Goal: Information Seeking & Learning: Learn about a topic

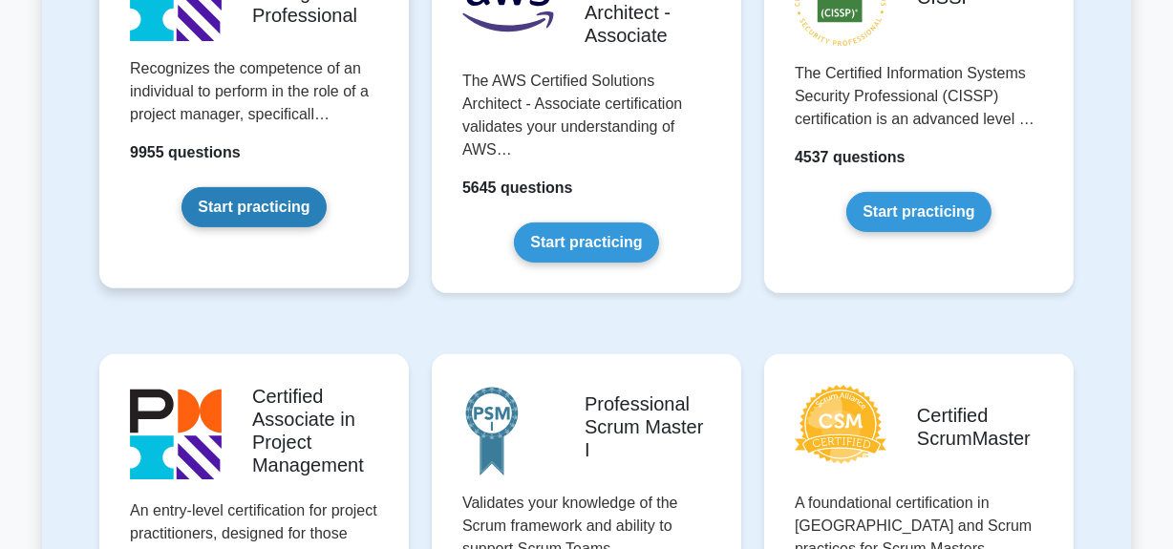
click at [292, 213] on link "Start practicing" at bounding box center [254, 207] width 144 height 40
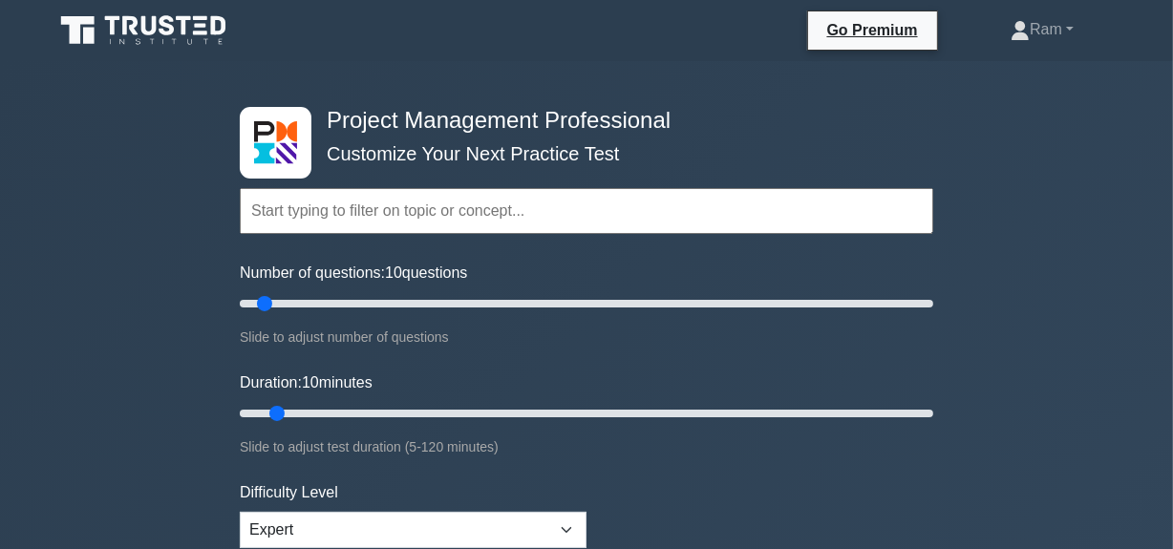
type input "Process: Ensure Knowledge Transfer for Project Continuity"
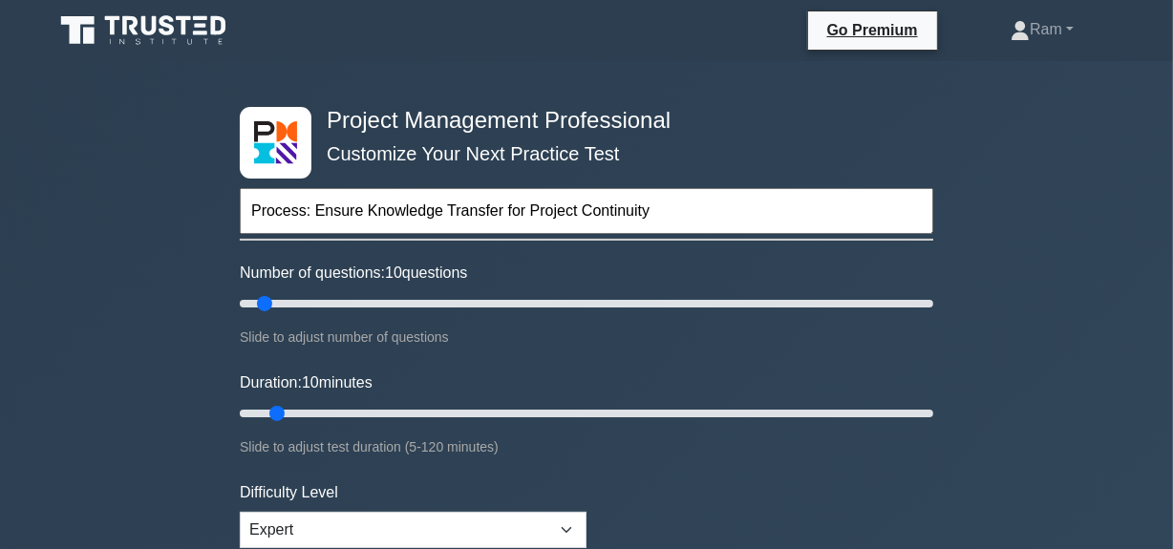
drag, startPoint x: 360, startPoint y: 209, endPoint x: 123, endPoint y: 200, distance: 237.2
drag, startPoint x: 325, startPoint y: 205, endPoint x: 592, endPoint y: 196, distance: 267.7
click at [598, 198] on input "Knowledge Transfer for Project Continuity" at bounding box center [587, 211] width 694 height 46
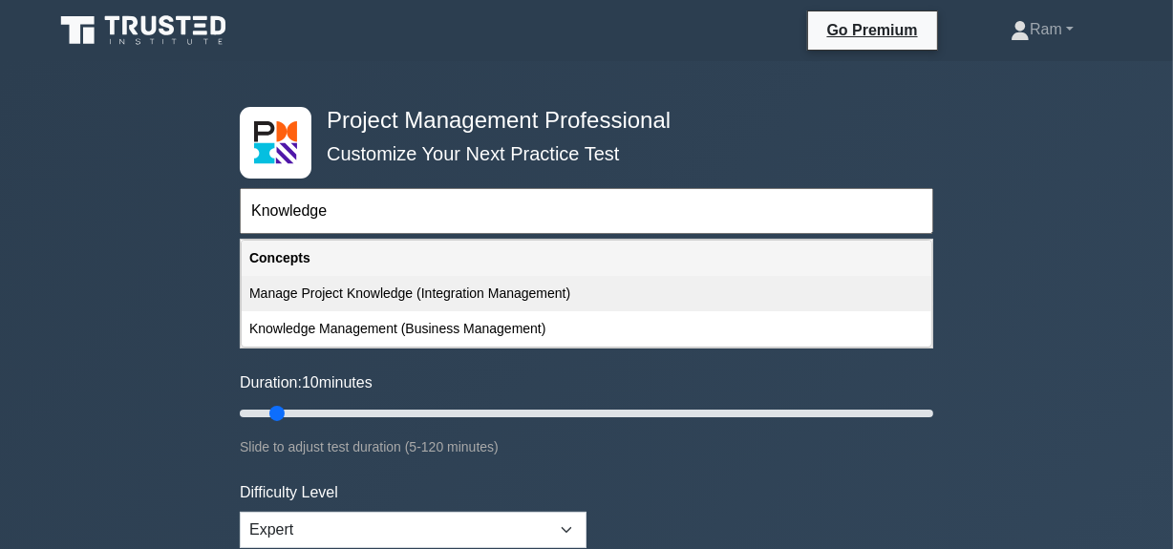
click at [516, 291] on div "Manage Project Knowledge (Integration Management)" at bounding box center [587, 293] width 690 height 35
type input "Manage Project Knowledge (Integration Management)"
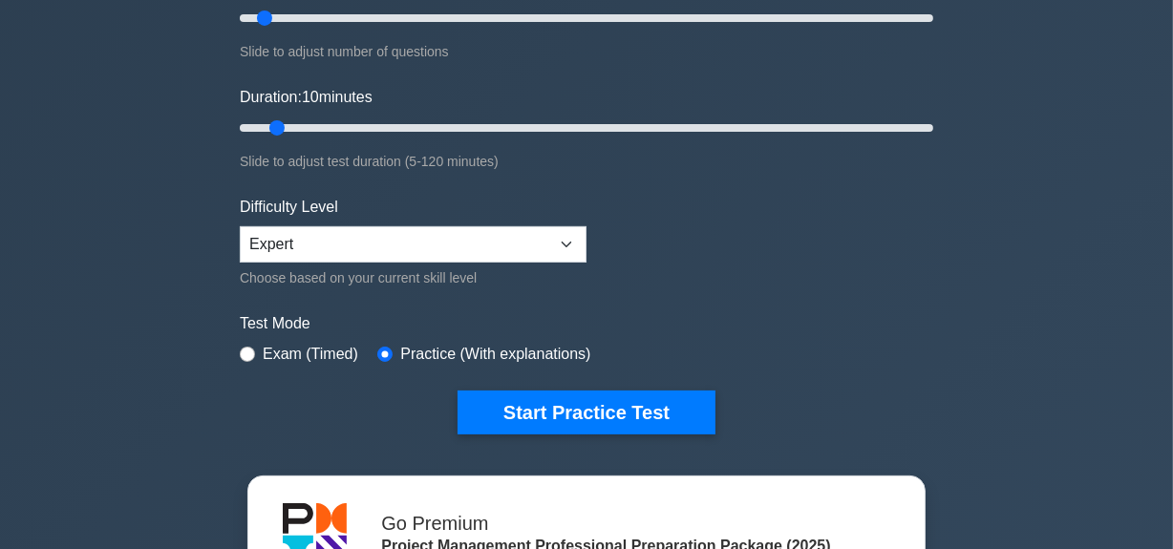
scroll to position [434, 0]
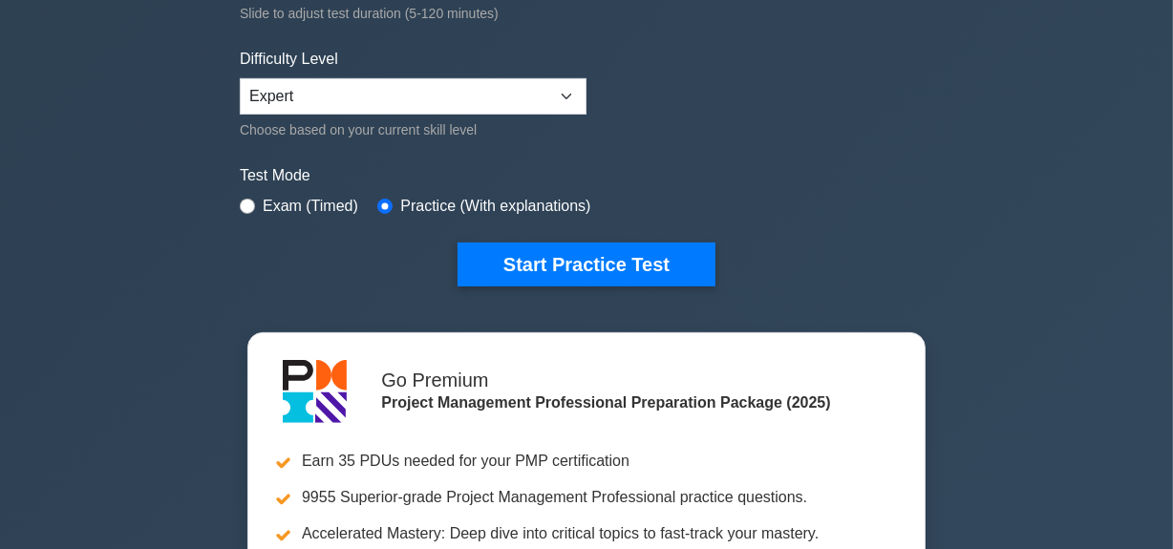
drag, startPoint x: 562, startPoint y: 267, endPoint x: 526, endPoint y: 315, distance: 60.8
click at [562, 267] on button "Start Practice Test" at bounding box center [587, 265] width 258 height 44
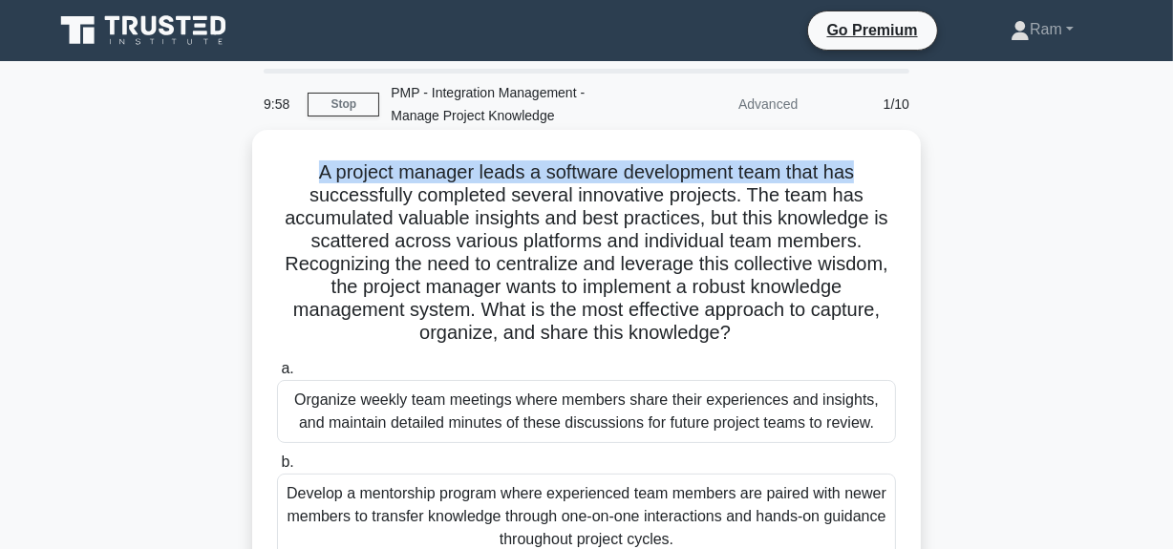
drag, startPoint x: 302, startPoint y: 165, endPoint x: 879, endPoint y: 175, distance: 577.2
click at [879, 175] on h5 "A project manager leads a software development team that has successfully compl…" at bounding box center [586, 253] width 623 height 185
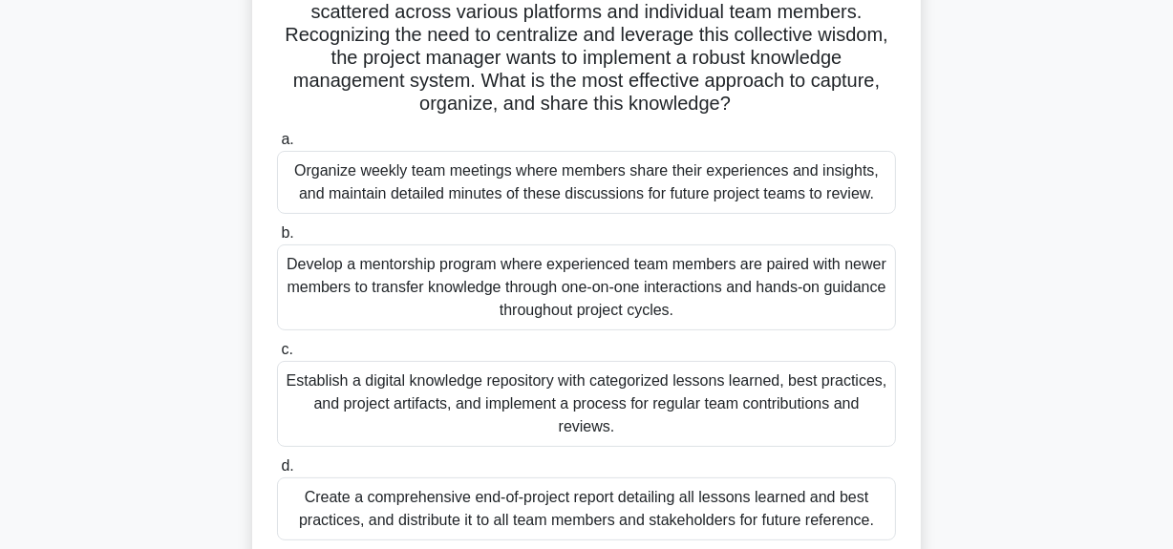
scroll to position [260, 0]
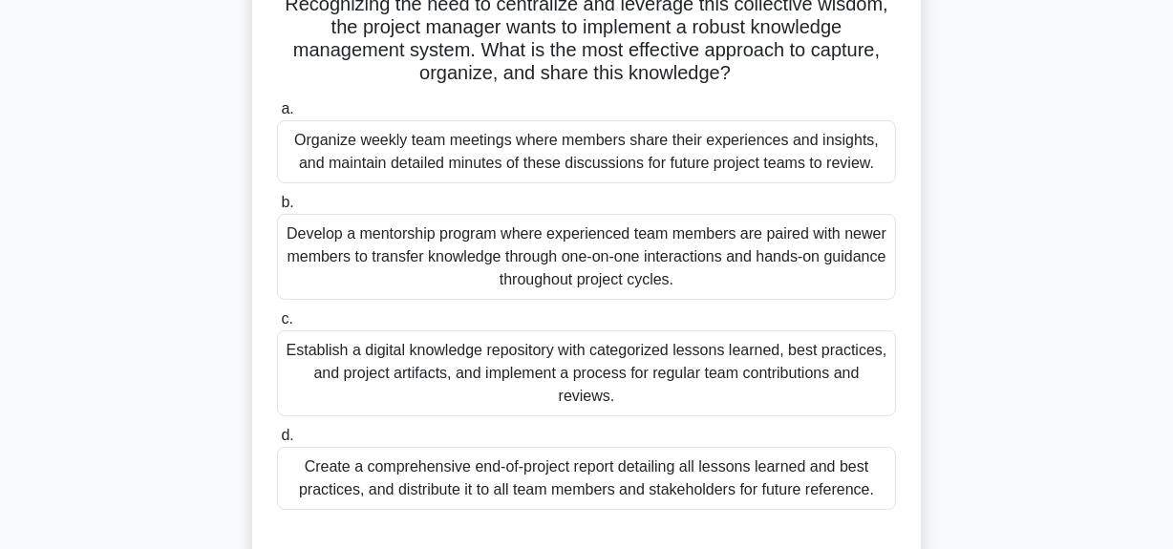
click at [689, 262] on div "Develop a mentorship program where experienced team members are paired with new…" at bounding box center [586, 257] width 619 height 86
click at [277, 209] on input "b. Develop a mentorship program where experienced team members are paired with …" at bounding box center [277, 203] width 0 height 12
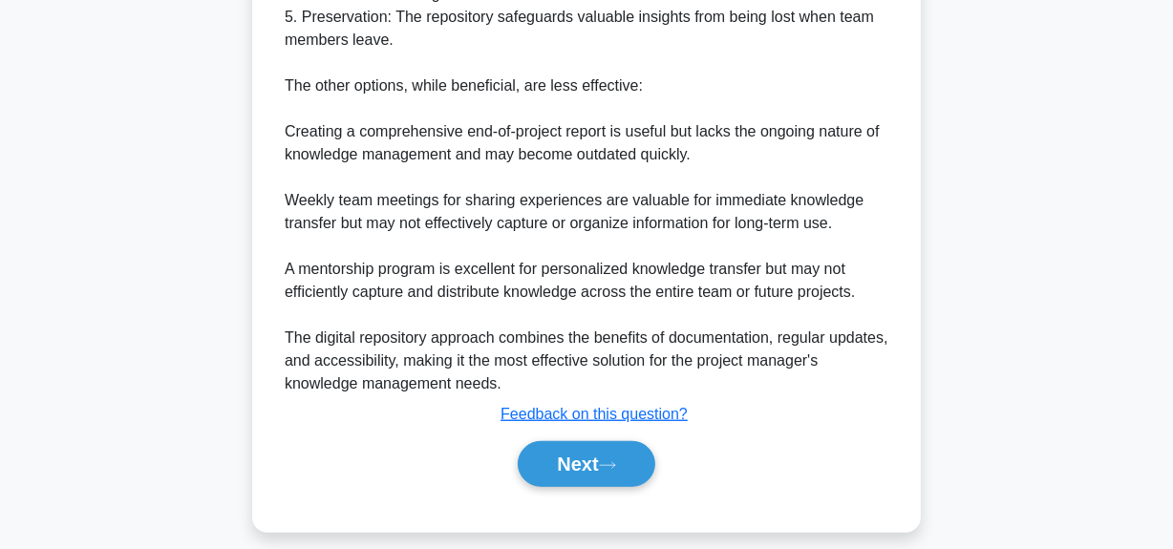
scroll to position [1203, 0]
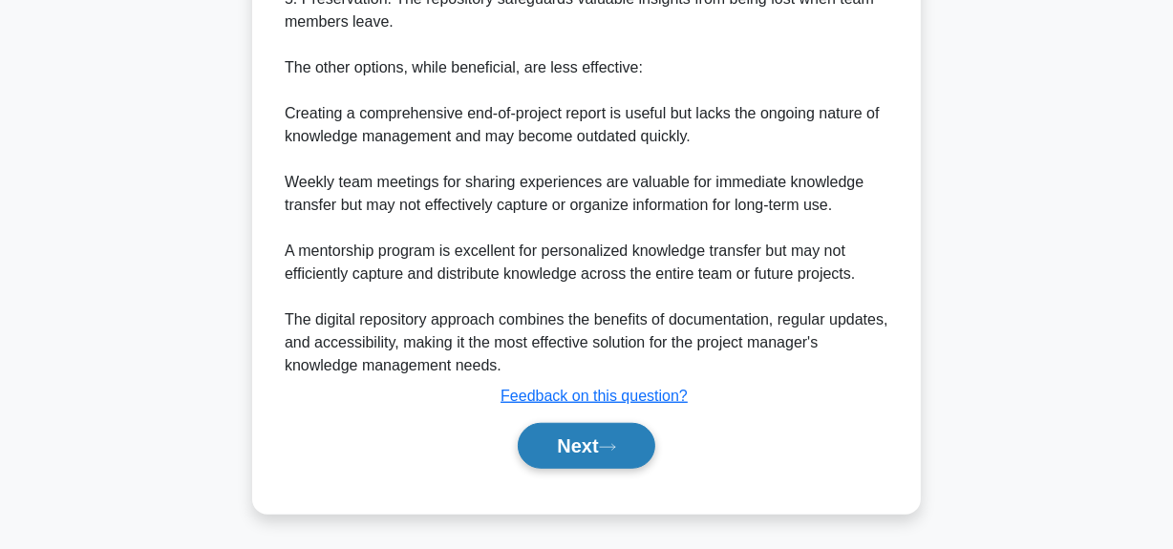
click at [583, 437] on button "Next" at bounding box center [586, 446] width 137 height 46
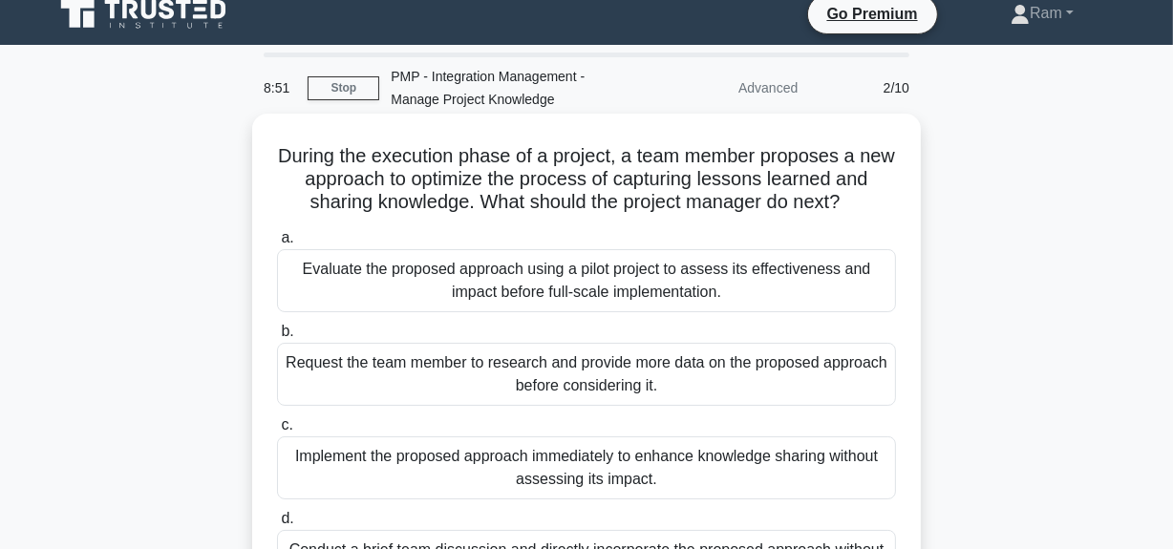
scroll to position [0, 0]
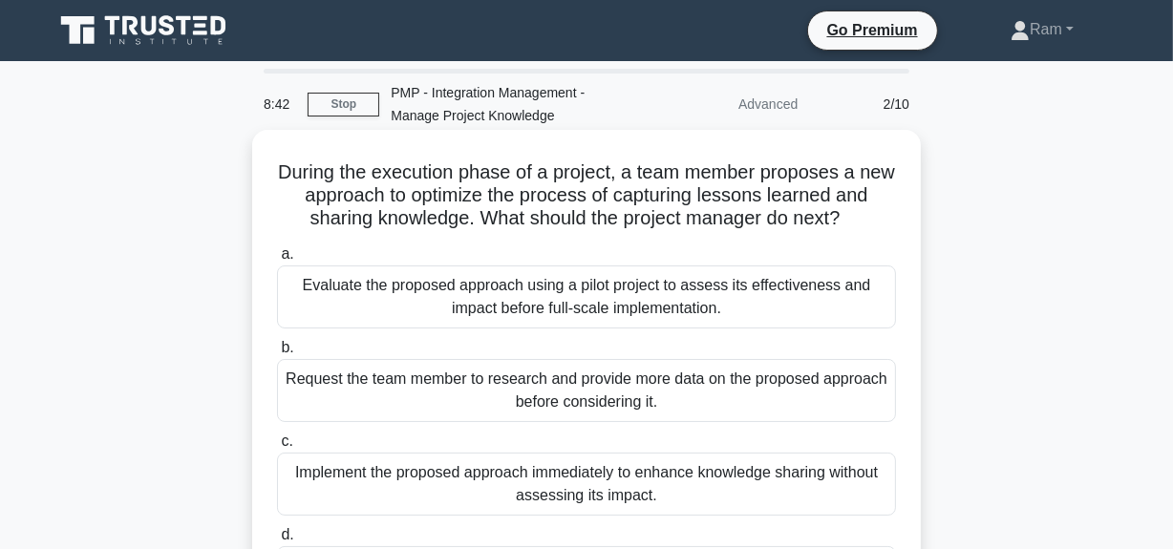
click at [559, 310] on div "Evaluate the proposed approach using a pilot project to assess its effectivenes…" at bounding box center [586, 297] width 619 height 63
click at [277, 261] on input "a. Evaluate the proposed approach using a pilot project to assess its effective…" at bounding box center [277, 254] width 0 height 12
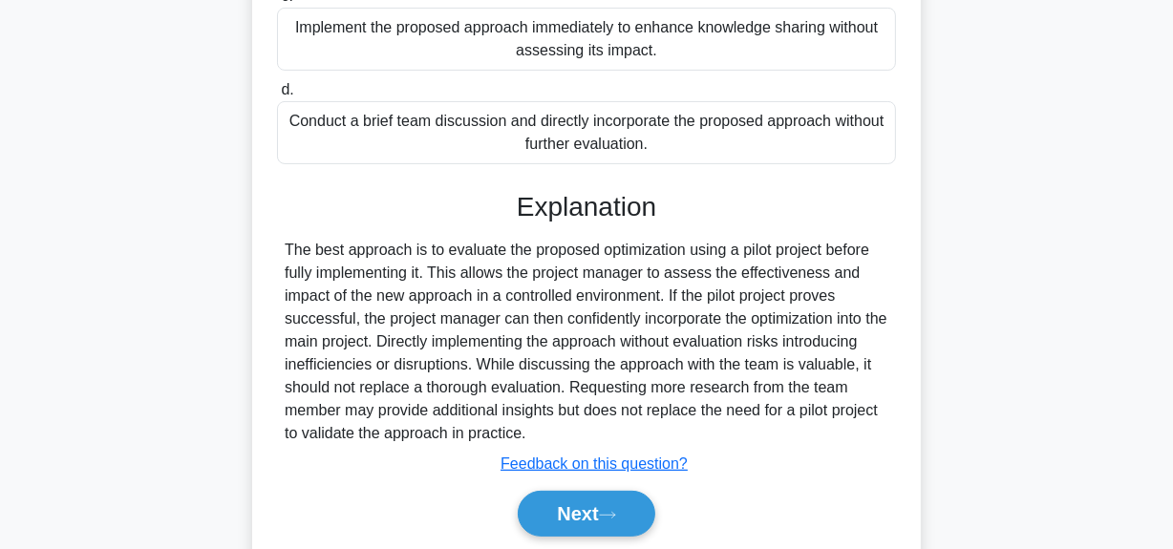
scroll to position [513, 0]
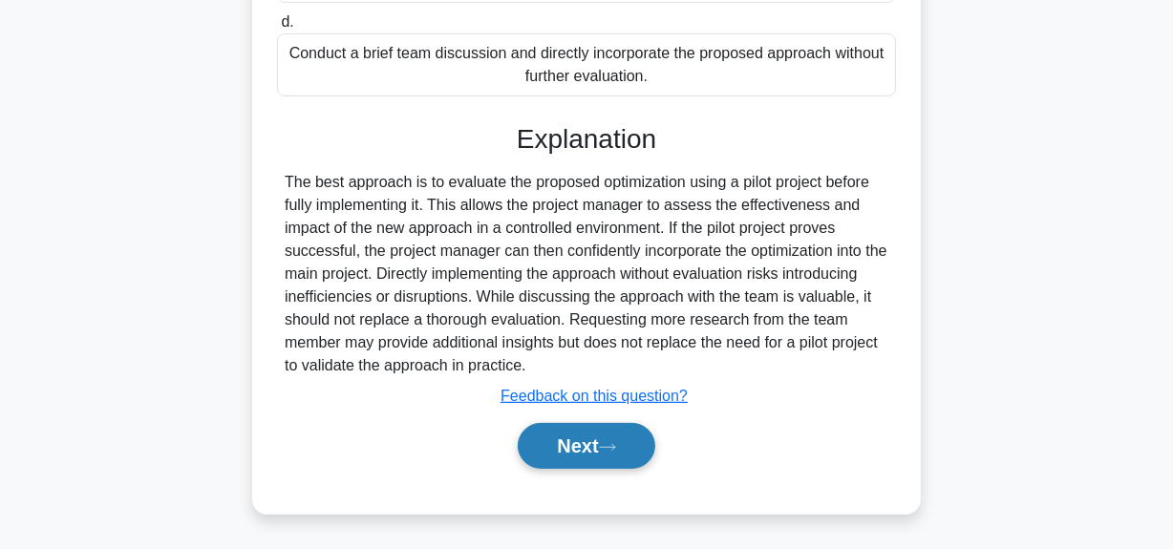
click at [564, 456] on button "Next" at bounding box center [586, 446] width 137 height 46
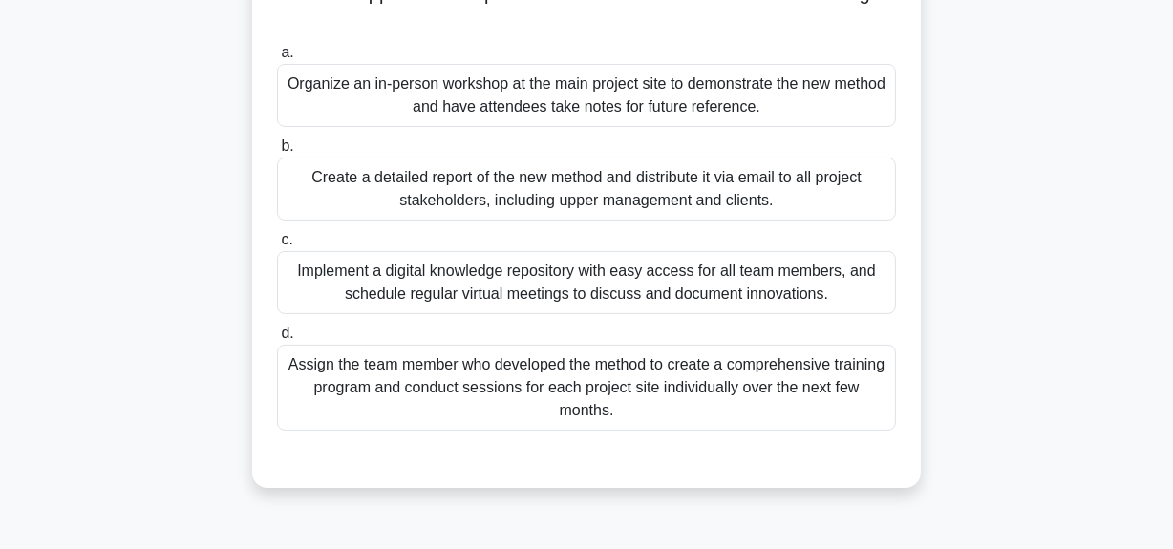
scroll to position [308, 0]
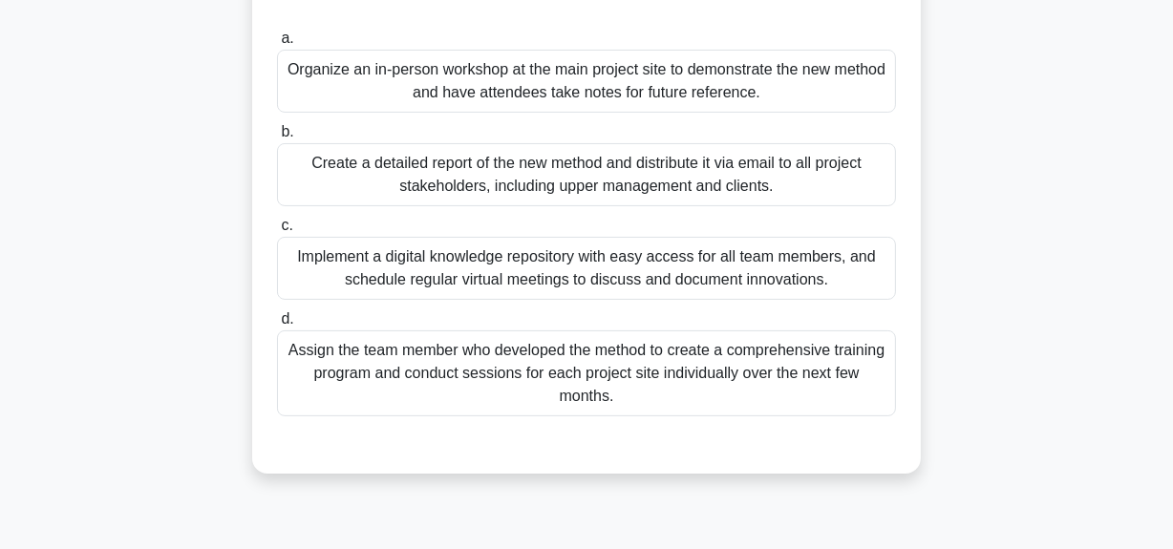
click at [636, 248] on div "Implement a digital knowledge repository with easy access for all team members,…" at bounding box center [586, 268] width 619 height 63
click at [277, 232] on input "c. Implement a digital knowledge repository with easy access for all team membe…" at bounding box center [277, 226] width 0 height 12
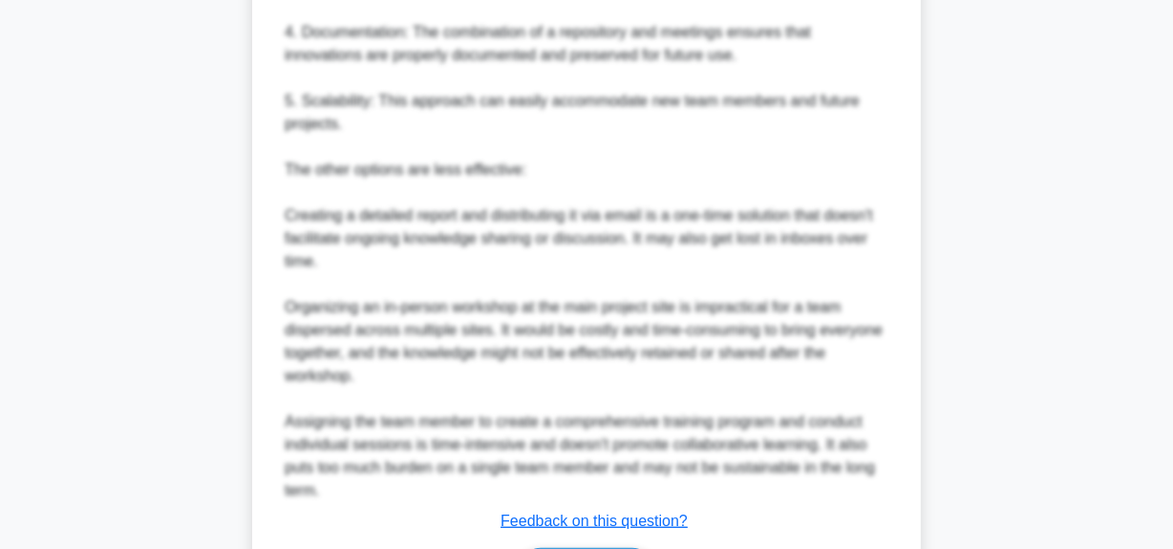
scroll to position [1247, 0]
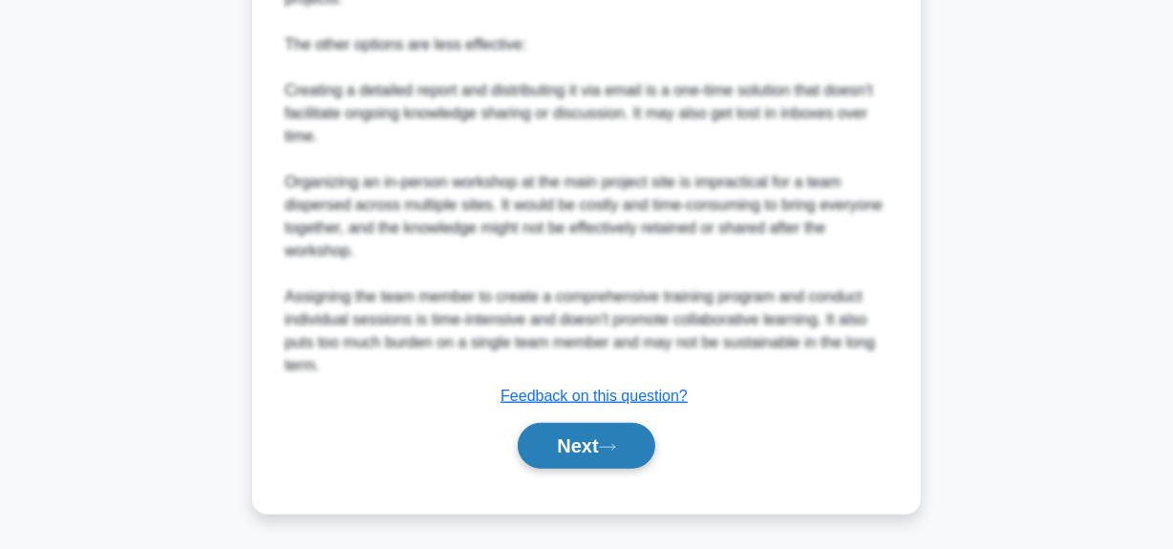
click at [611, 448] on icon at bounding box center [607, 447] width 17 height 11
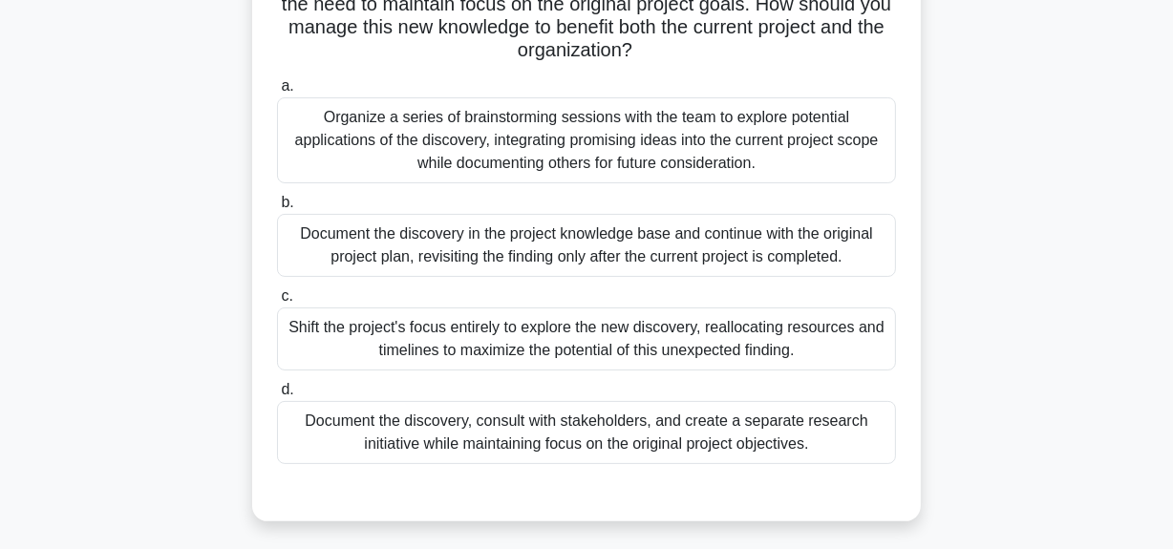
scroll to position [308, 0]
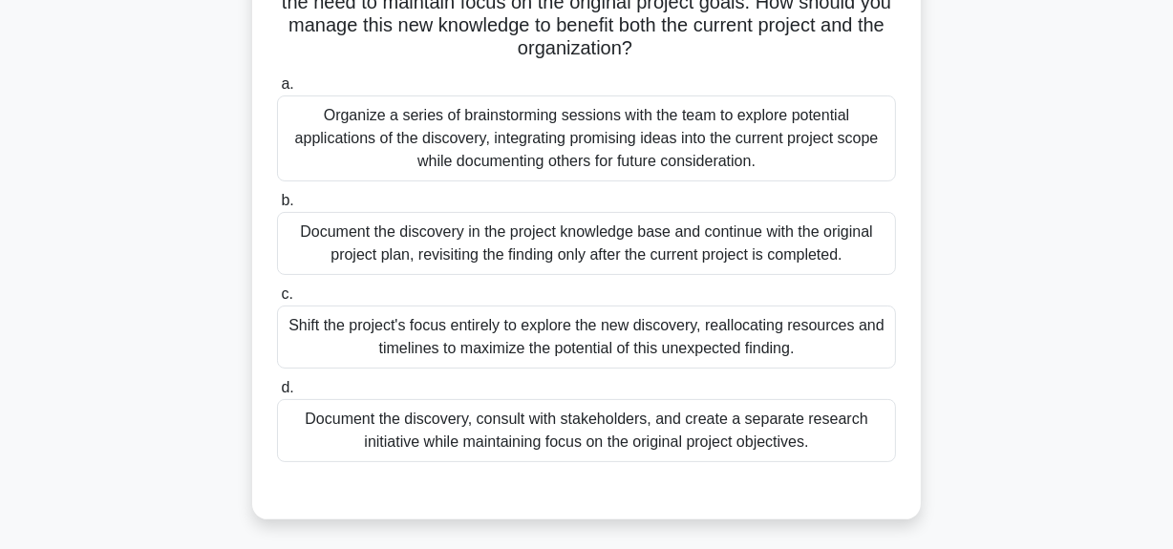
click at [526, 159] on div "Organize a series of brainstorming sessions with the team to explore potential …" at bounding box center [586, 139] width 619 height 86
click at [277, 91] on input "a. Organize a series of brainstorming sessions with the team to explore potenti…" at bounding box center [277, 84] width 0 height 12
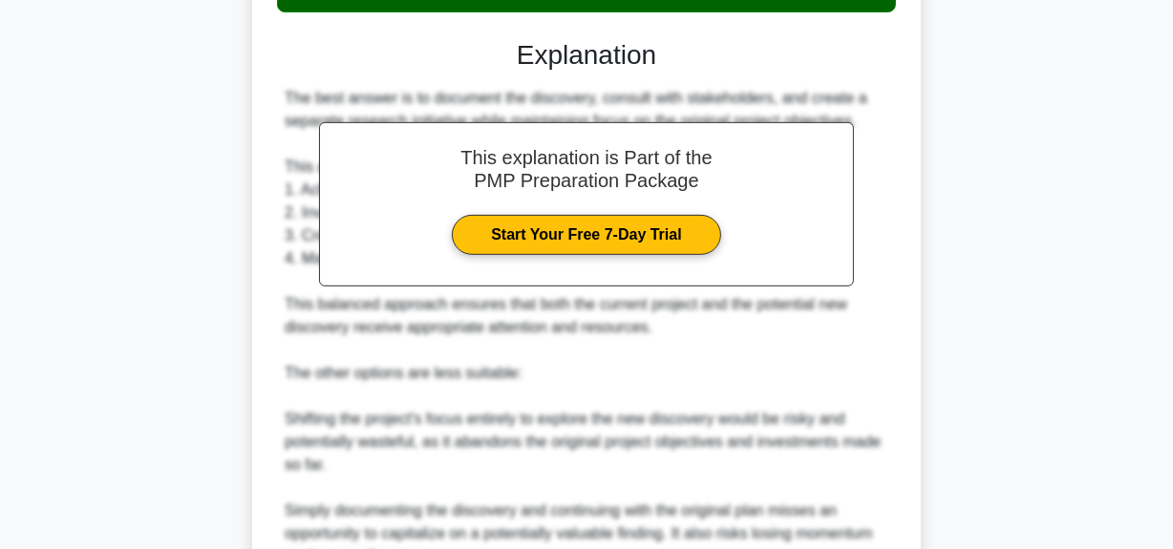
scroll to position [482, 0]
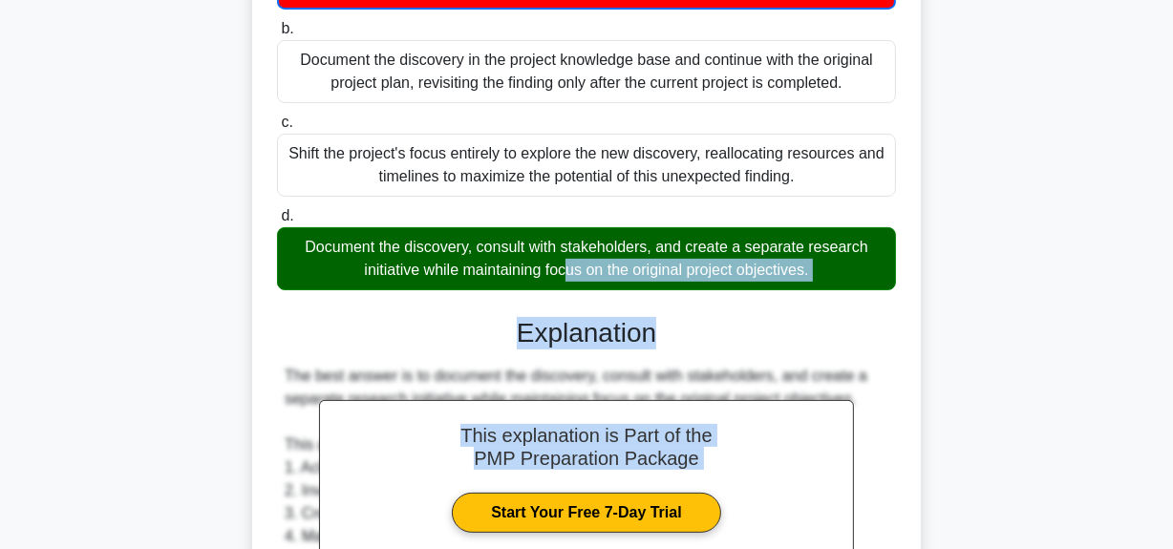
drag, startPoint x: 328, startPoint y: 243, endPoint x: 894, endPoint y: 309, distance: 570.5
click at [894, 309] on div "a. Organize a series of brainstorming sessions with the team to explore potenti…" at bounding box center [586, 508] width 623 height 1227
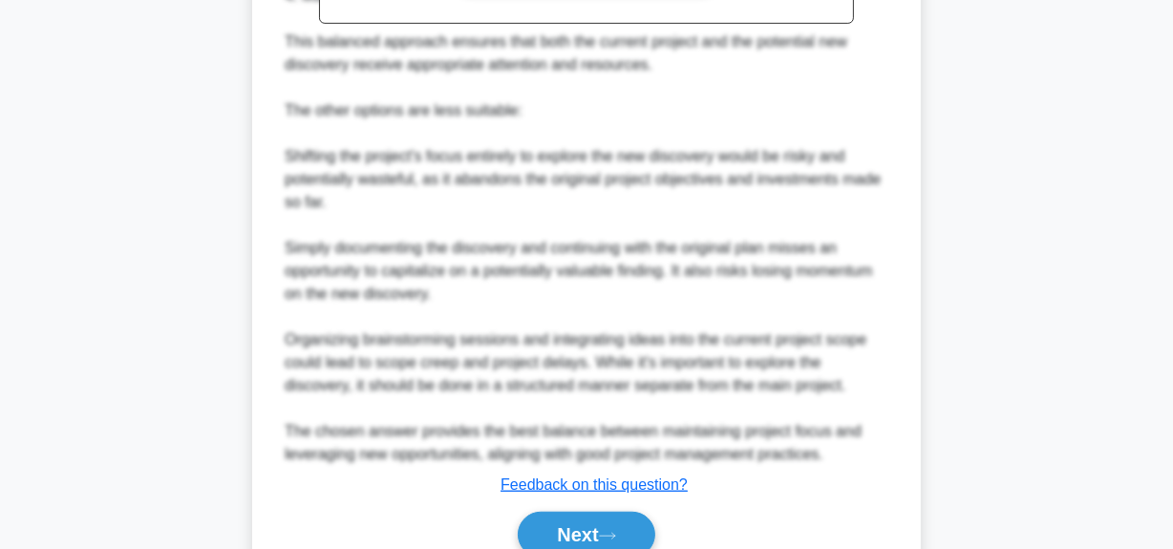
scroll to position [1111, 0]
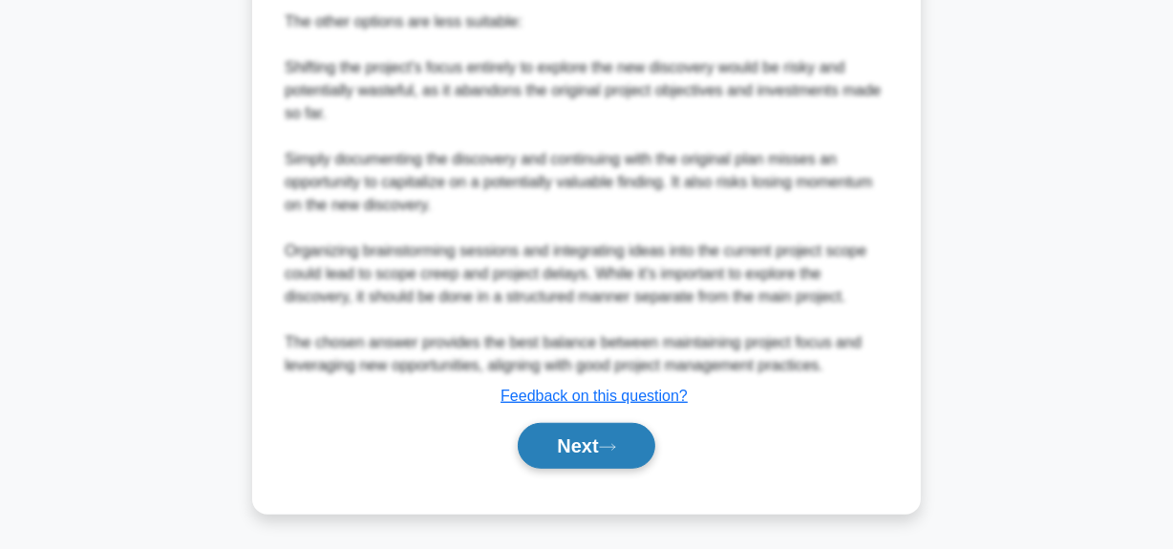
click at [591, 445] on button "Next" at bounding box center [586, 446] width 137 height 46
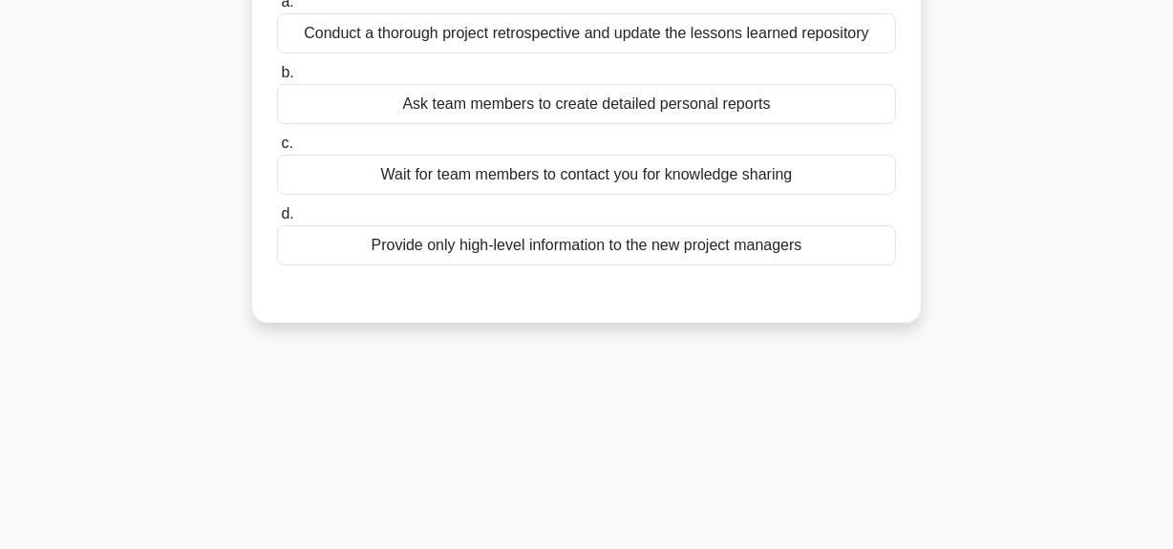
scroll to position [48, 0]
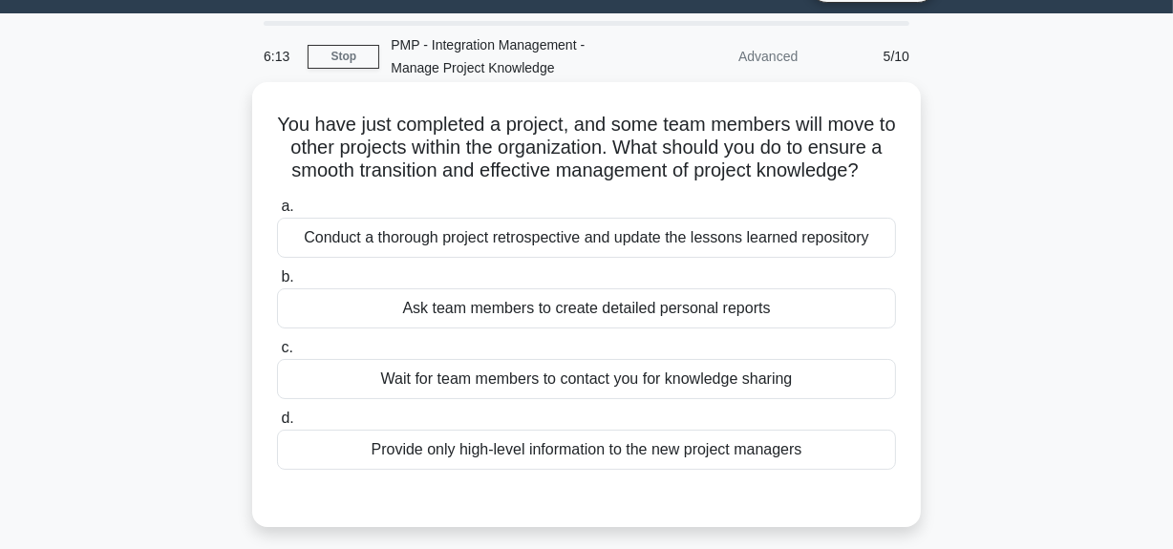
click at [600, 258] on div "Conduct a thorough project retrospective and update the lessons learned reposit…" at bounding box center [586, 238] width 619 height 40
click at [277, 213] on input "a. Conduct a thorough project retrospective and update the lessons learned repo…" at bounding box center [277, 207] width 0 height 12
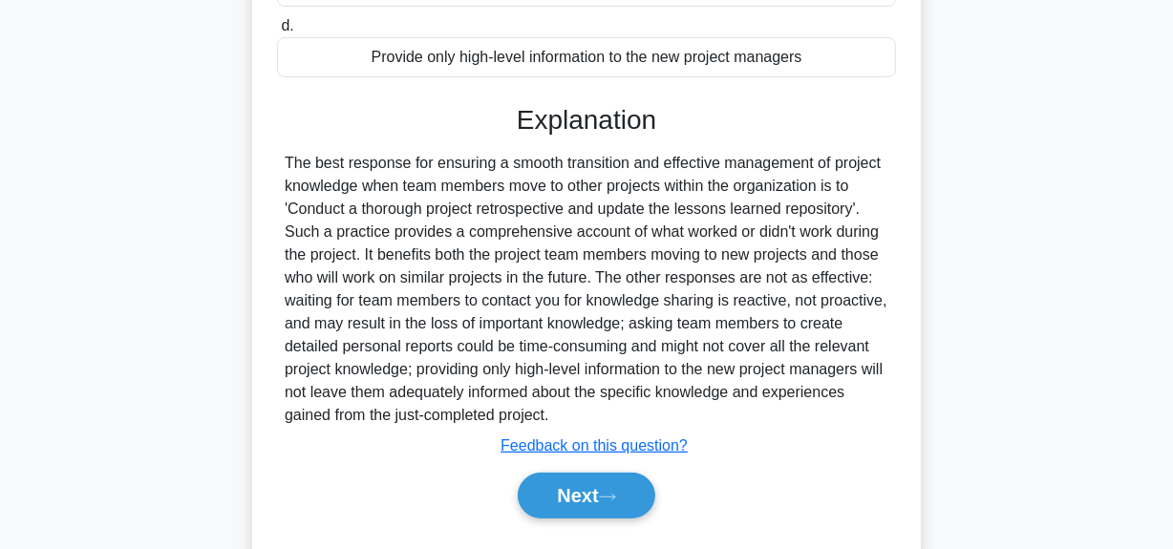
scroll to position [513, 0]
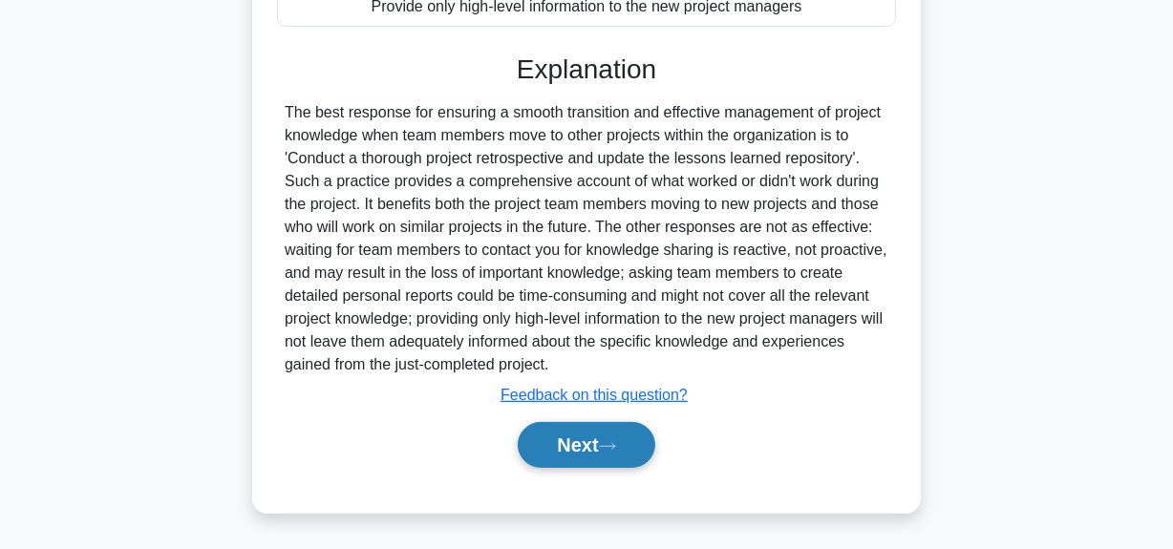
click at [568, 447] on button "Next" at bounding box center [586, 445] width 137 height 46
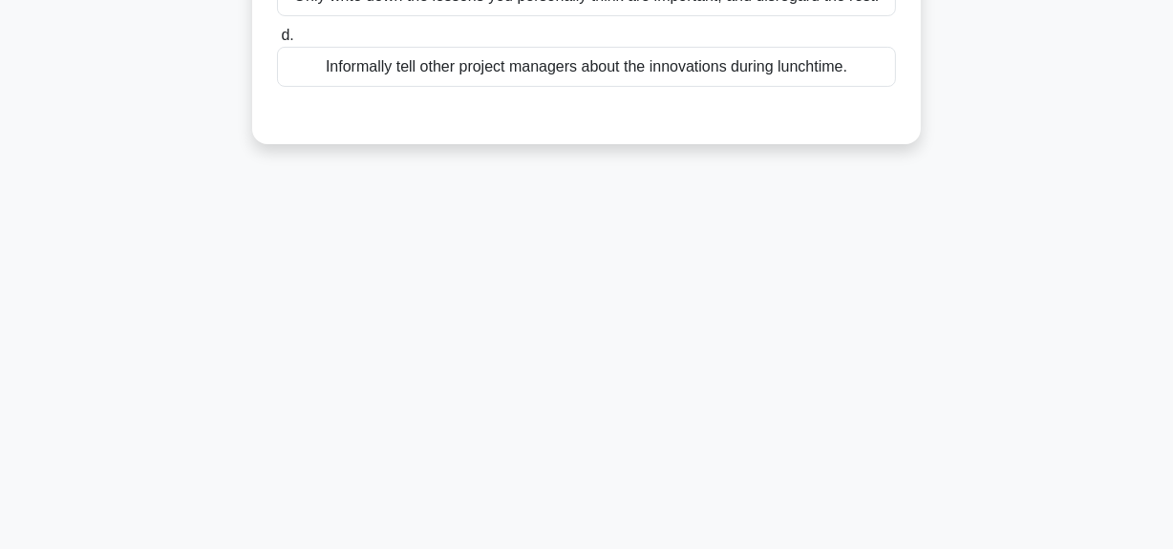
scroll to position [134, 0]
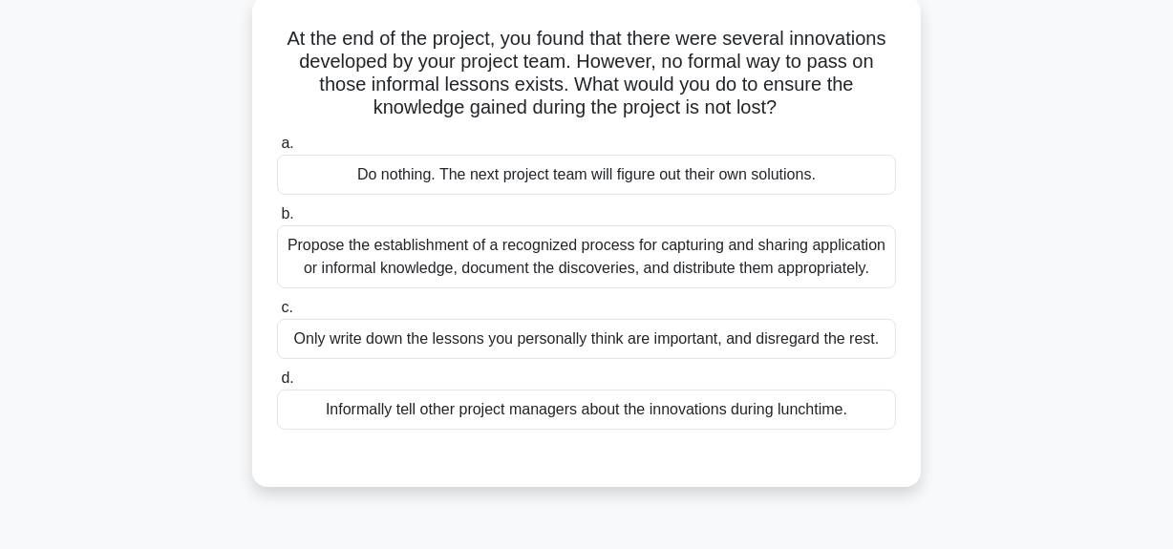
click at [537, 268] on div "Propose the establishment of a recognized process for capturing and sharing app…" at bounding box center [586, 257] width 619 height 63
click at [277, 221] on input "b. Propose the establishment of a recognized process for capturing and sharing …" at bounding box center [277, 214] width 0 height 12
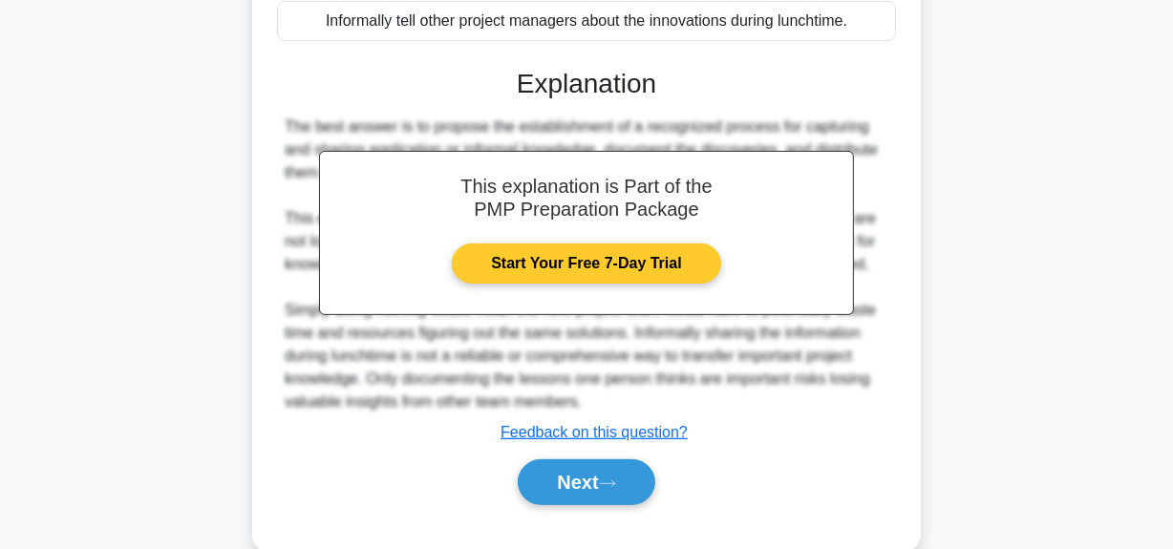
scroll to position [569, 0]
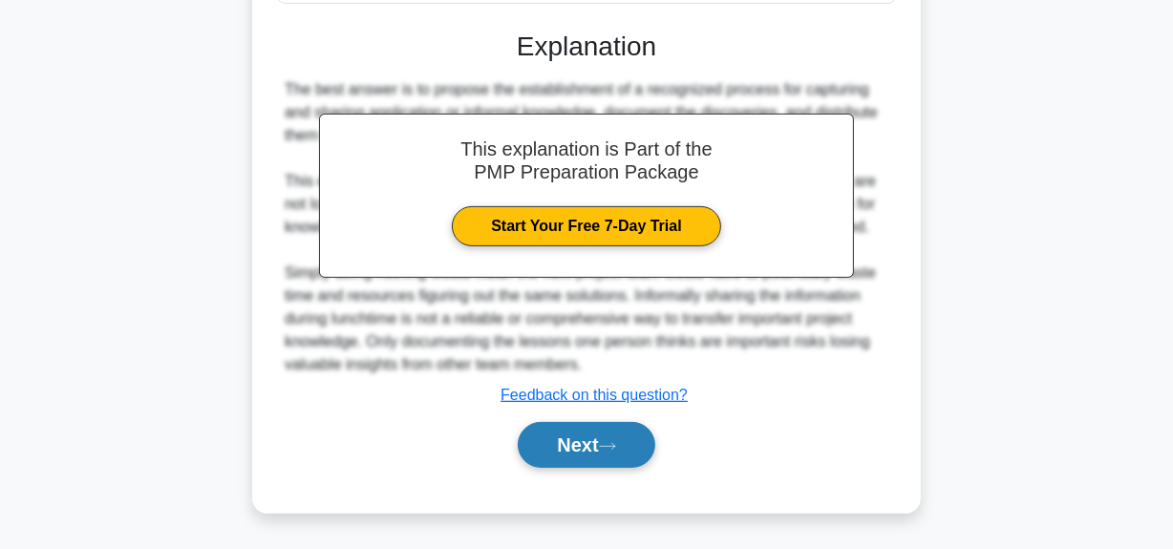
click at [568, 449] on button "Next" at bounding box center [586, 445] width 137 height 46
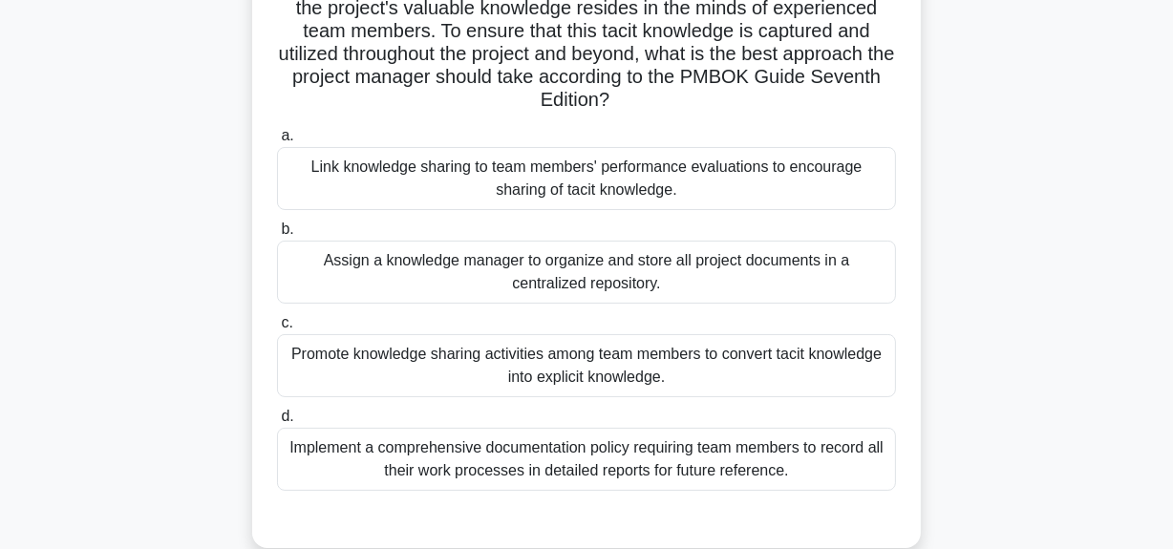
scroll to position [221, 0]
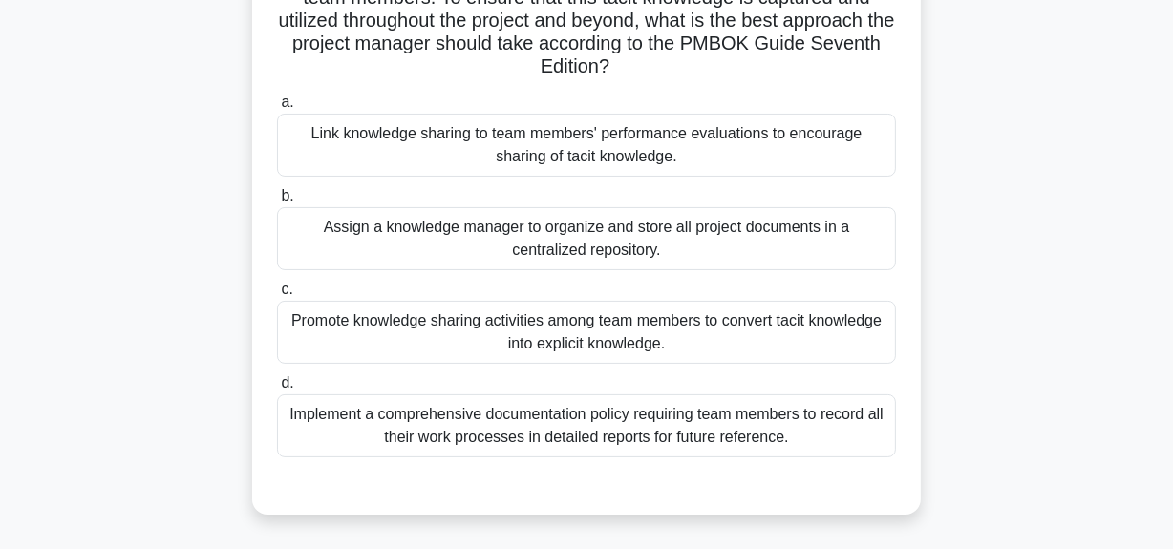
click at [568, 401] on div "Implement a comprehensive documentation policy requiring team members to record…" at bounding box center [586, 426] width 619 height 63
click at [277, 390] on input "d. Implement a comprehensive documentation policy requiring team members to rec…" at bounding box center [277, 383] width 0 height 12
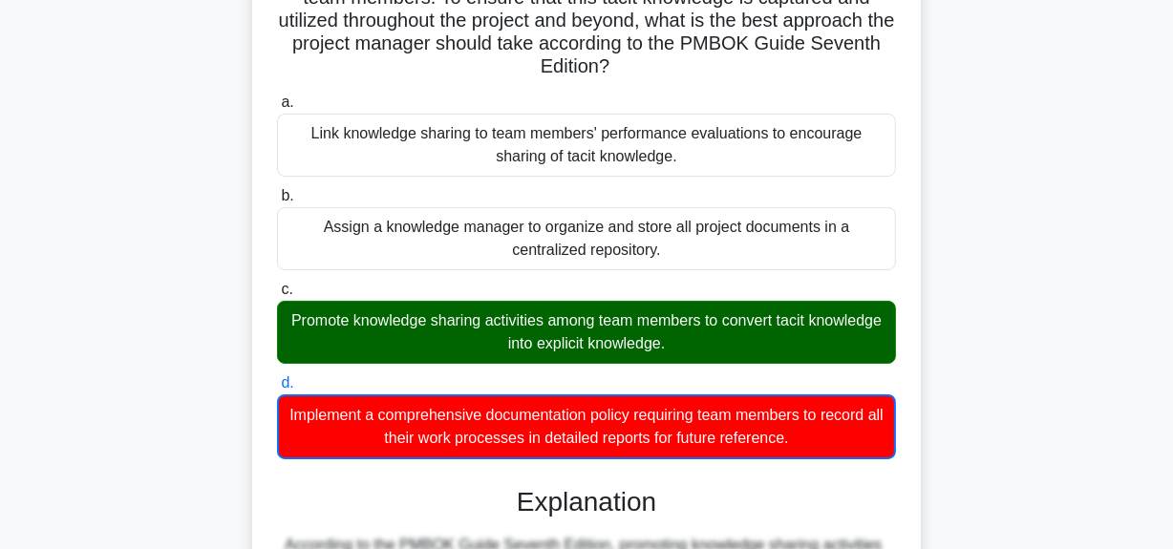
drag, startPoint x: 485, startPoint y: 319, endPoint x: 822, endPoint y: 349, distance: 337.7
click at [850, 337] on div "Promote knowledge sharing activities among team members to convert tacit knowle…" at bounding box center [586, 332] width 619 height 63
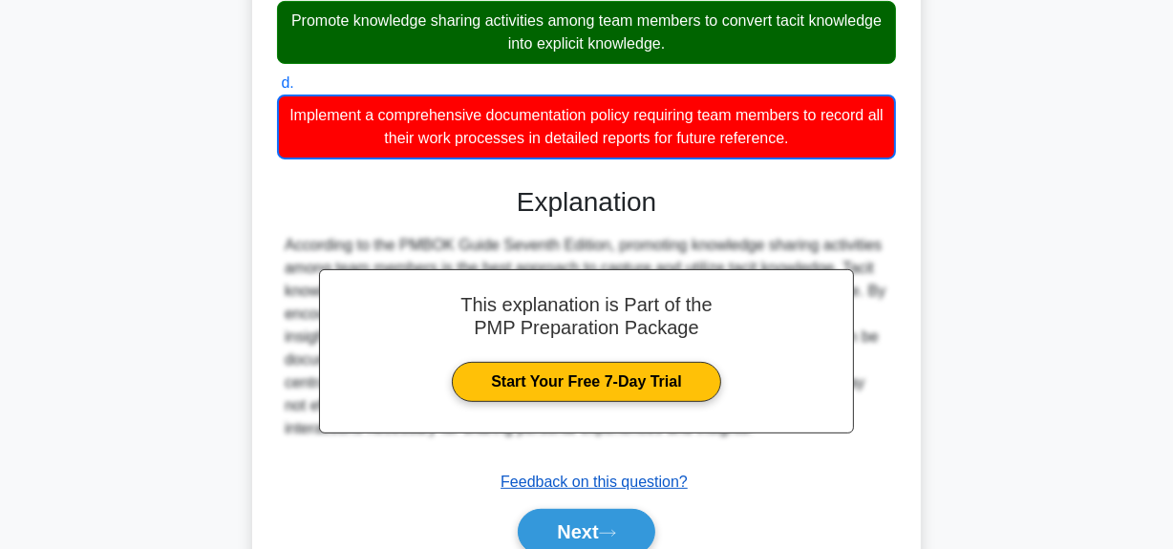
scroll to position [607, 0]
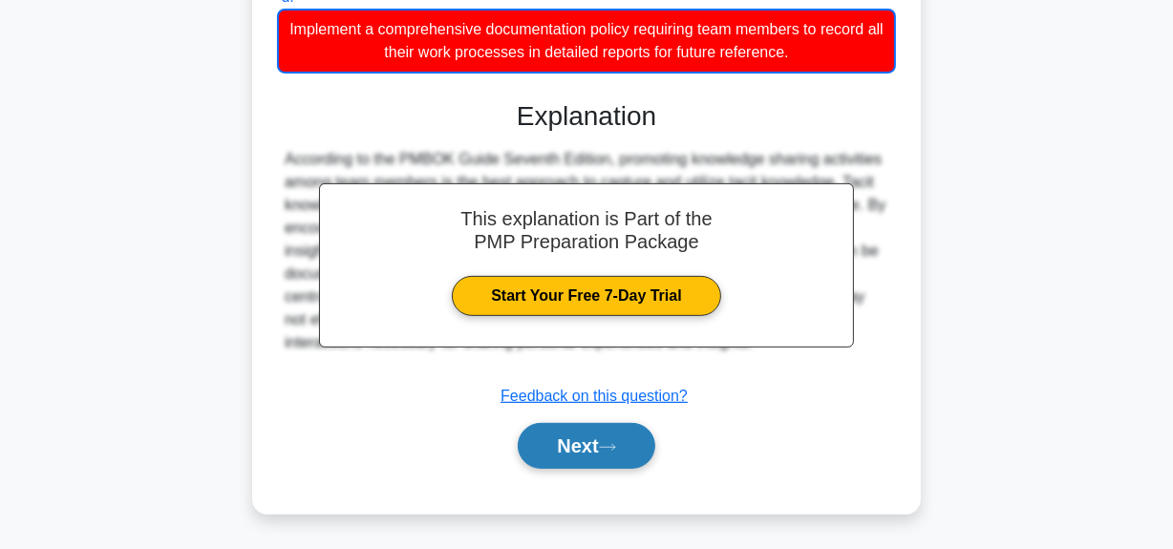
click at [579, 447] on button "Next" at bounding box center [586, 446] width 137 height 46
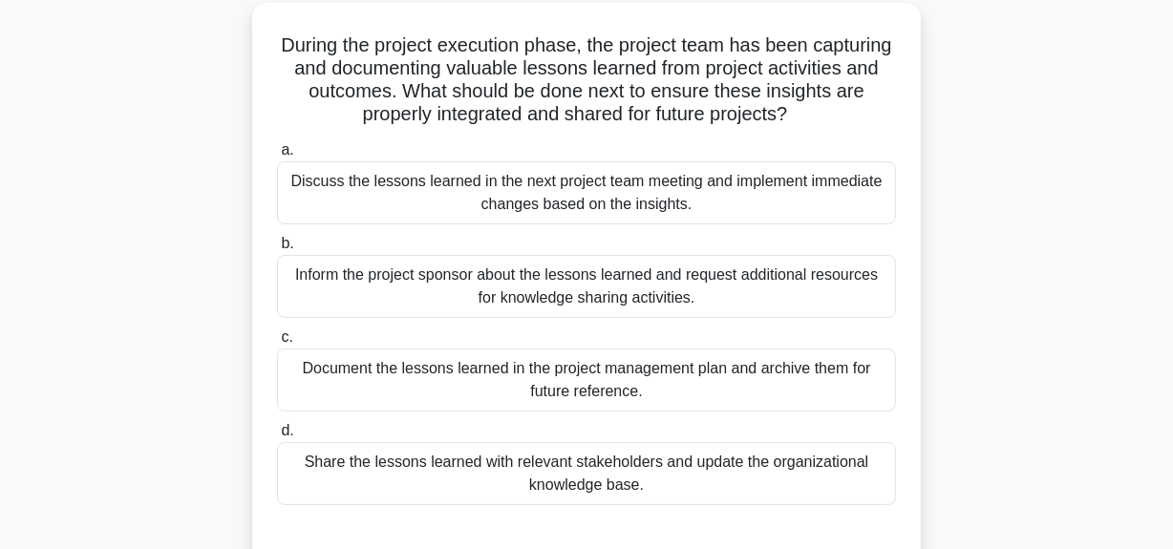
scroll to position [48, 0]
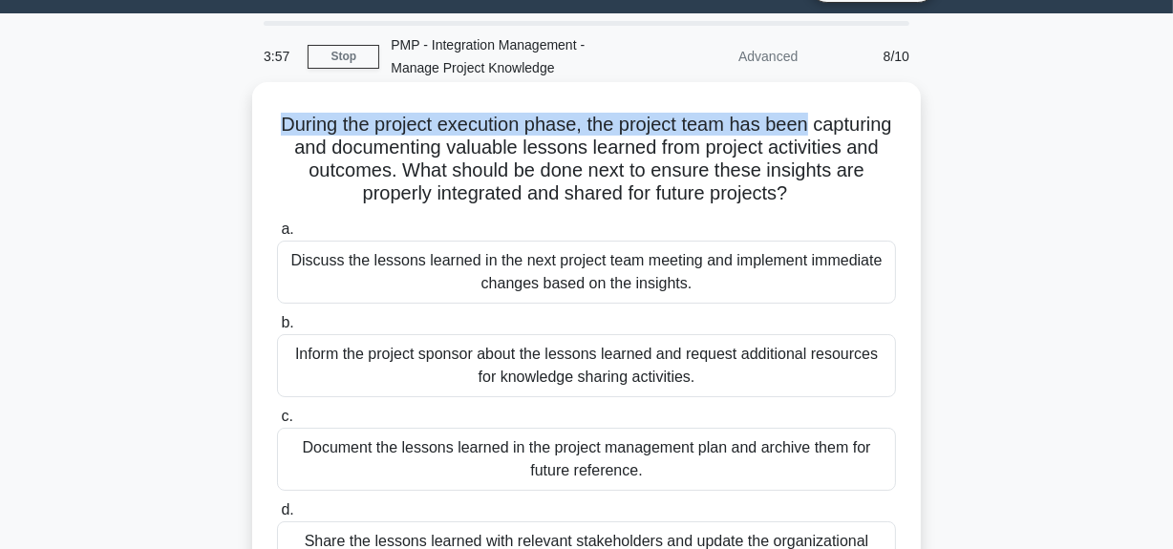
drag, startPoint x: 322, startPoint y: 126, endPoint x: 906, endPoint y: 100, distance: 584.4
click at [906, 100] on div "During the project execution phase, the project team has been capturing and doc…" at bounding box center [587, 362] width 654 height 545
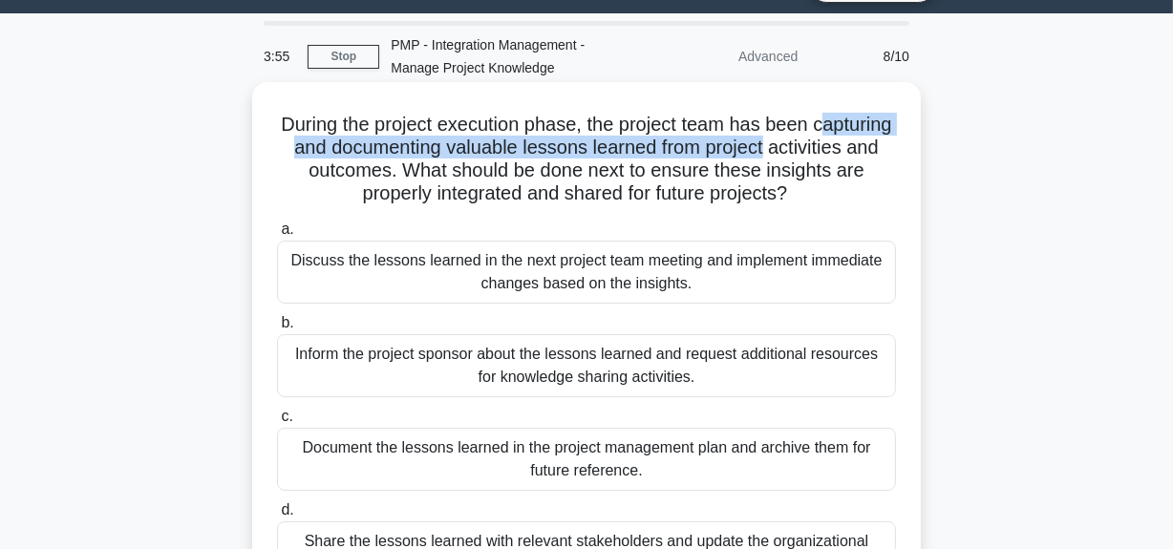
drag, startPoint x: 350, startPoint y: 158, endPoint x: 871, endPoint y: 159, distance: 521.7
click at [871, 159] on h5 "During the project execution phase, the project team has been capturing and doc…" at bounding box center [586, 160] width 623 height 94
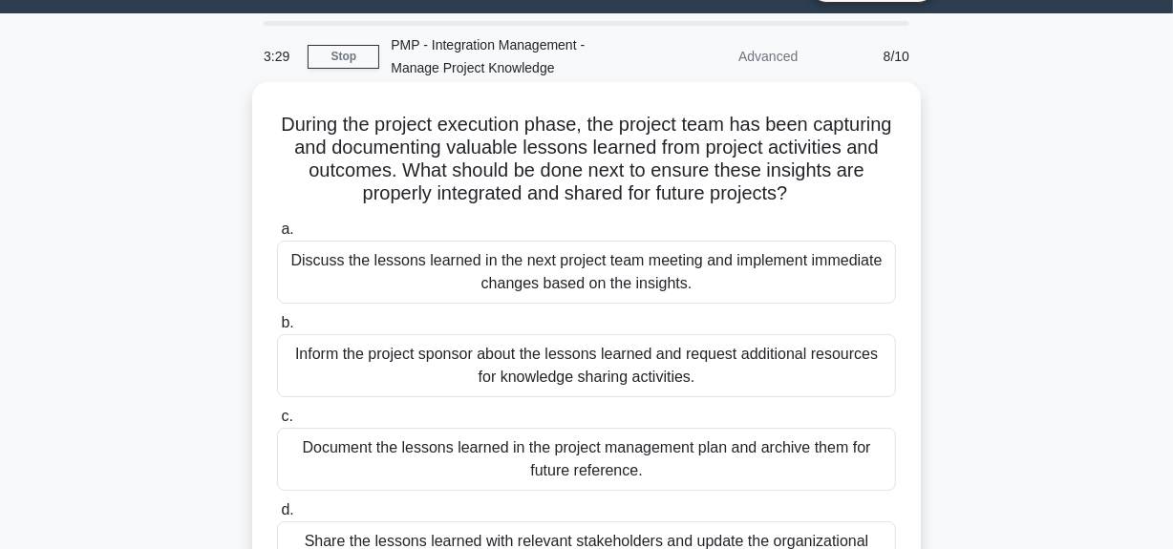
click at [619, 287] on div "Discuss the lessons learned in the next project team meeting and implement imme…" at bounding box center [586, 272] width 619 height 63
click at [277, 236] on input "a. Discuss the lessons learned in the next project team meeting and implement i…" at bounding box center [277, 230] width 0 height 12
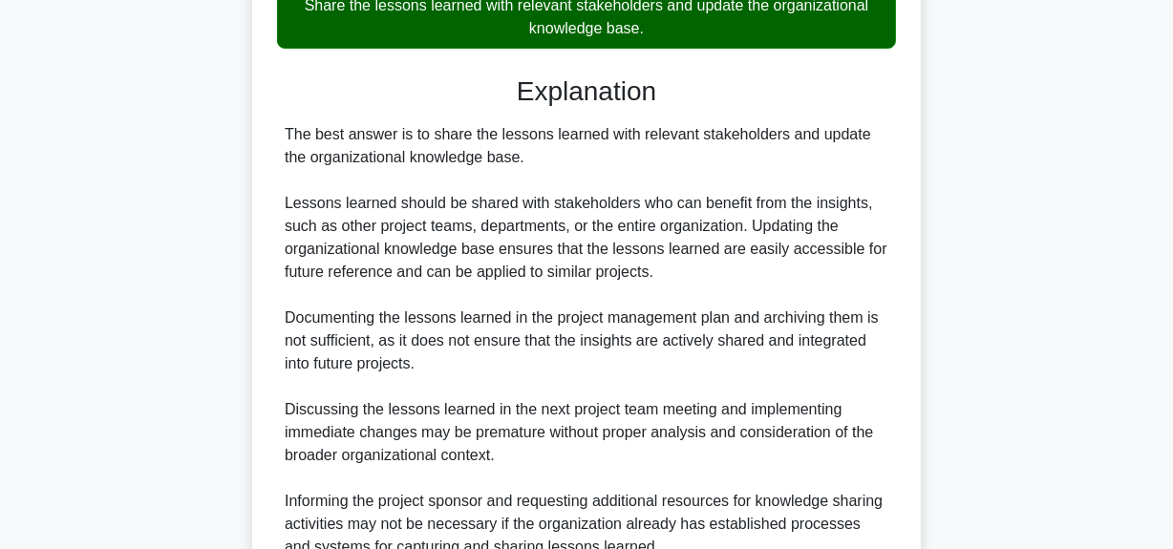
scroll to position [767, 0]
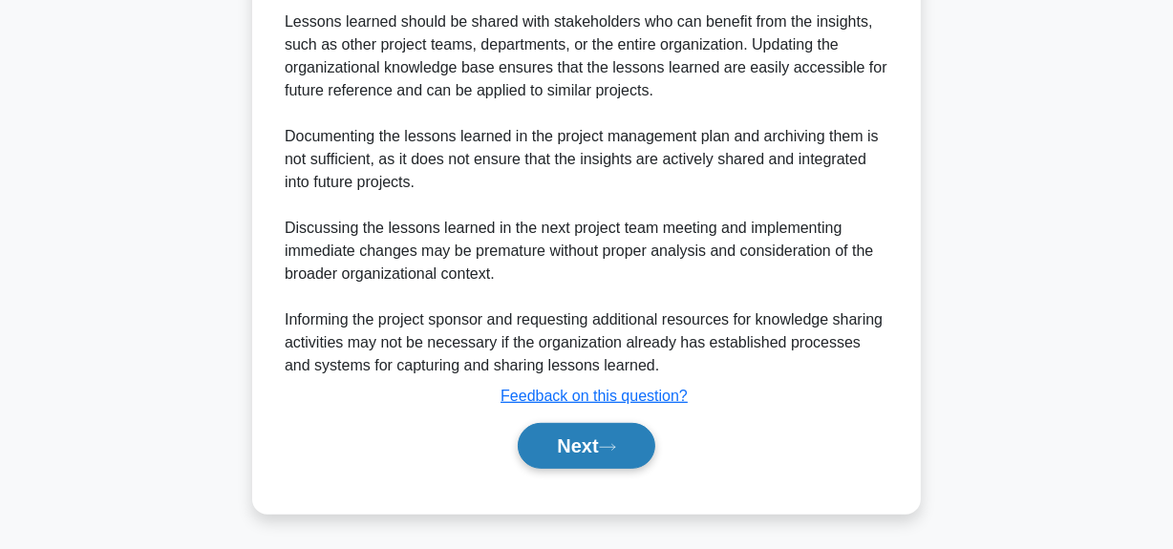
click at [554, 441] on button "Next" at bounding box center [586, 446] width 137 height 46
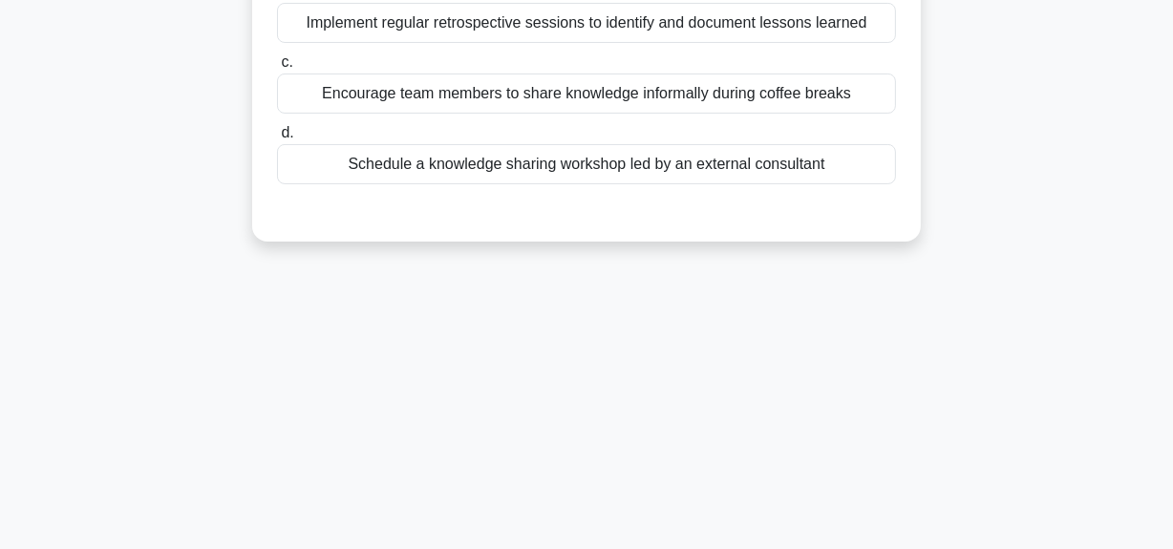
scroll to position [134, 0]
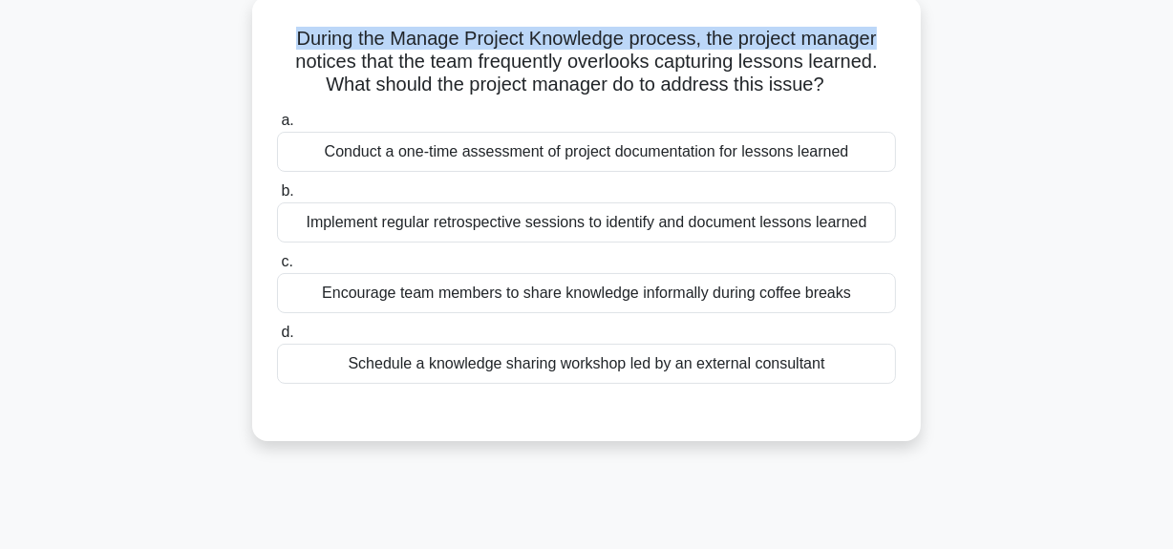
drag, startPoint x: 293, startPoint y: 42, endPoint x: 897, endPoint y: 41, distance: 603.9
click at [897, 41] on h5 "During the Manage Project Knowledge process, the project manager notices that t…" at bounding box center [586, 62] width 623 height 71
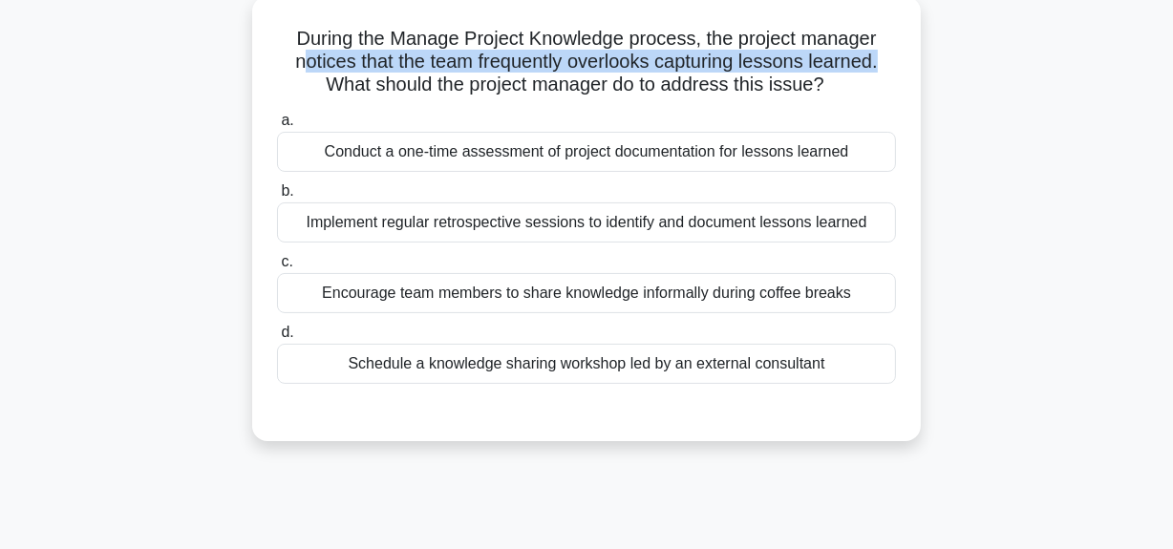
drag, startPoint x: 299, startPoint y: 62, endPoint x: 897, endPoint y: 68, distance: 598.2
click at [897, 68] on h5 "During the Manage Project Knowledge process, the project manager notices that t…" at bounding box center [586, 62] width 623 height 71
drag, startPoint x: 326, startPoint y: 86, endPoint x: 851, endPoint y: 82, distance: 525.6
click at [851, 82] on h5 "During the Manage Project Knowledge process, the project manager notices that t…" at bounding box center [586, 62] width 623 height 71
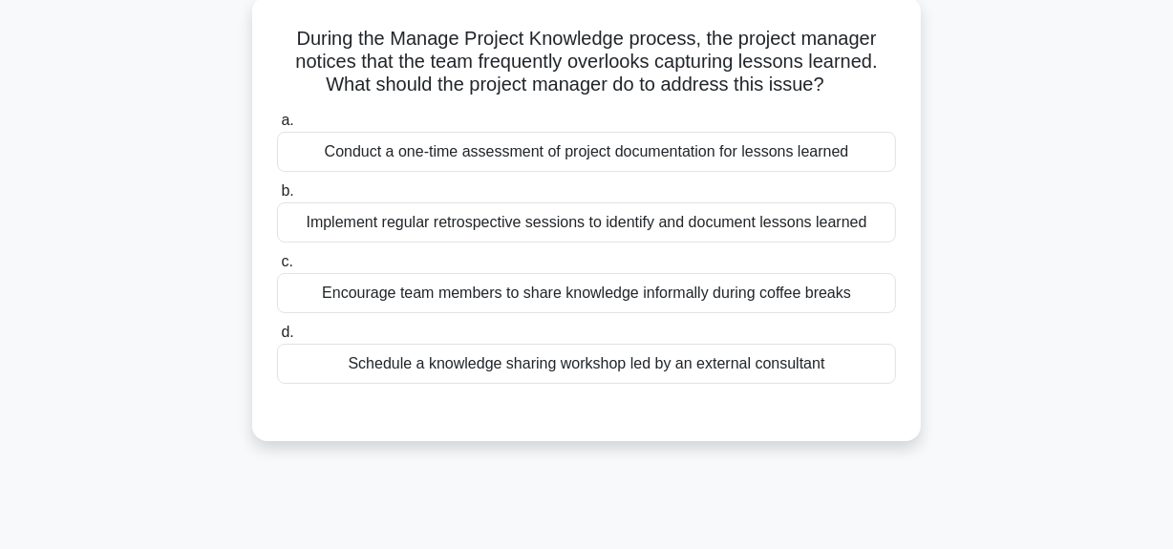
click at [634, 228] on div "Implement regular retrospective sessions to identify and document lessons learn…" at bounding box center [586, 223] width 619 height 40
click at [277, 198] on input "b. Implement regular retrospective sessions to identify and document lessons le…" at bounding box center [277, 191] width 0 height 12
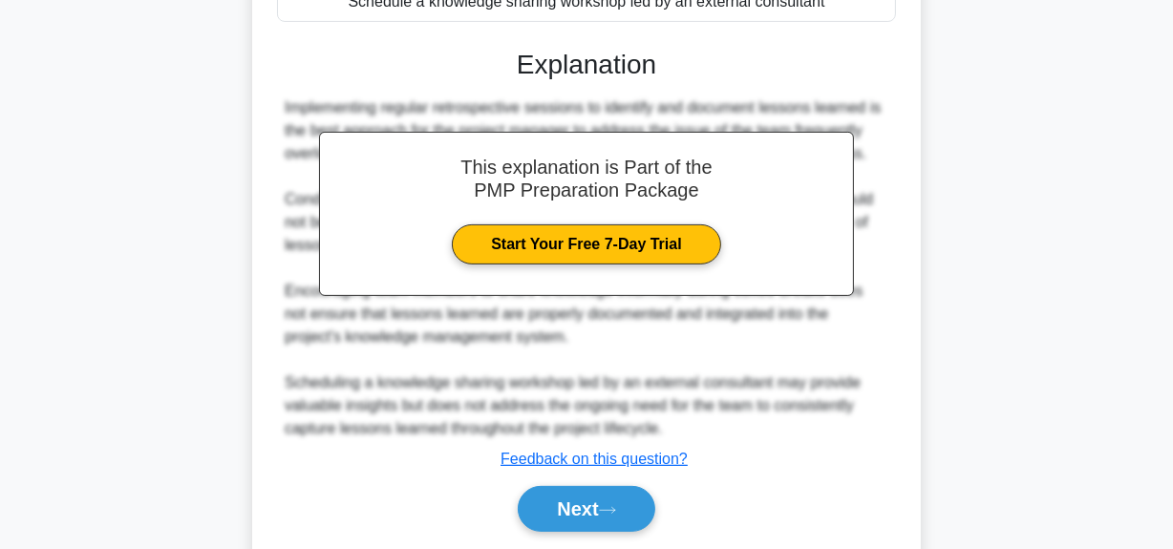
scroll to position [559, 0]
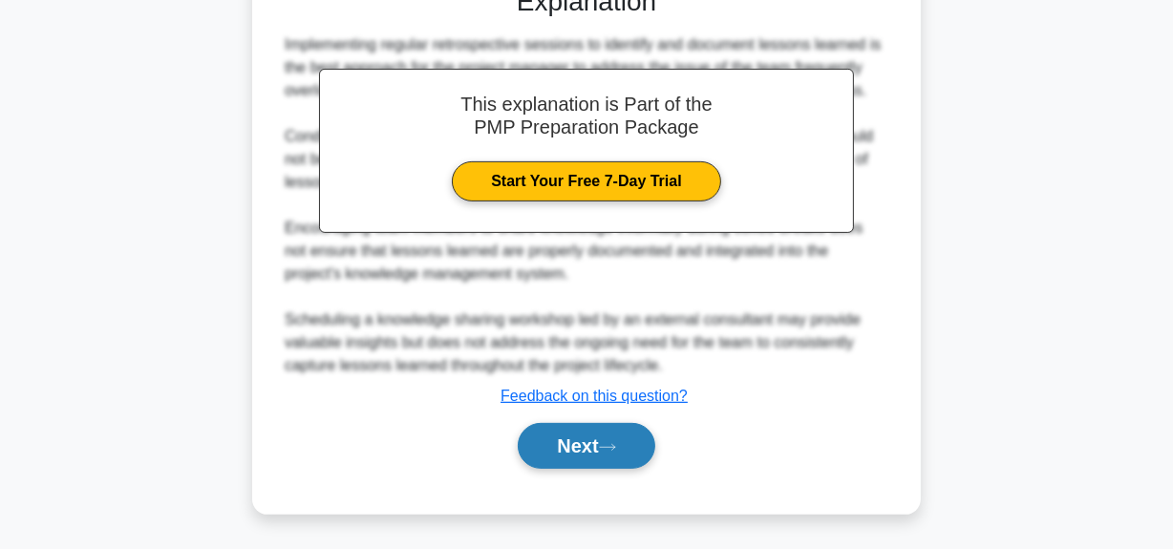
click at [544, 456] on button "Next" at bounding box center [586, 446] width 137 height 46
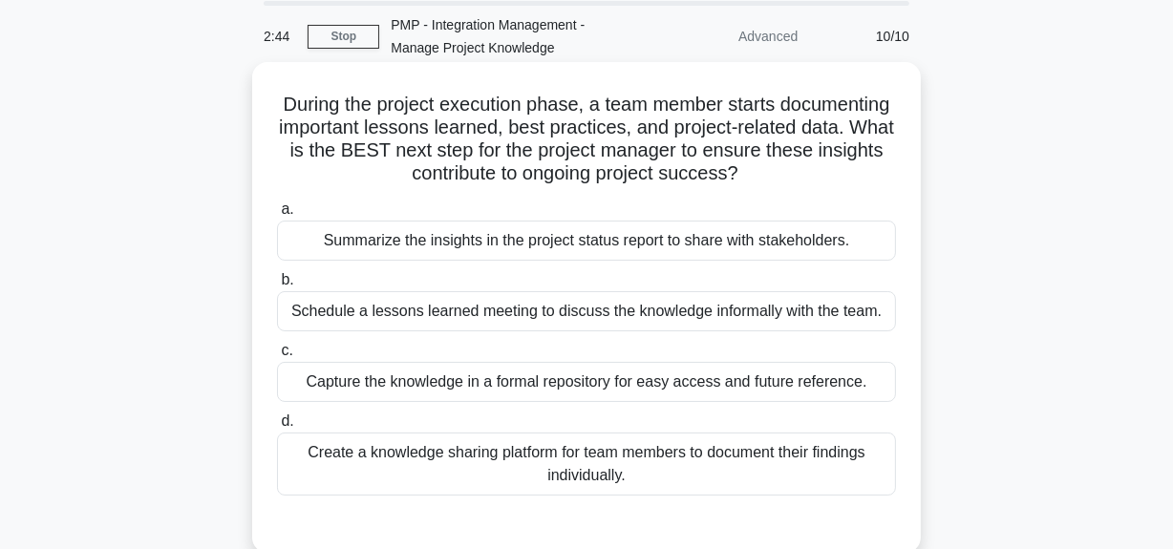
scroll to position [48, 0]
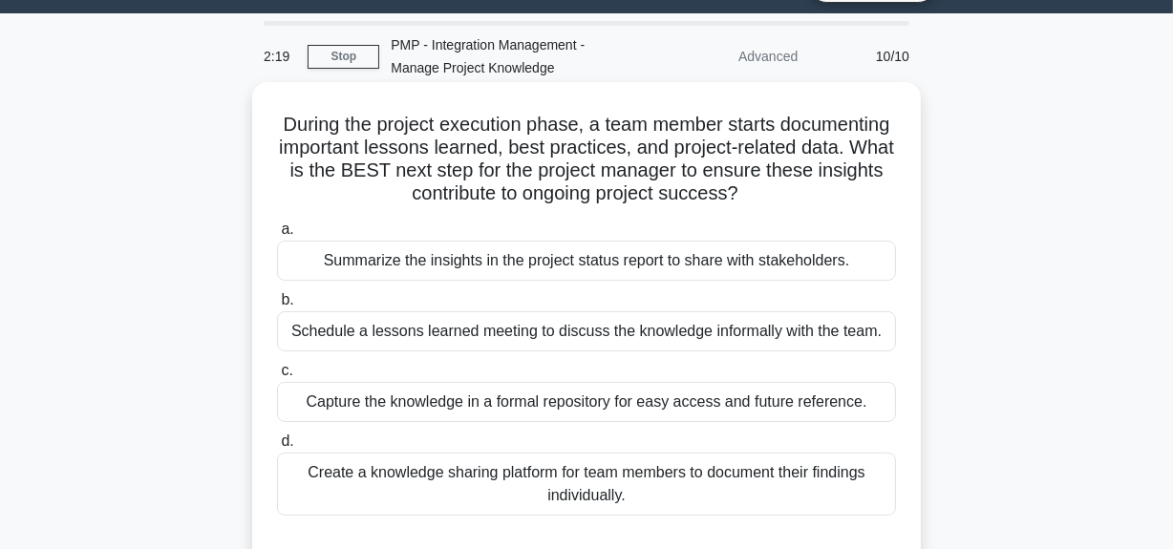
click at [539, 497] on div "Create a knowledge sharing platform for team members to document their findings…" at bounding box center [586, 484] width 619 height 63
click at [277, 448] on input "d. Create a knowledge sharing platform for team members to document their findi…" at bounding box center [277, 442] width 0 height 12
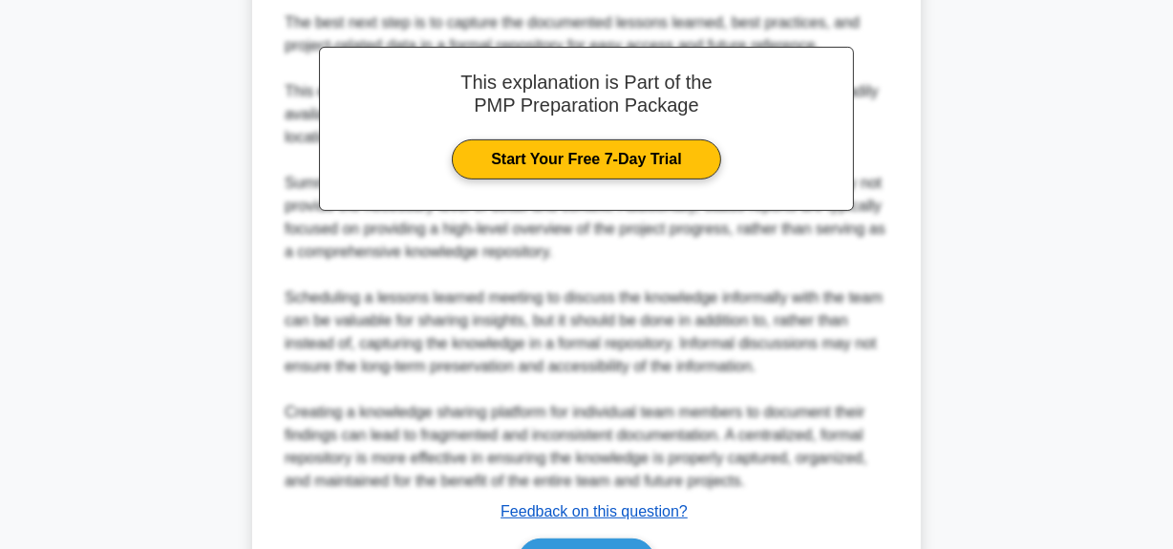
scroll to position [744, 0]
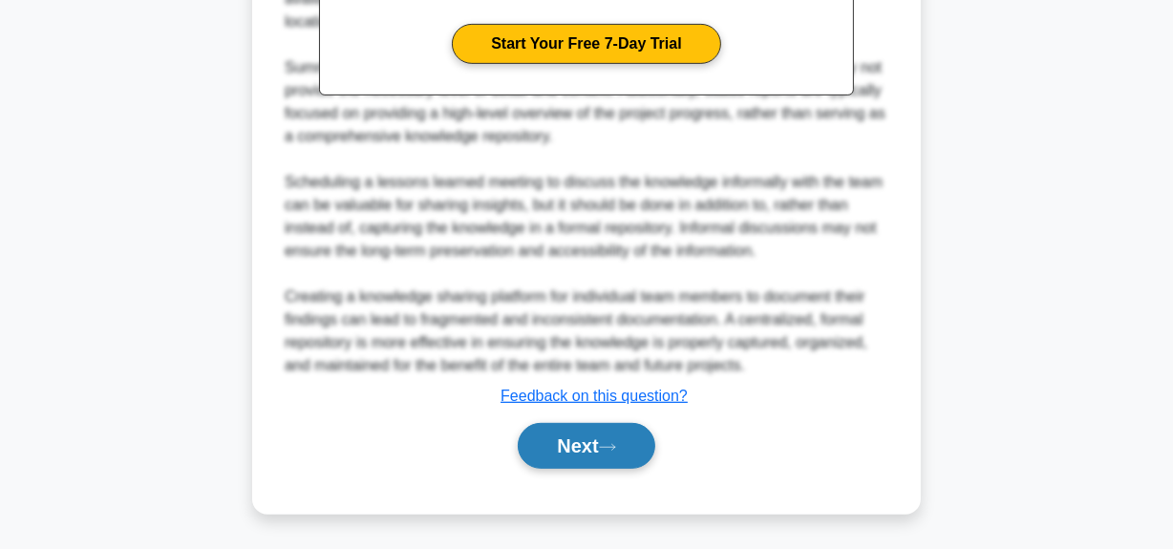
click at [569, 456] on button "Next" at bounding box center [586, 446] width 137 height 46
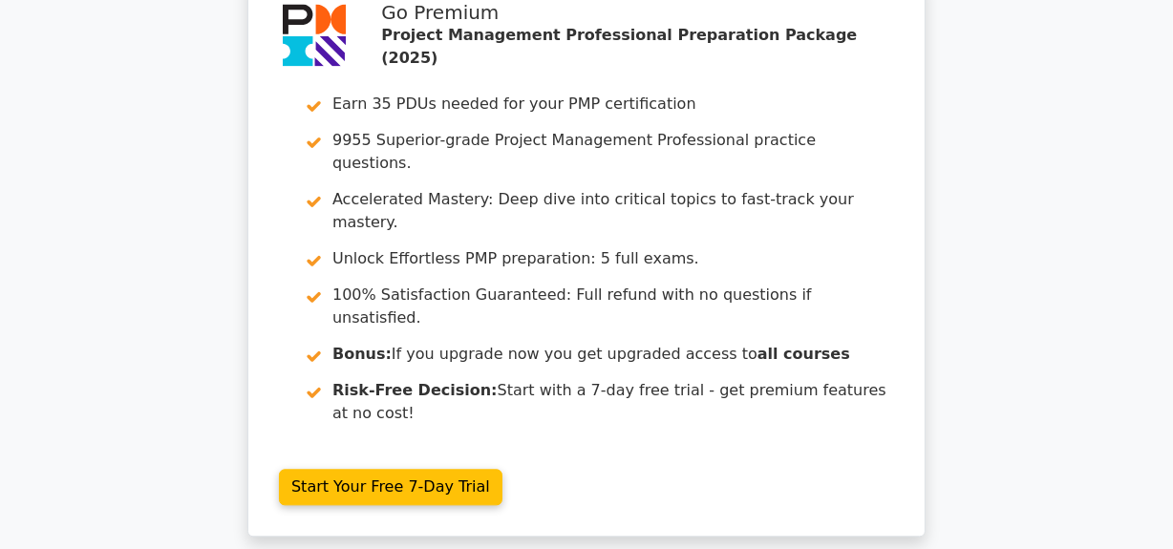
scroll to position [3901, 0]
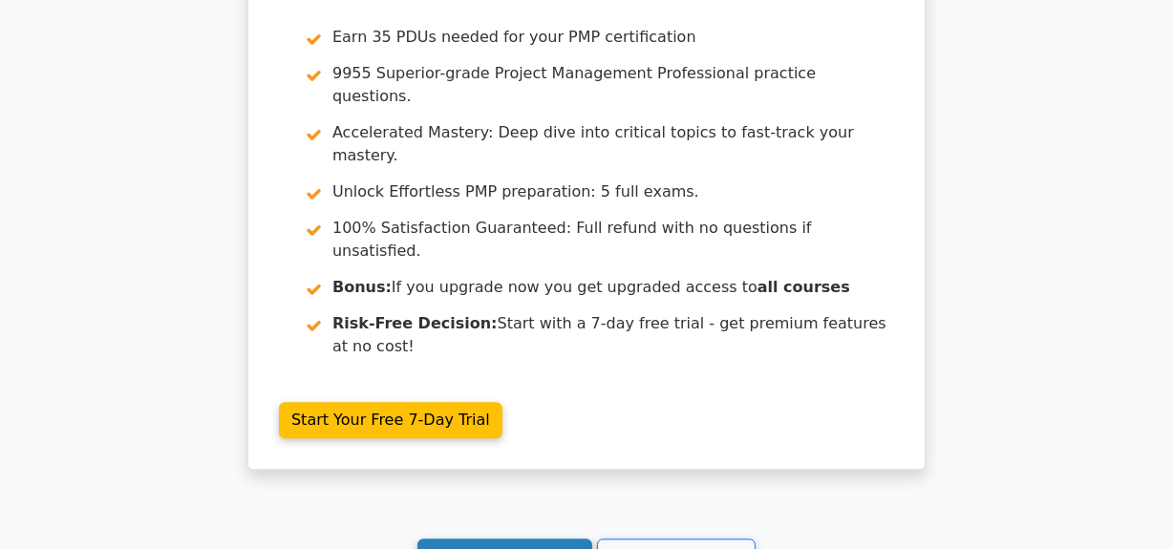
click at [505, 539] on link "Continue practicing" at bounding box center [505, 557] width 175 height 36
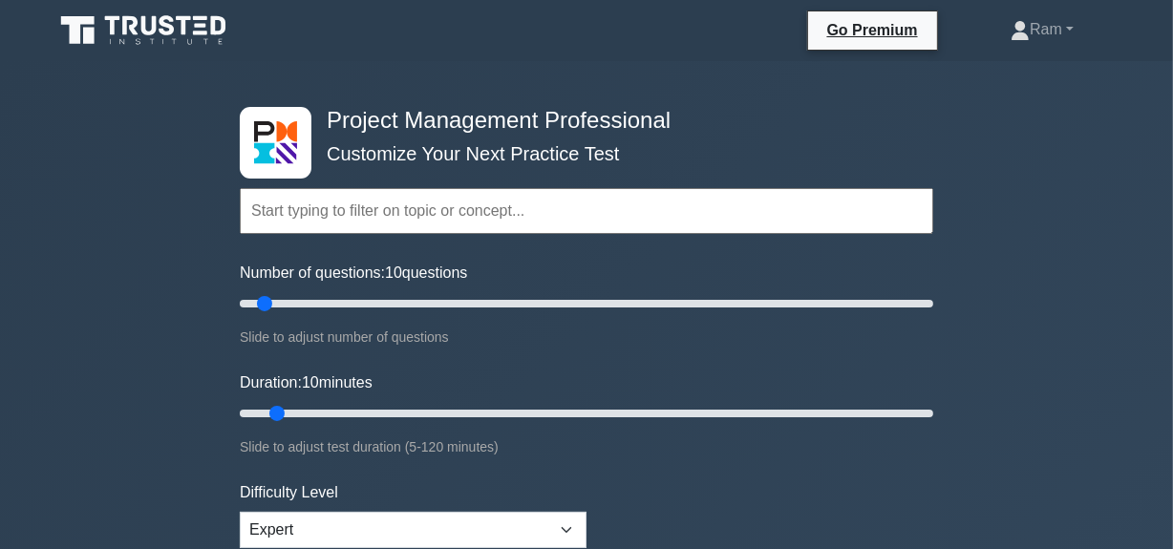
click at [443, 219] on input "text" at bounding box center [587, 211] width 694 height 46
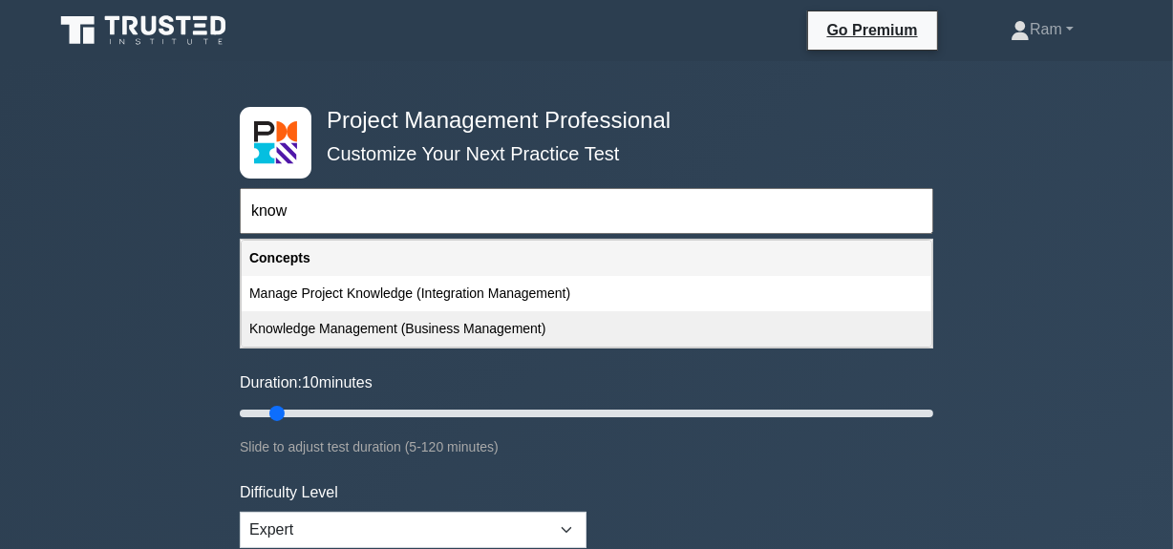
click at [411, 334] on div "Knowledge Management (Business Management)" at bounding box center [587, 329] width 690 height 35
type input "Knowledge Management (Business Management)"
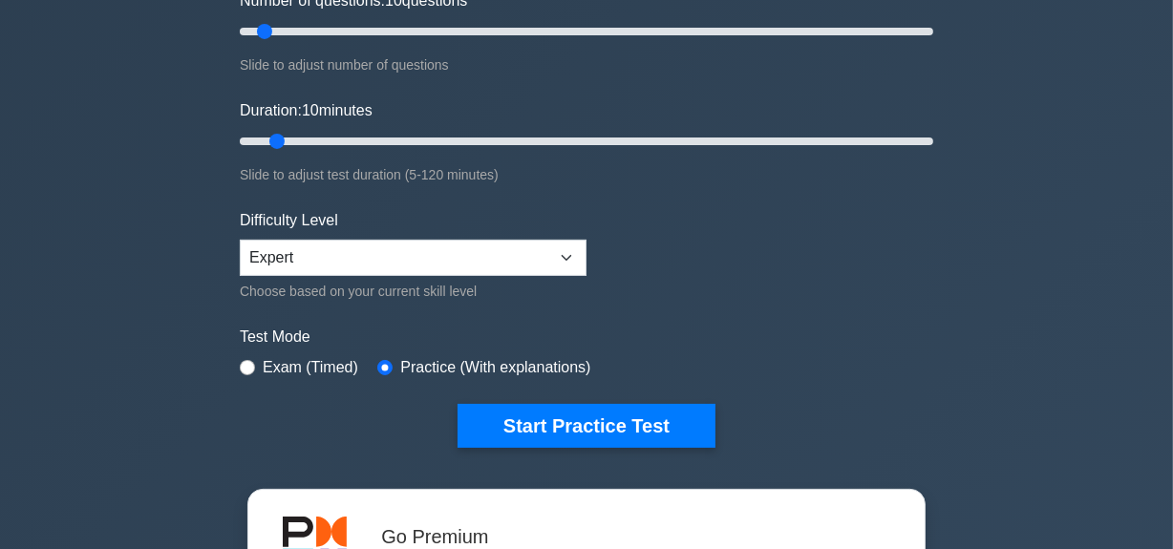
scroll to position [434, 0]
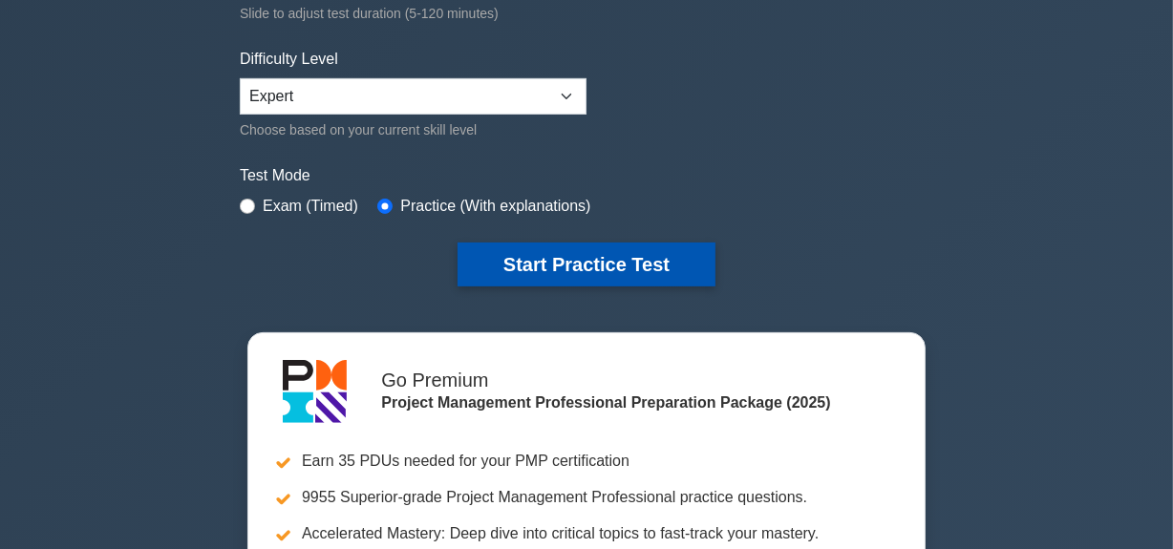
click at [481, 269] on button "Start Practice Test" at bounding box center [587, 265] width 258 height 44
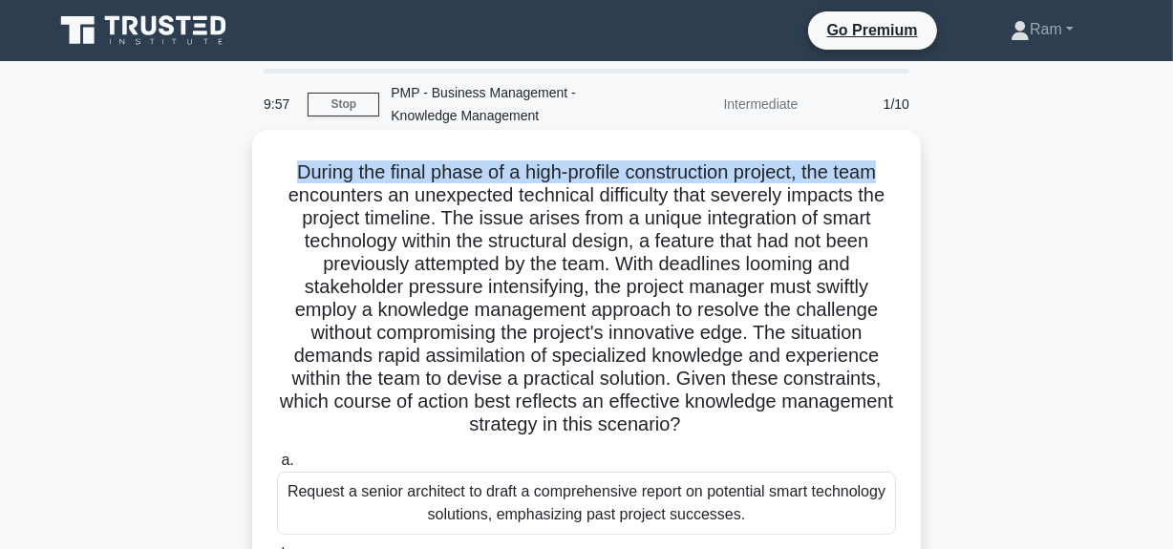
drag, startPoint x: 285, startPoint y: 166, endPoint x: 897, endPoint y: 170, distance: 612.5
click at [897, 170] on h5 "During the final phase of a high-profile construction project, the team encount…" at bounding box center [586, 299] width 623 height 277
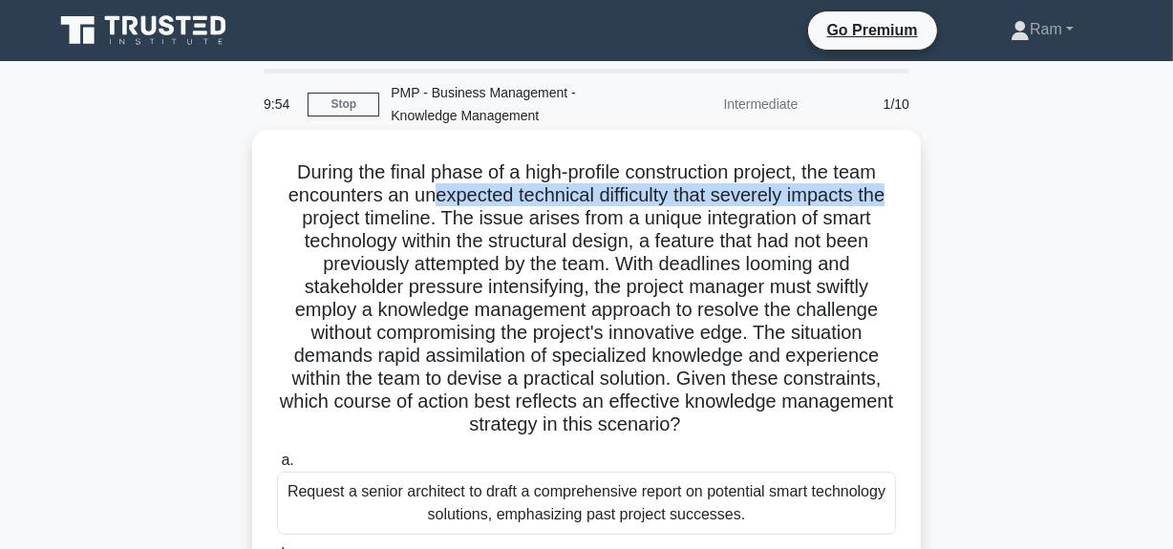
drag, startPoint x: 431, startPoint y: 195, endPoint x: 914, endPoint y: 198, distance: 483.5
click at [914, 198] on div "During the final phase of a high-profile construction project, the team encount…" at bounding box center [586, 501] width 669 height 743
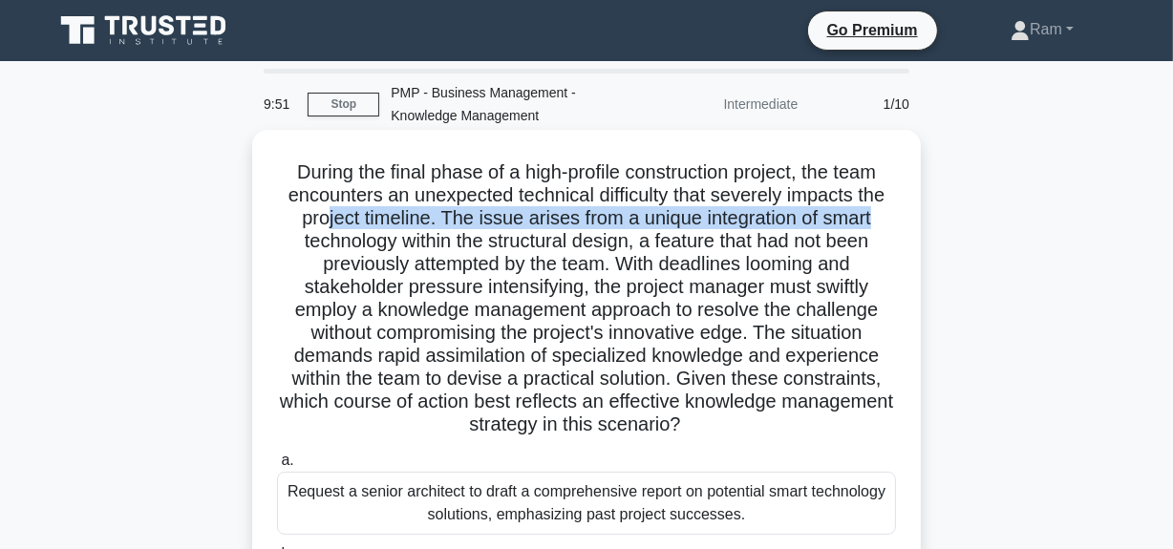
drag, startPoint x: 326, startPoint y: 219, endPoint x: 888, endPoint y: 227, distance: 561.9
click at [888, 227] on h5 "During the final phase of a high-profile construction project, the team encount…" at bounding box center [586, 299] width 623 height 277
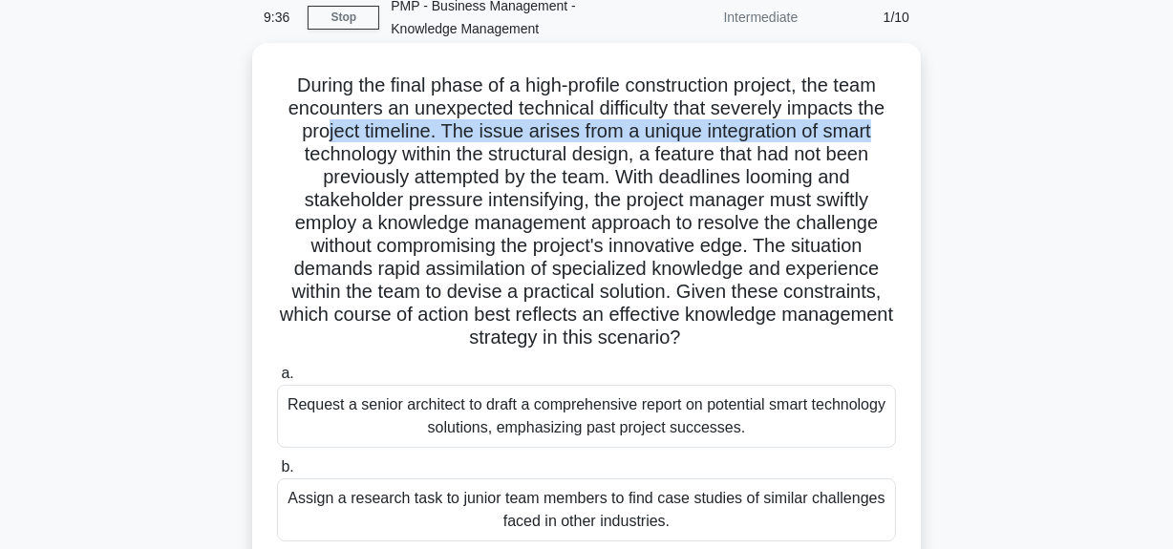
scroll to position [173, 0]
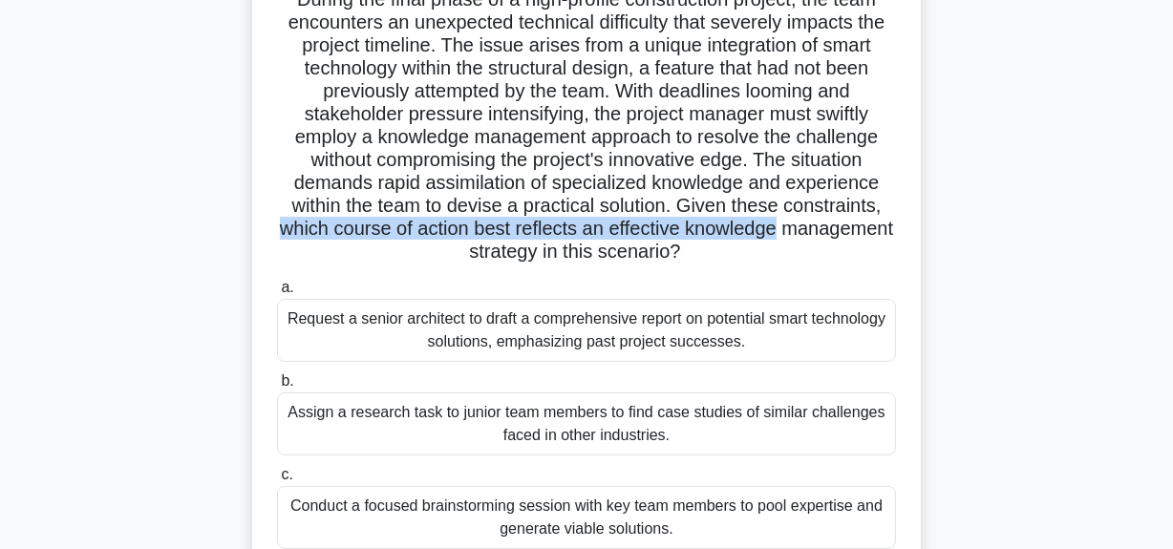
drag, startPoint x: 332, startPoint y: 229, endPoint x: 749, endPoint y: 231, distance: 417.6
click at [863, 223] on h5 "During the final phase of a high-profile construction project, the team encount…" at bounding box center [586, 126] width 623 height 277
drag, startPoint x: 411, startPoint y: 261, endPoint x: 569, endPoint y: 382, distance: 199.0
click at [763, 269] on div "During the final phase of a high-profile construction project, the team encount…" at bounding box center [587, 329] width 654 height 728
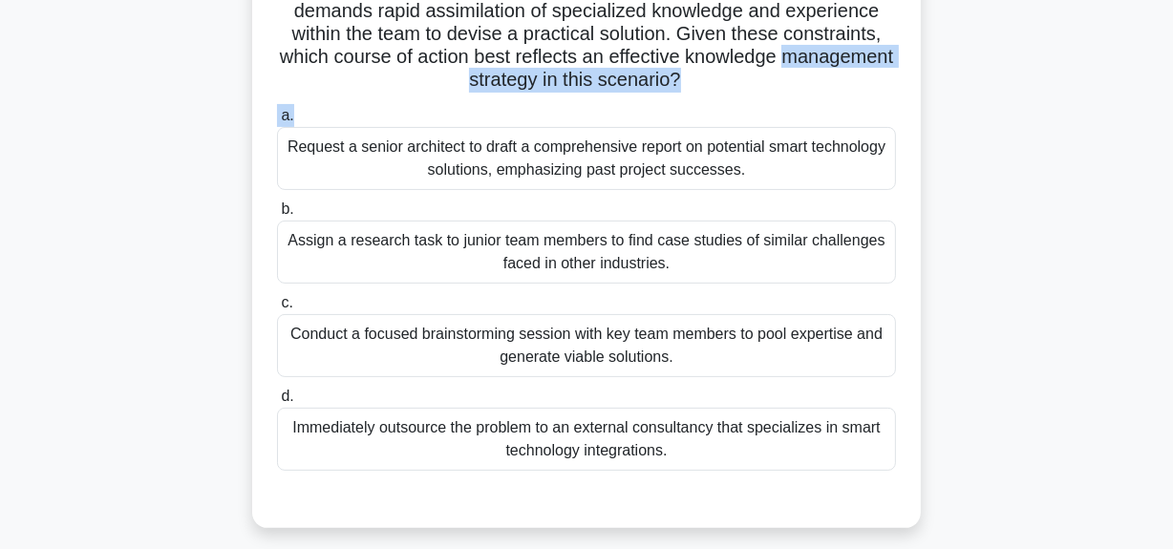
scroll to position [347, 0]
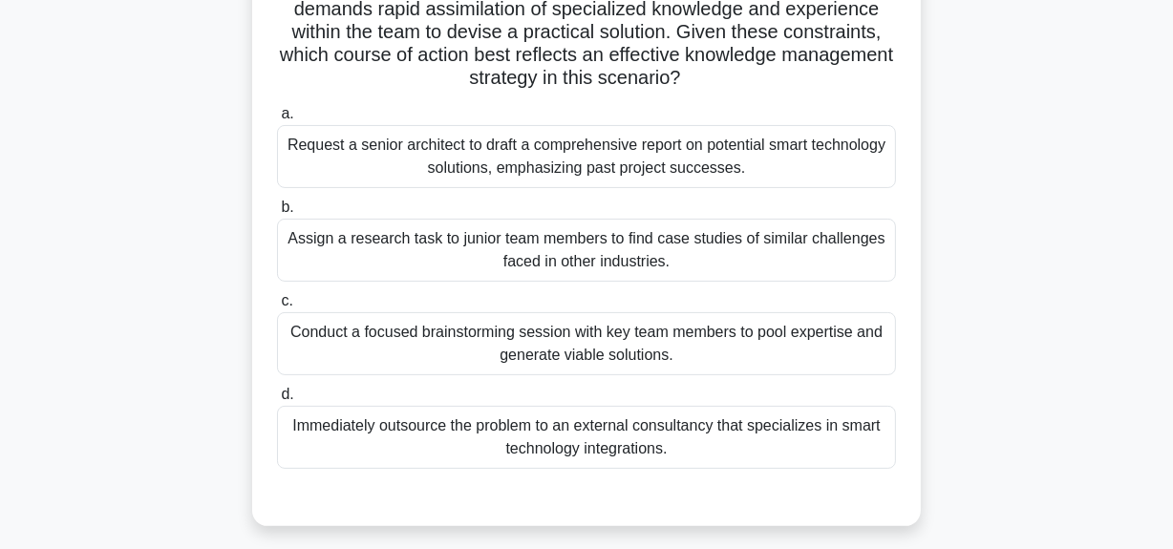
click at [584, 162] on div "Request a senior architect to draft a comprehensive report on potential smart t…" at bounding box center [586, 156] width 619 height 63
click at [277, 120] on input "a. Request a senior architect to draft a comprehensive report on potential smar…" at bounding box center [277, 114] width 0 height 12
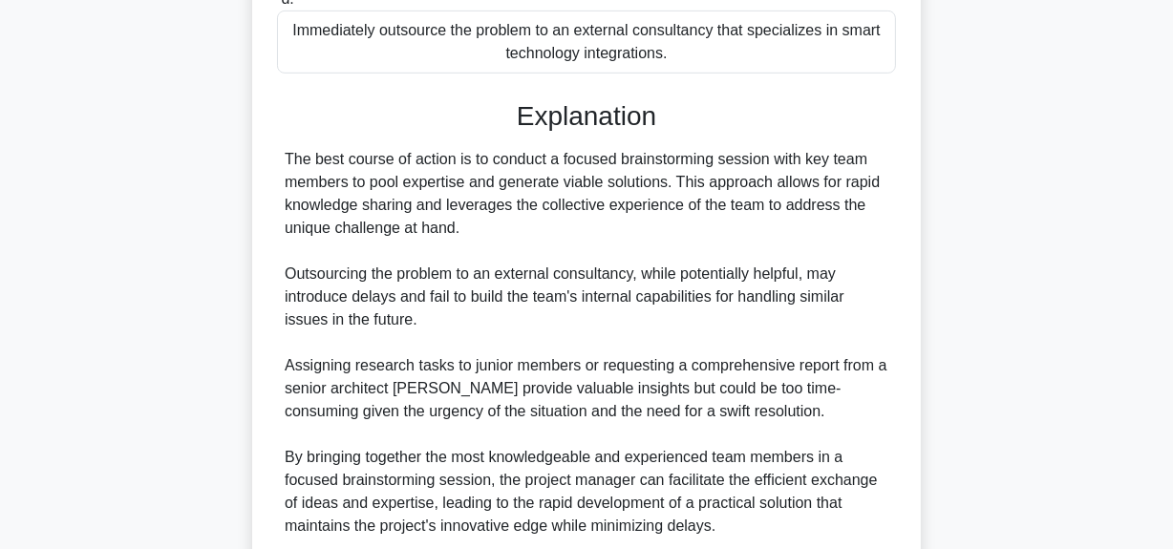
scroll to position [905, 0]
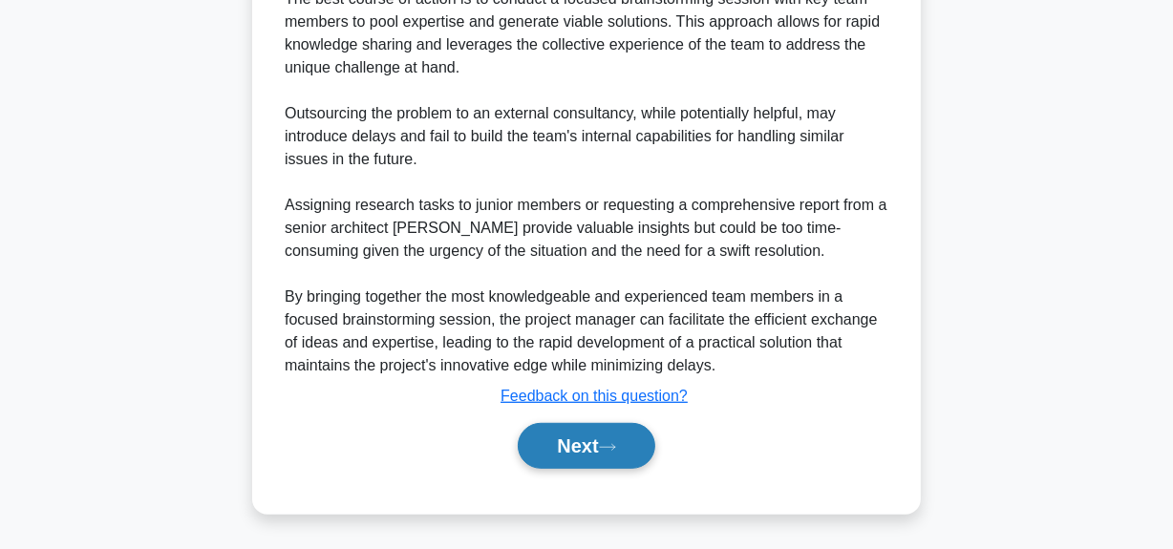
click at [581, 446] on button "Next" at bounding box center [586, 446] width 137 height 46
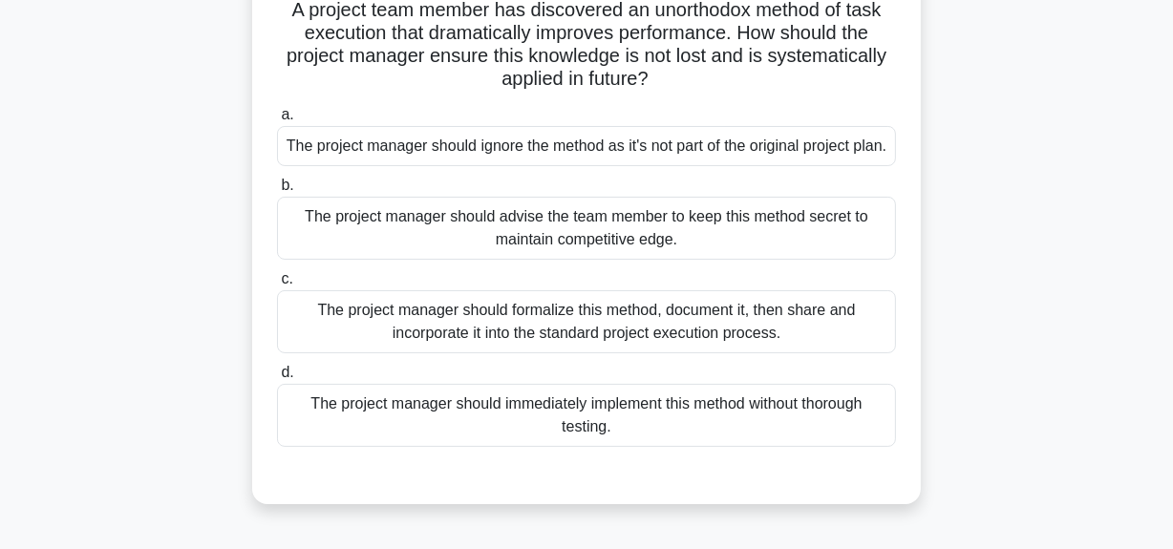
scroll to position [173, 0]
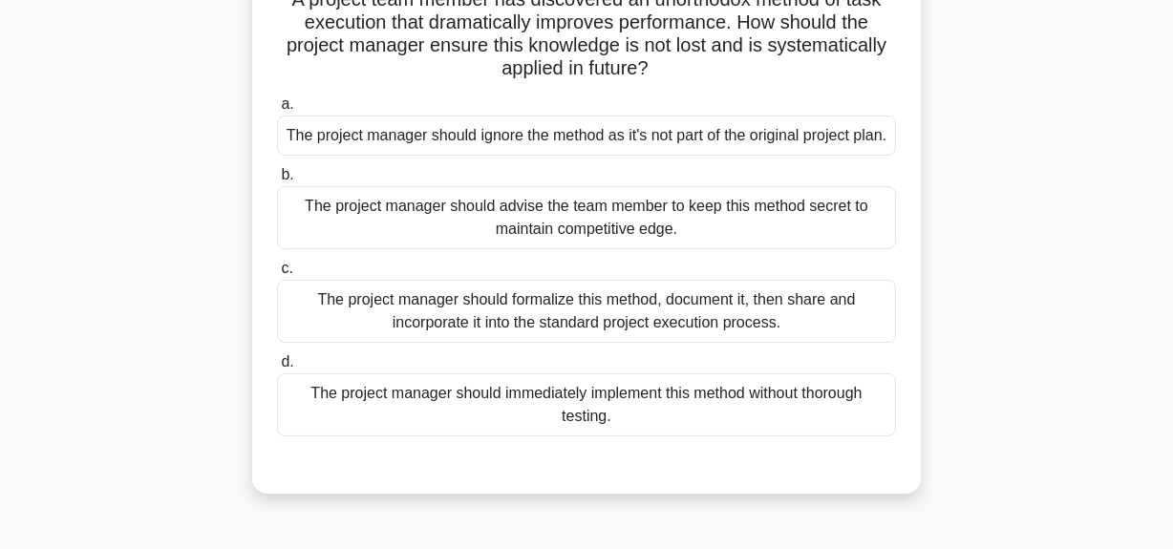
click at [536, 343] on div "The project manager should formalize this method, document it, then share and i…" at bounding box center [586, 311] width 619 height 63
click at [277, 275] on input "c. The project manager should formalize this method, document it, then share an…" at bounding box center [277, 269] width 0 height 12
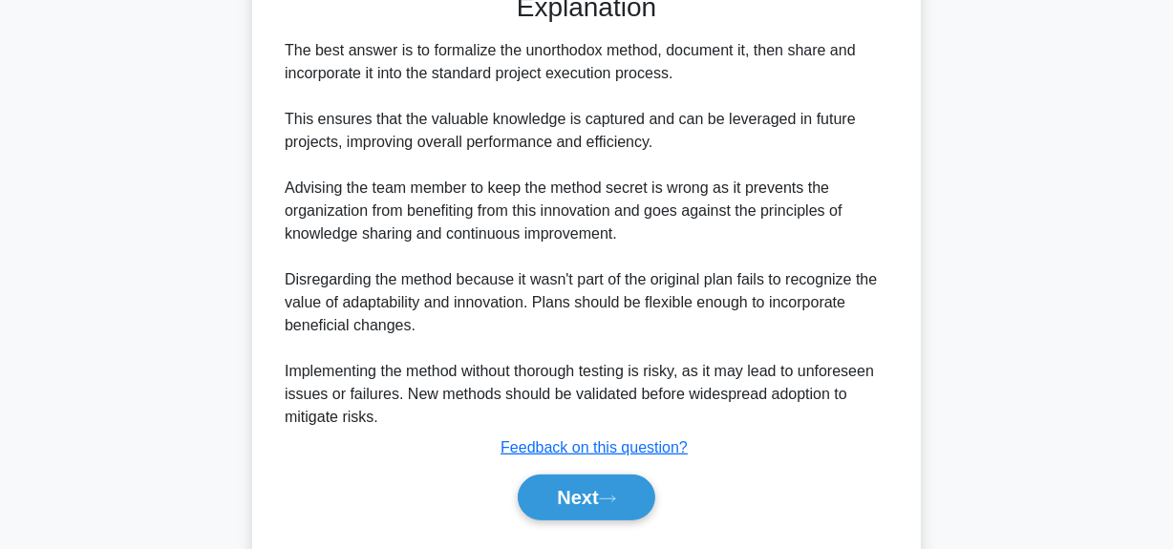
scroll to position [695, 0]
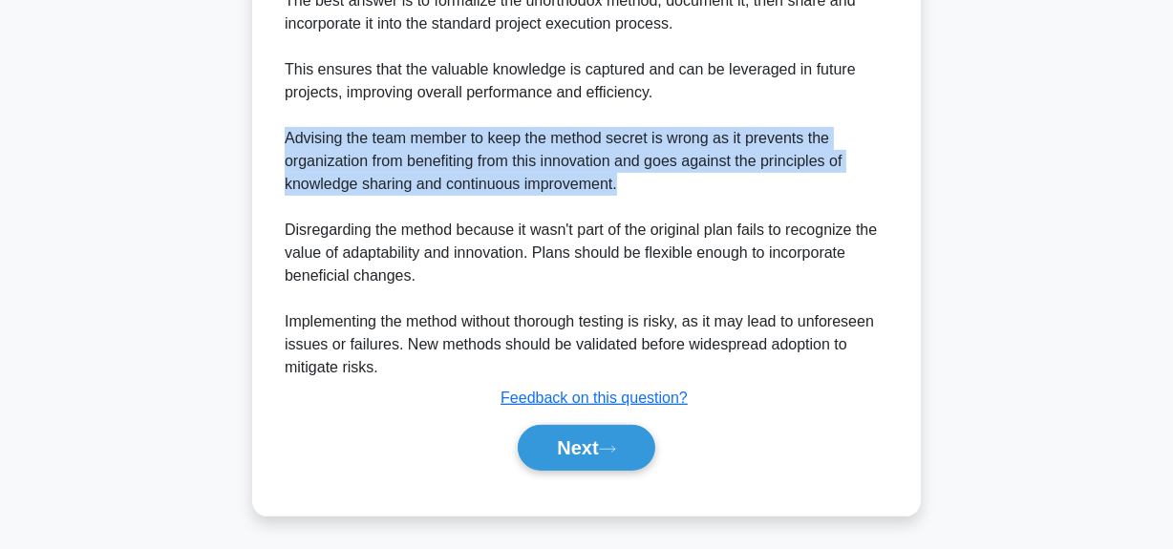
drag, startPoint x: 271, startPoint y: 166, endPoint x: 698, endPoint y: 222, distance: 429.8
click at [603, 471] on button "Next" at bounding box center [586, 448] width 137 height 46
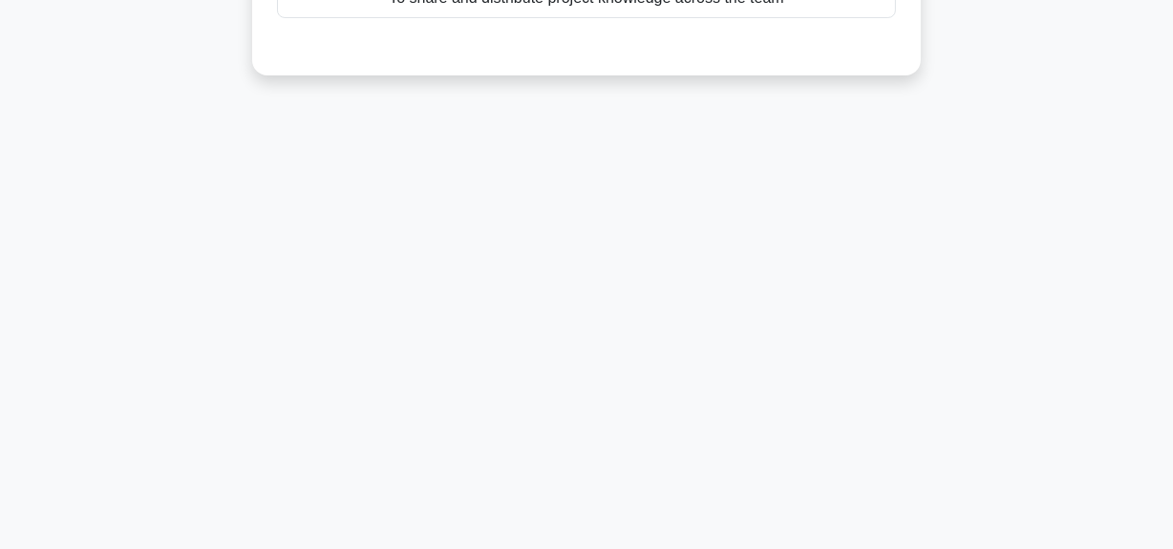
scroll to position [134, 0]
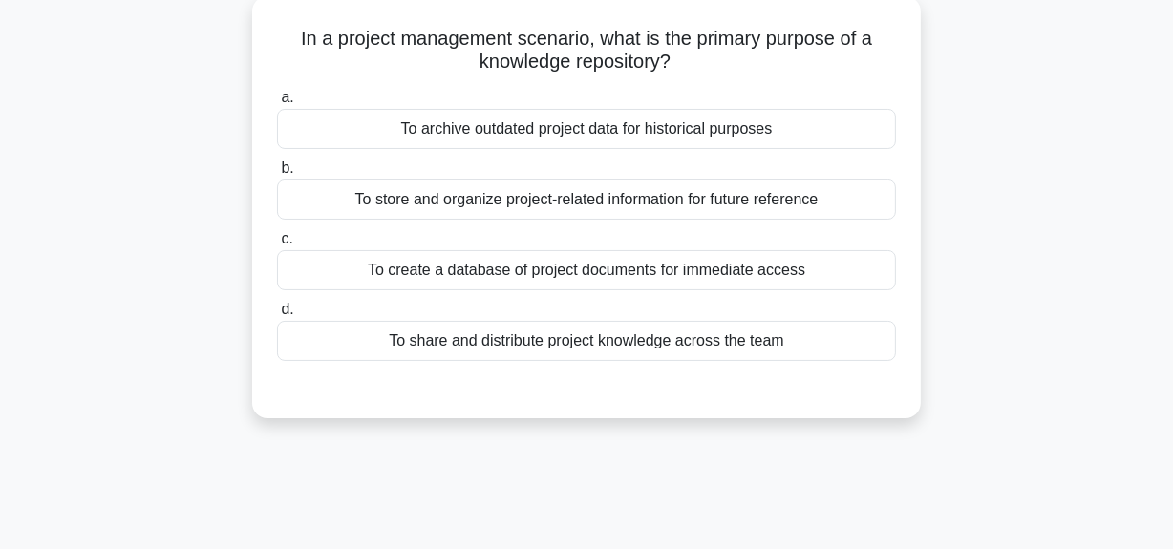
click at [642, 353] on div "To share and distribute project knowledge across the team" at bounding box center [586, 341] width 619 height 40
click at [277, 316] on input "d. To share and distribute project knowledge across the team" at bounding box center [277, 310] width 0 height 12
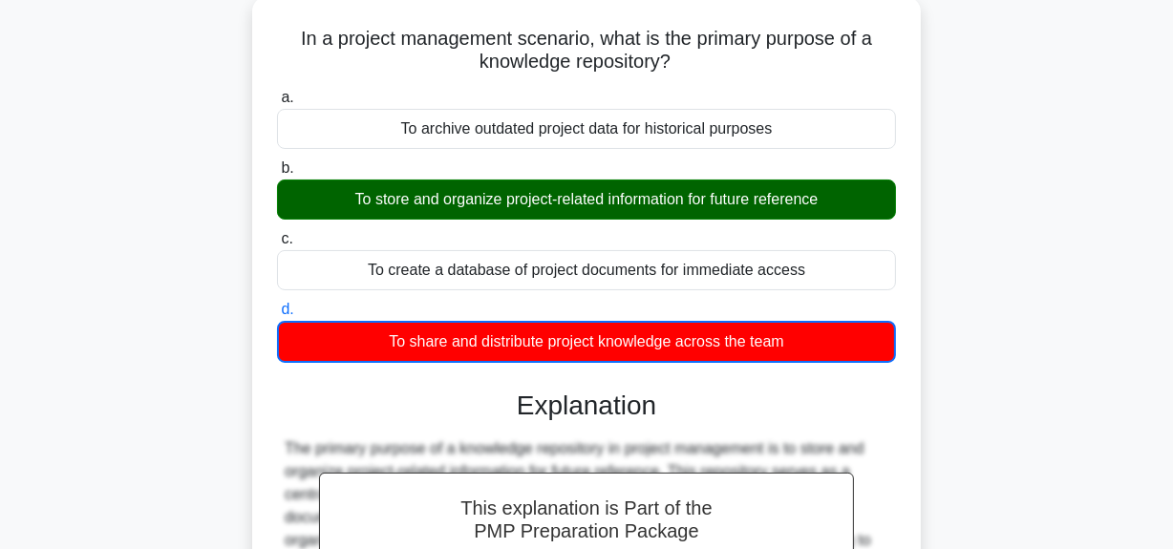
click at [599, 194] on div "To store and organize project-related information for future reference" at bounding box center [586, 200] width 619 height 40
click at [277, 175] on input "b. To store and organize project-related information for future reference" at bounding box center [277, 168] width 0 height 12
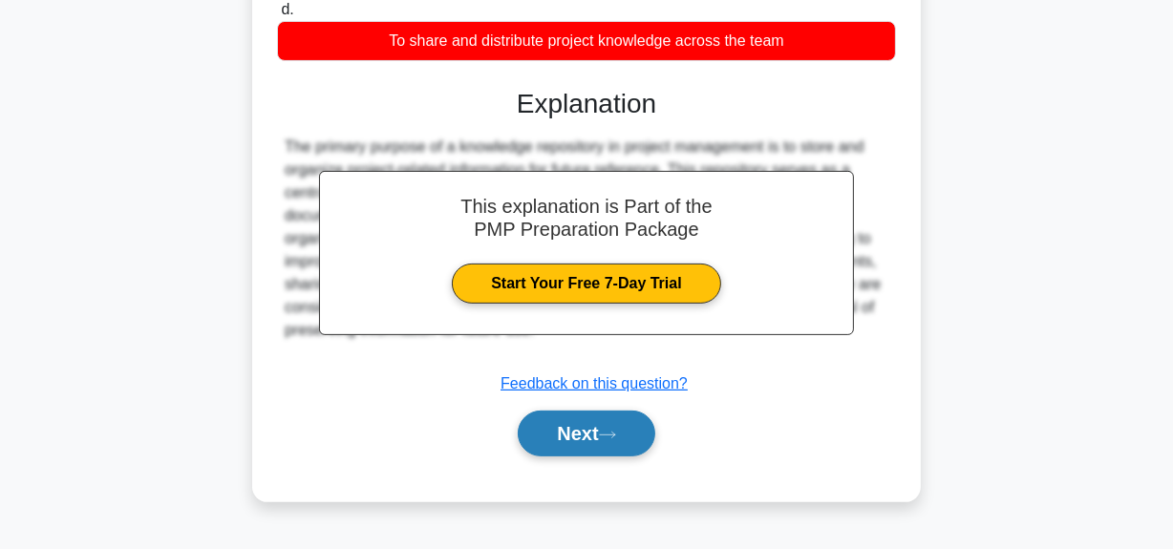
scroll to position [482, 0]
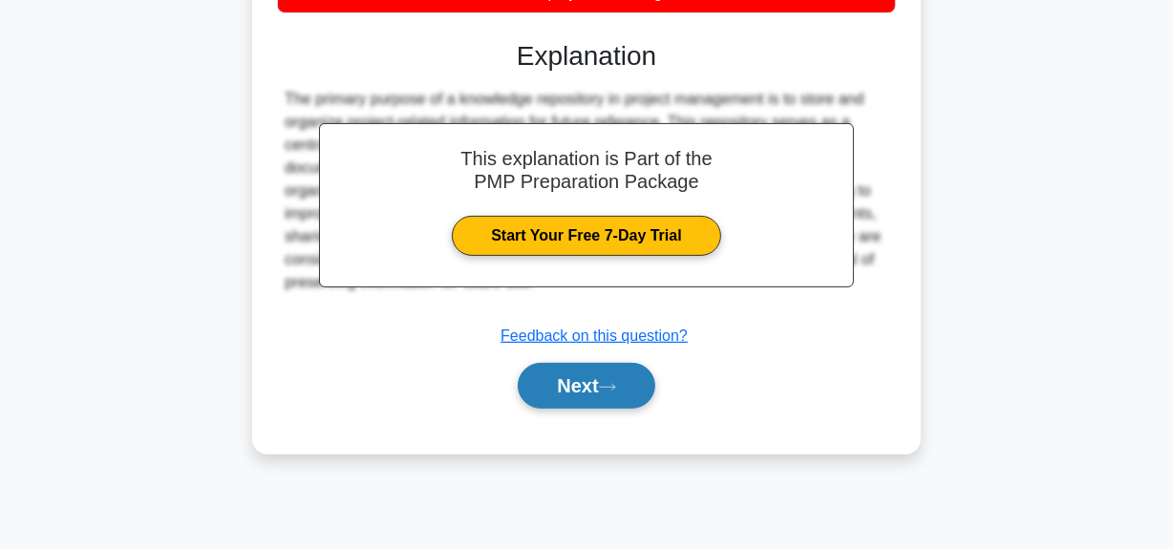
click at [573, 382] on button "Next" at bounding box center [586, 386] width 137 height 46
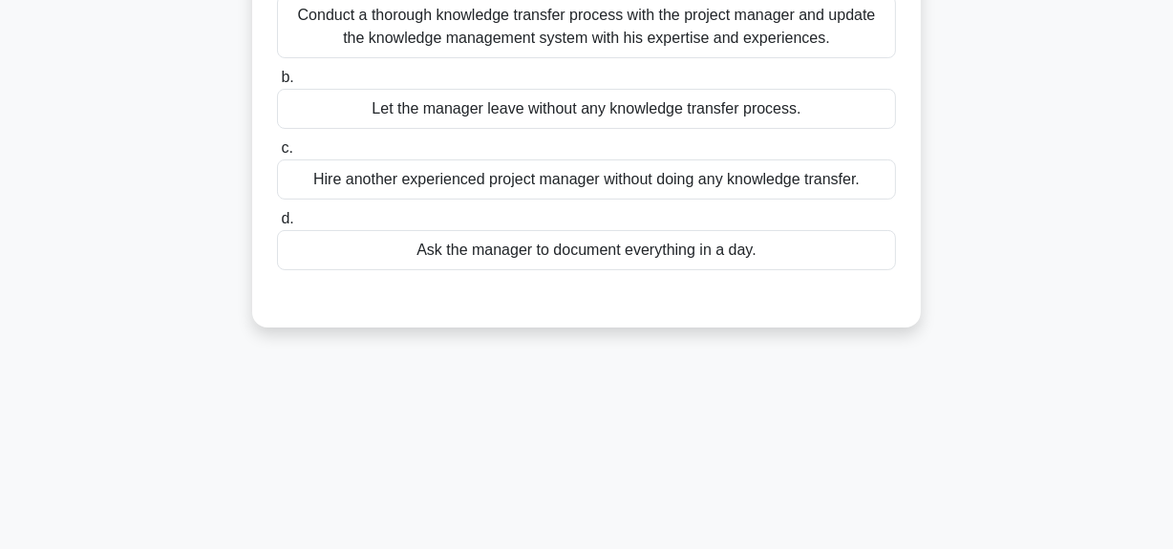
scroll to position [48, 0]
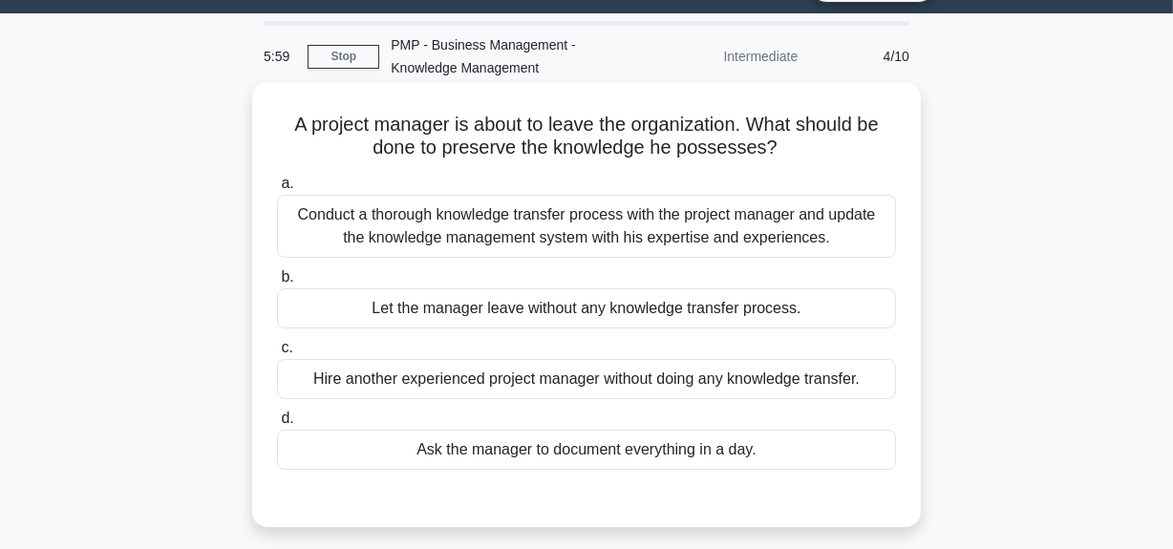
click at [639, 231] on div "Conduct a thorough knowledge transfer process with the project manager and upda…" at bounding box center [586, 226] width 619 height 63
click at [277, 190] on input "a. Conduct a thorough knowledge transfer process with the project manager and u…" at bounding box center [277, 184] width 0 height 12
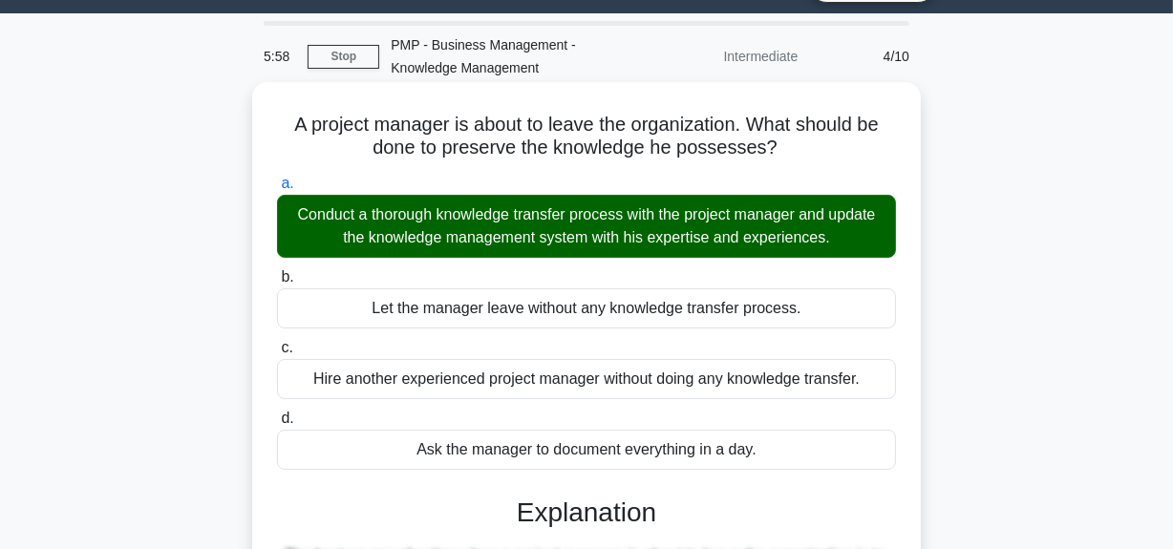
scroll to position [482, 0]
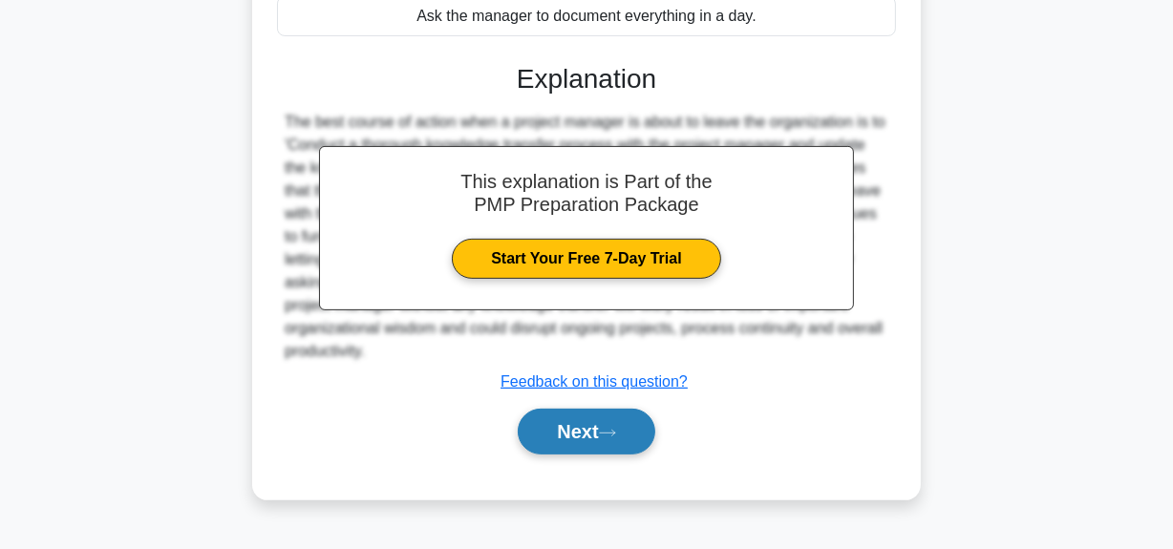
click at [590, 440] on button "Next" at bounding box center [586, 432] width 137 height 46
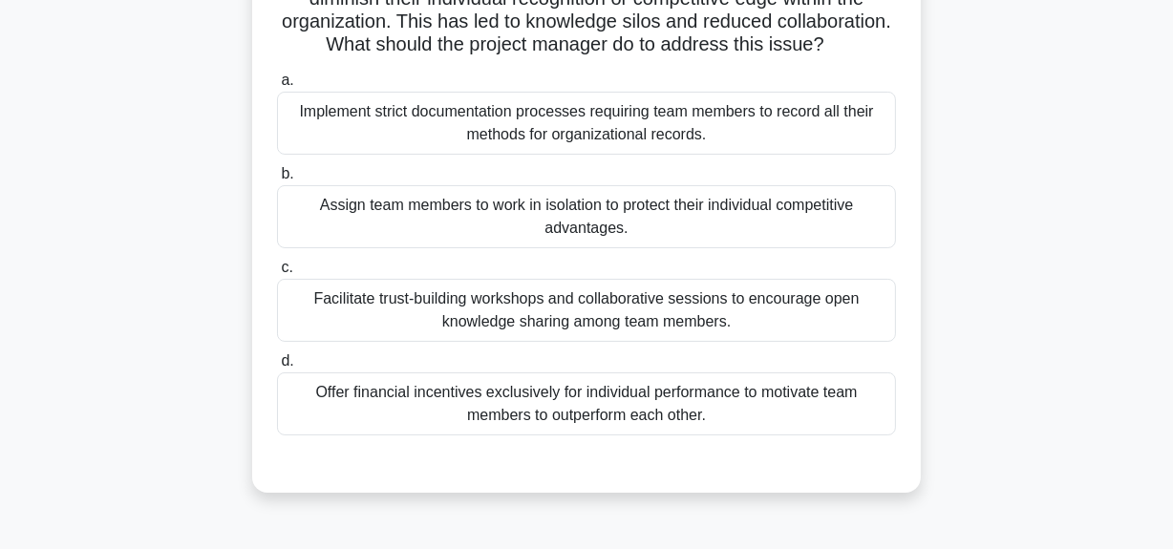
scroll to position [221, 0]
click at [613, 330] on div "Facilitate trust-building workshops and collaborative sessions to encourage ope…" at bounding box center [586, 309] width 619 height 63
click at [277, 273] on input "c. Facilitate trust-building workshops and collaborative sessions to encourage …" at bounding box center [277, 267] width 0 height 12
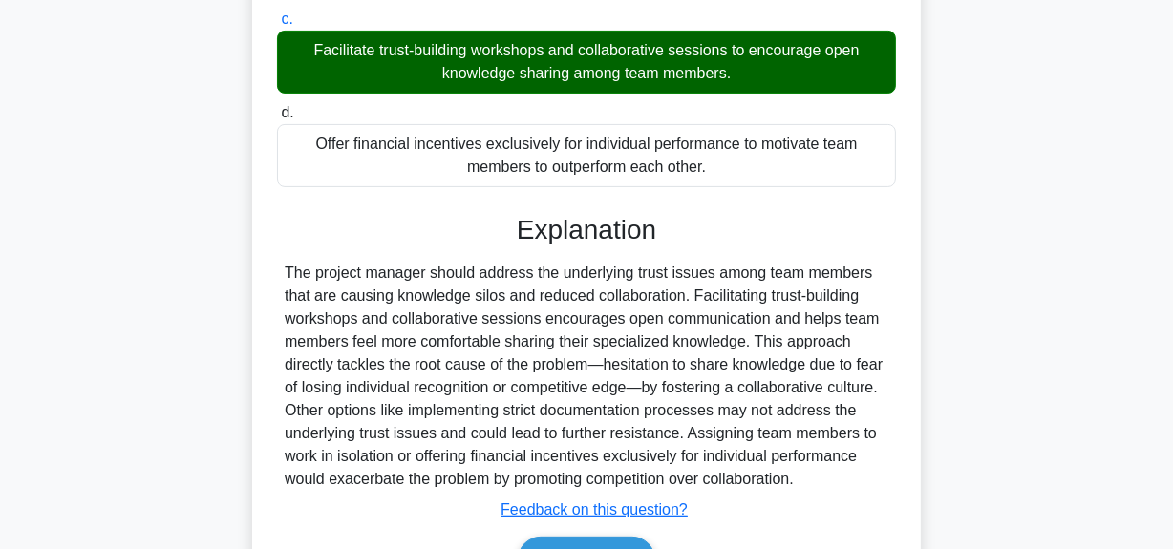
scroll to position [605, 0]
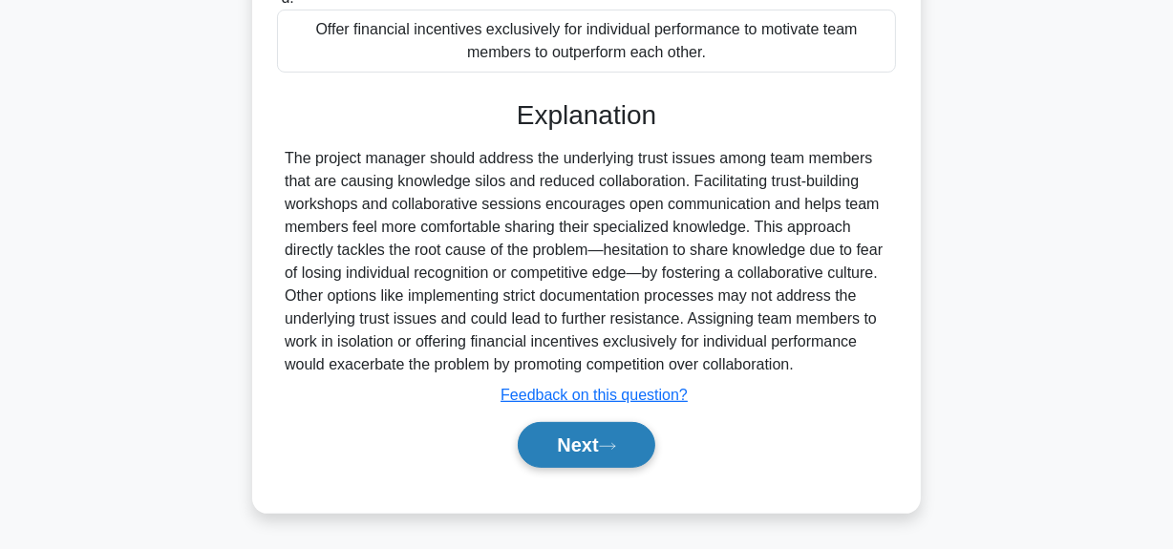
click at [613, 449] on icon at bounding box center [607, 446] width 17 height 11
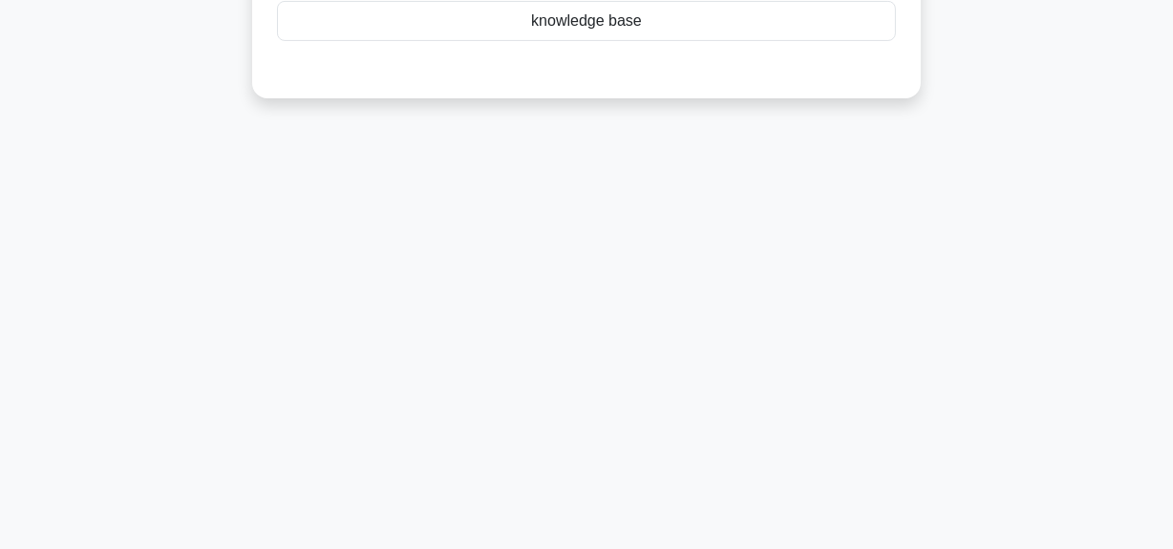
scroll to position [134, 0]
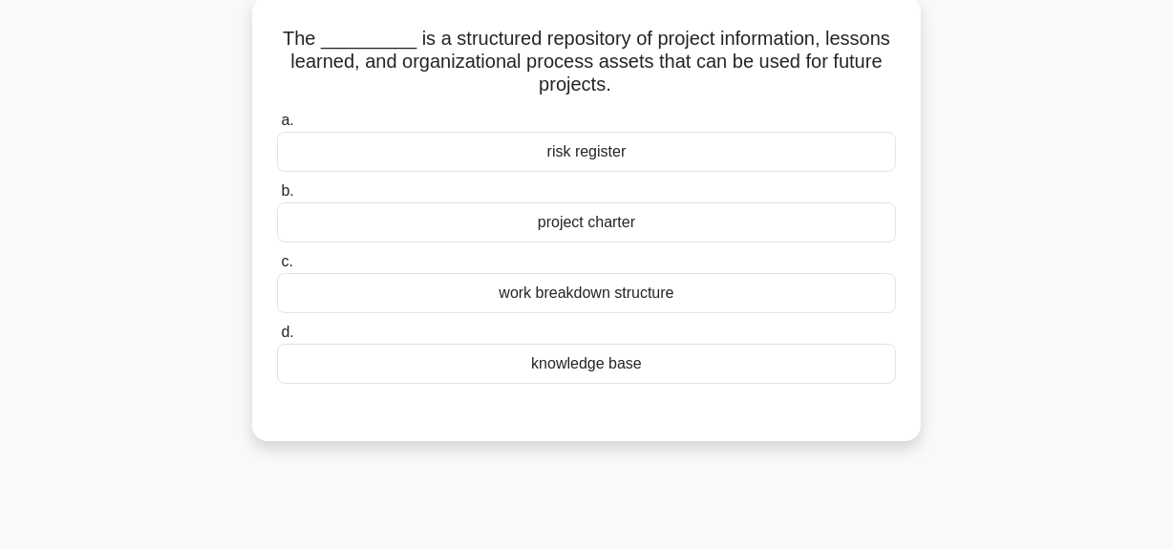
click at [554, 360] on div "knowledge base" at bounding box center [586, 364] width 619 height 40
click at [277, 339] on input "d. knowledge base" at bounding box center [277, 333] width 0 height 12
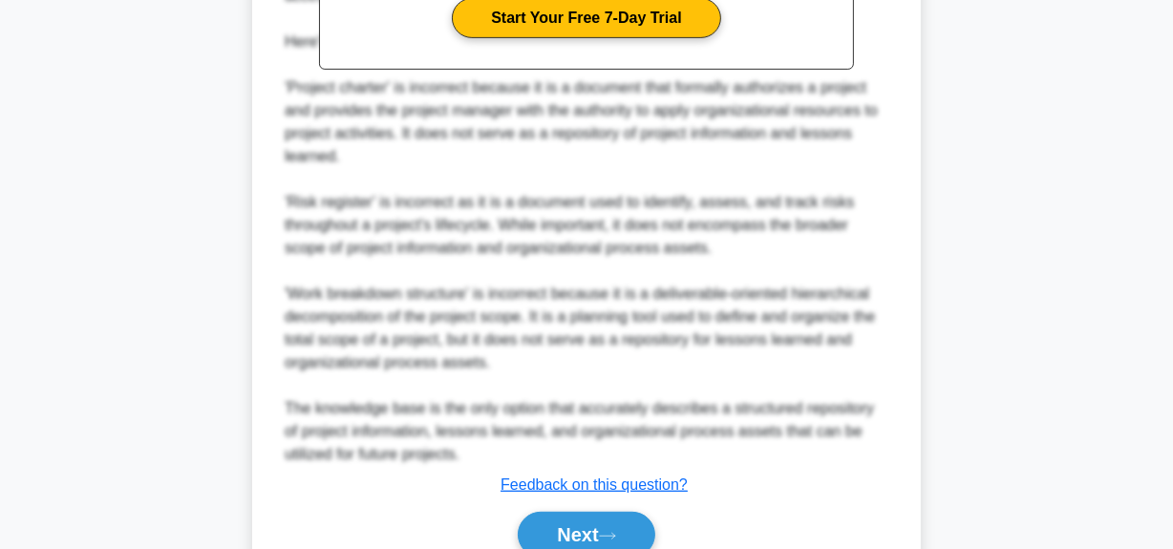
scroll to position [812, 0]
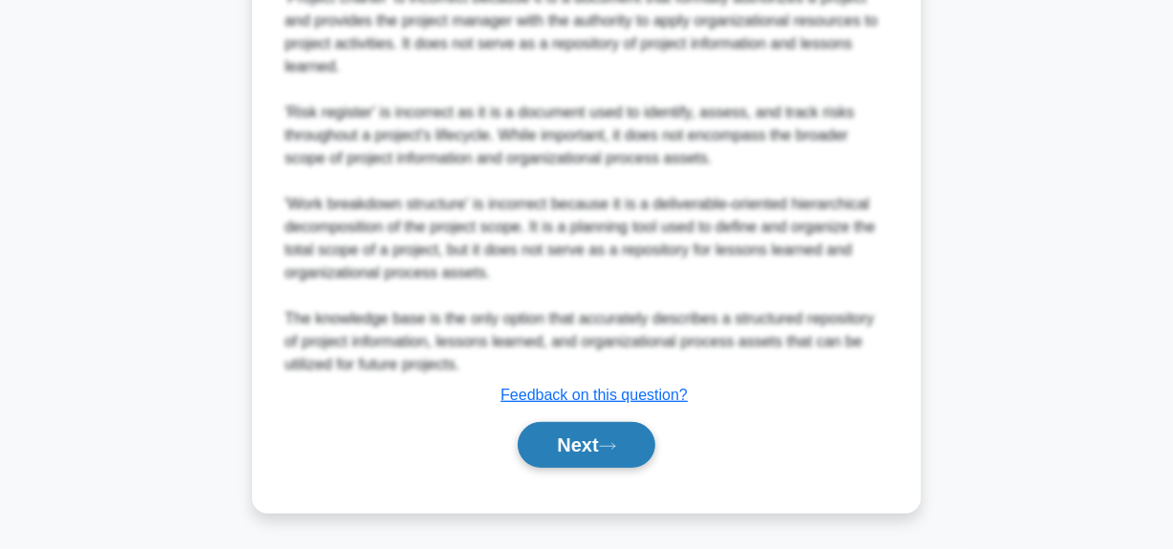
click at [565, 449] on button "Next" at bounding box center [586, 445] width 137 height 46
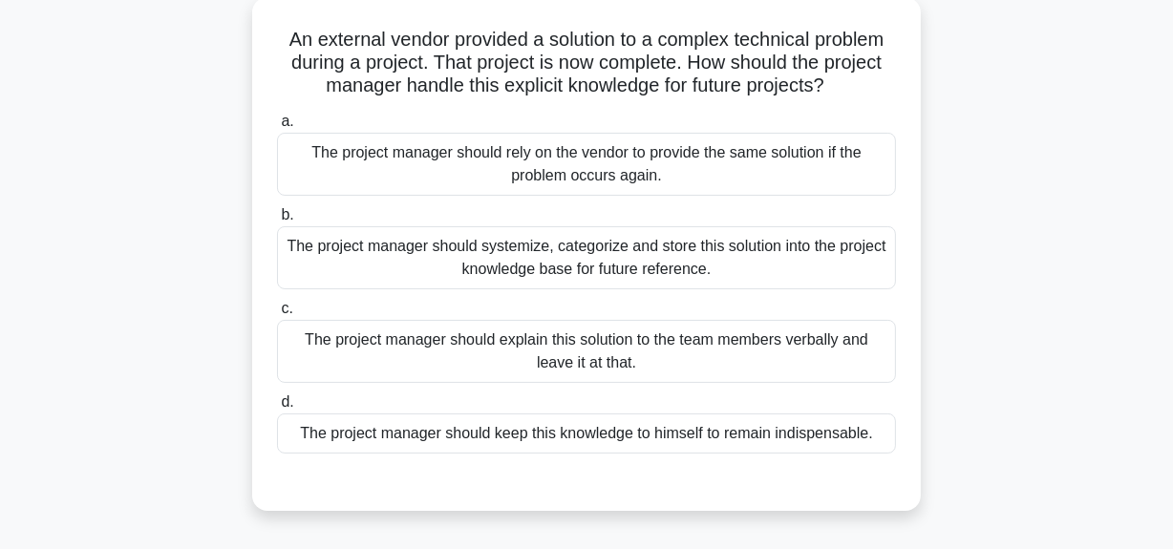
scroll to position [48, 0]
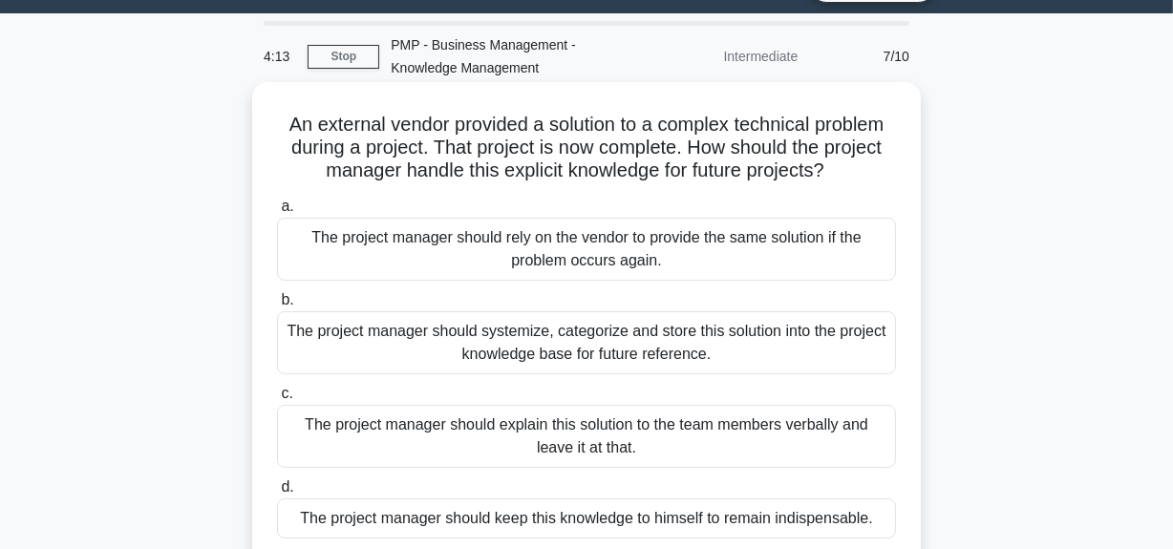
click at [521, 344] on div "The project manager should systemize, categorize and store this solution into t…" at bounding box center [586, 343] width 619 height 63
click at [277, 307] on input "b. The project manager should systemize, categorize and store this solution int…" at bounding box center [277, 300] width 0 height 12
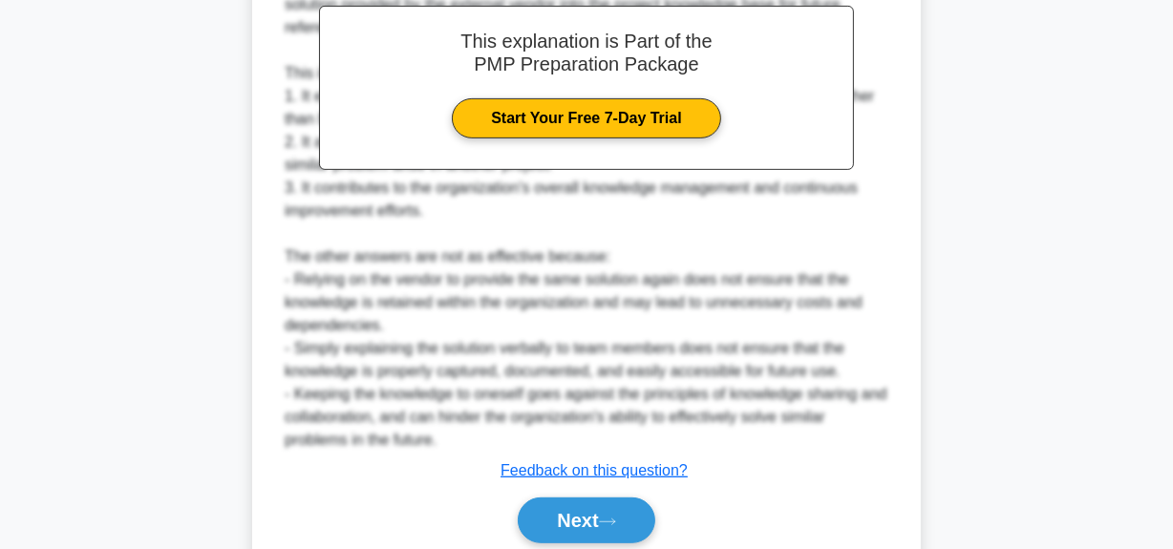
scroll to position [765, 0]
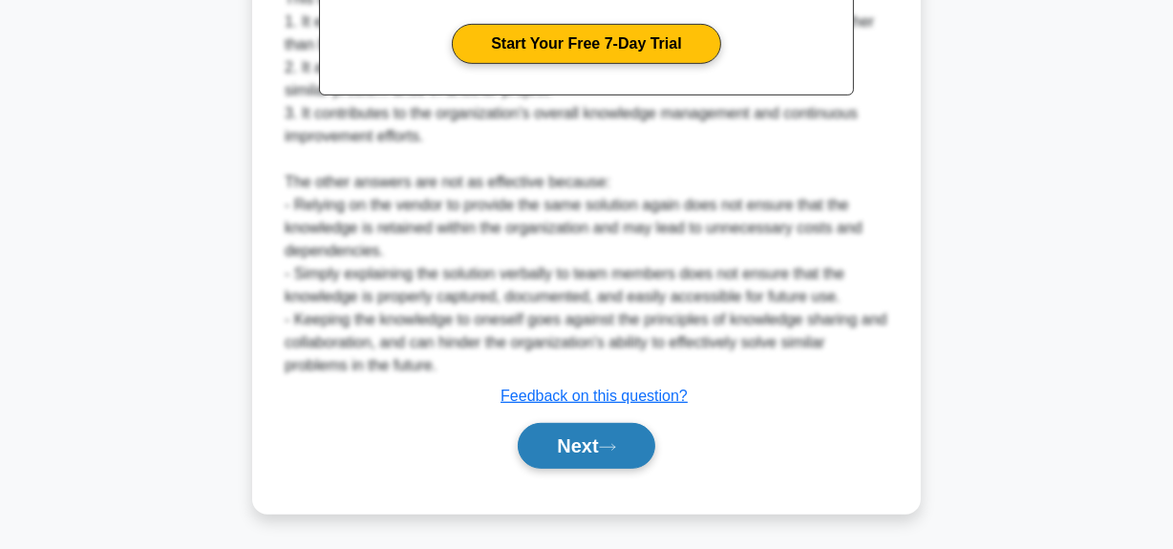
click at [555, 435] on button "Next" at bounding box center [586, 446] width 137 height 46
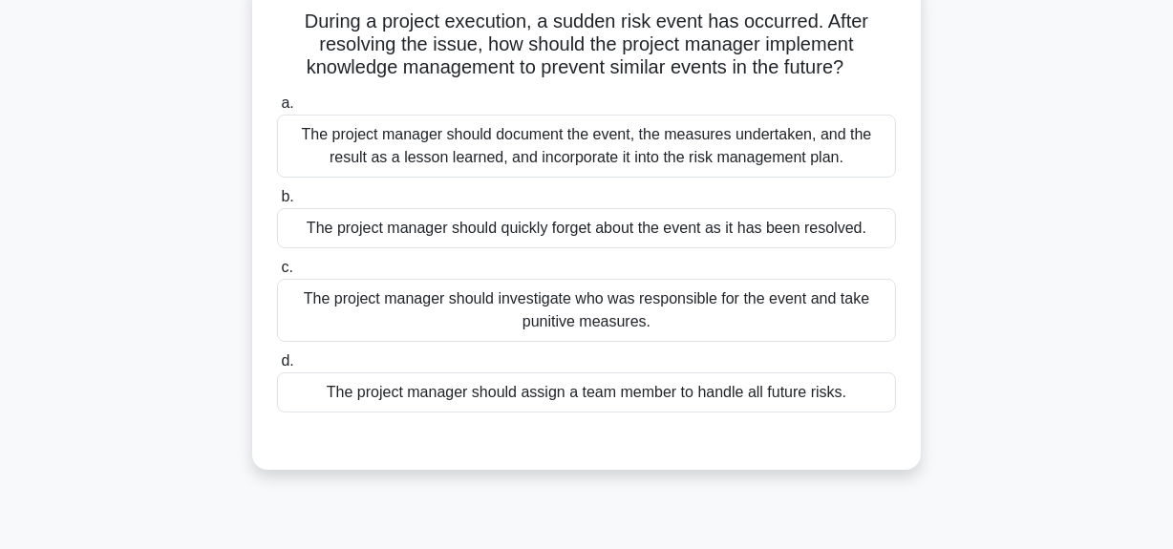
scroll to position [48, 0]
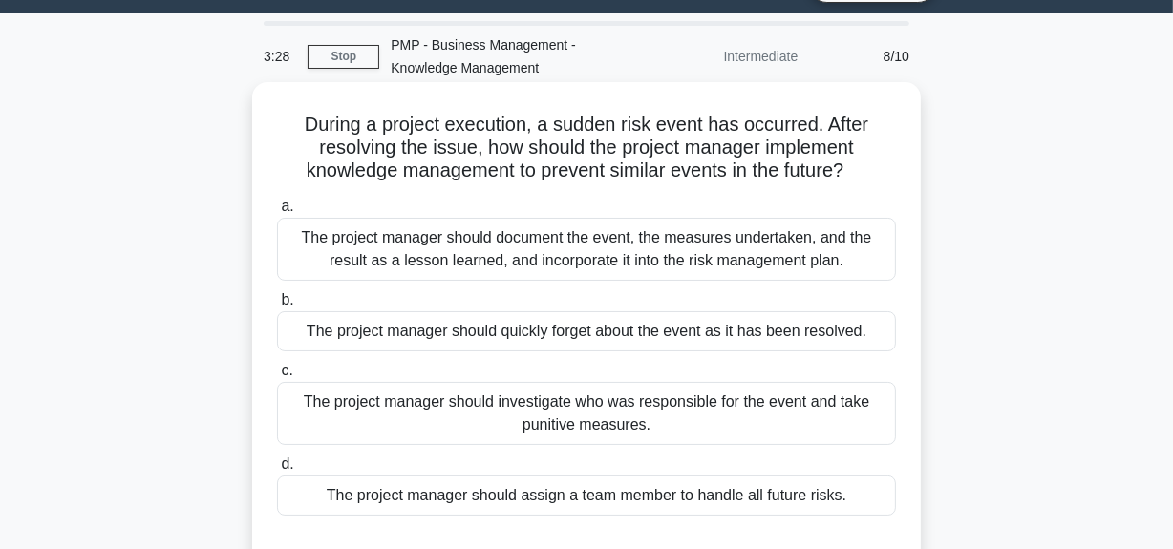
click at [585, 252] on div "The project manager should document the event, the measures undertaken, and the…" at bounding box center [586, 249] width 619 height 63
click at [277, 213] on input "a. The project manager should document the event, the measures undertaken, and …" at bounding box center [277, 207] width 0 height 12
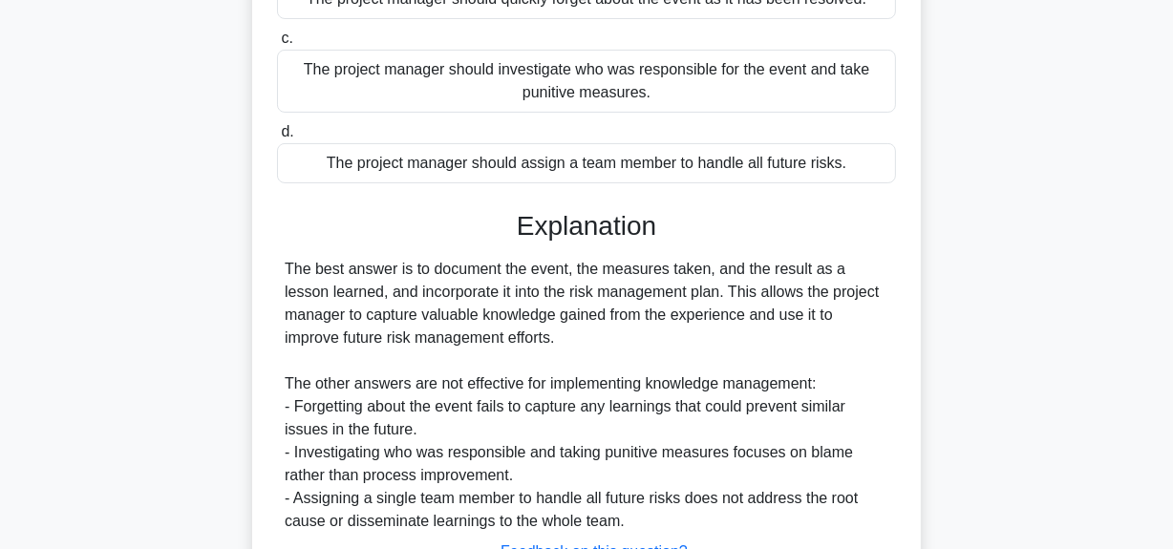
scroll to position [482, 0]
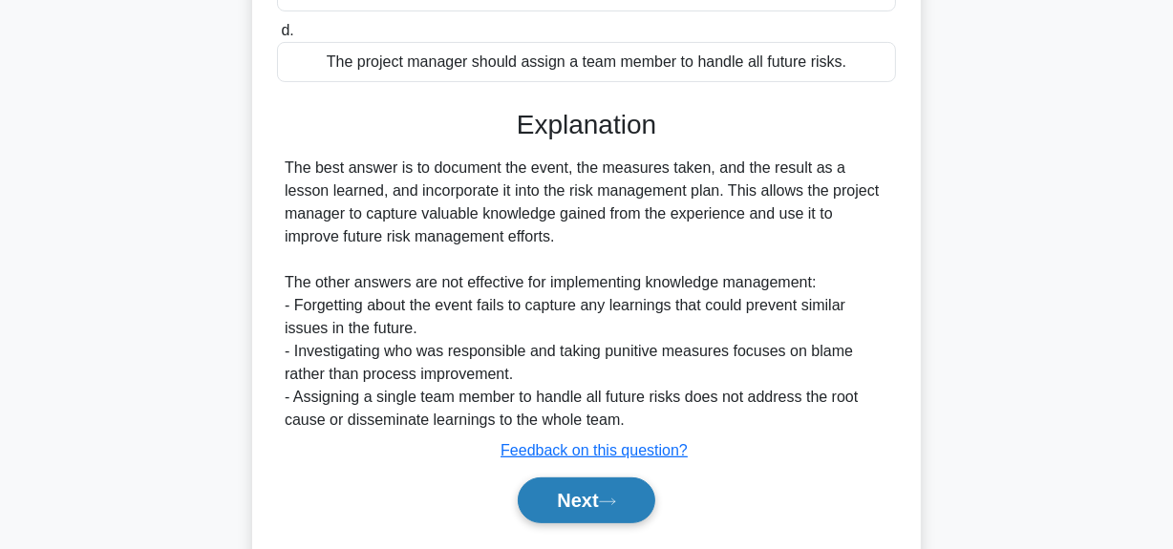
click at [563, 498] on button "Next" at bounding box center [586, 501] width 137 height 46
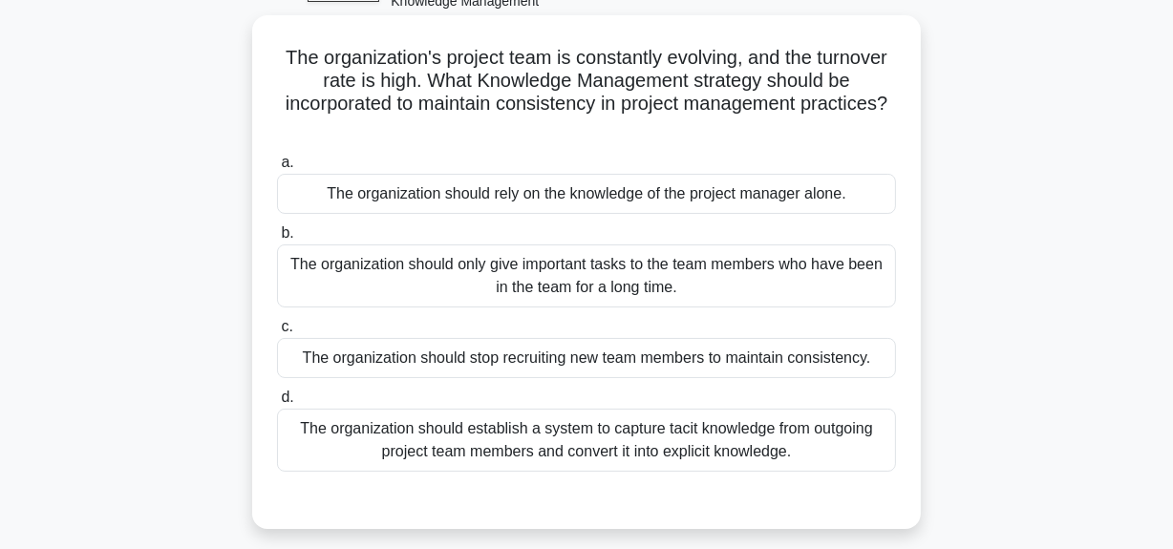
scroll to position [221, 0]
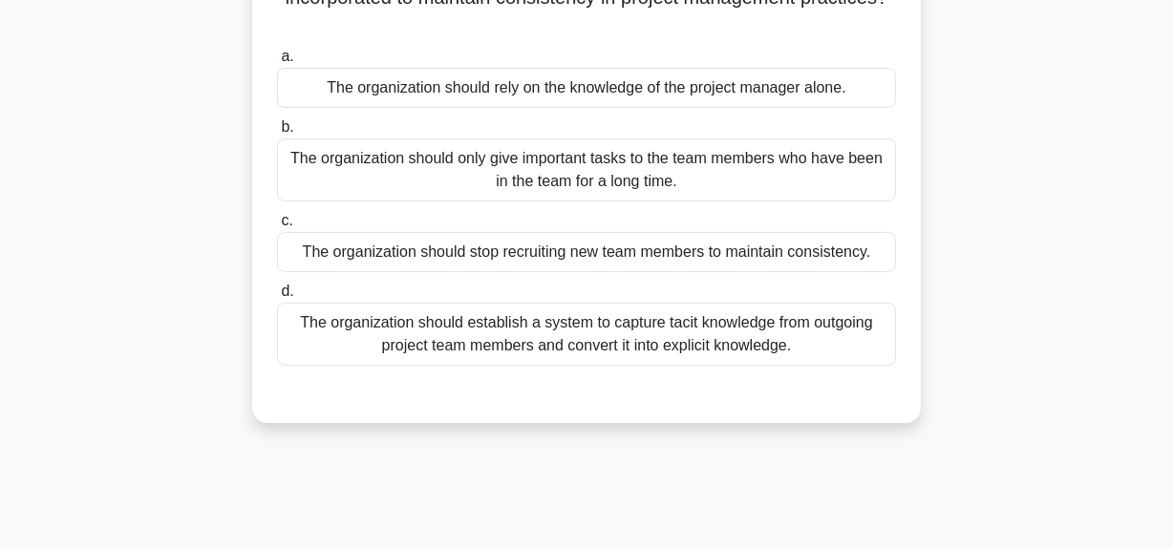
click at [550, 338] on div "The organization should establish a system to capture tacit knowledge from outg…" at bounding box center [586, 334] width 619 height 63
click at [277, 298] on input "d. The organization should establish a system to capture tacit knowledge from o…" at bounding box center [277, 292] width 0 height 12
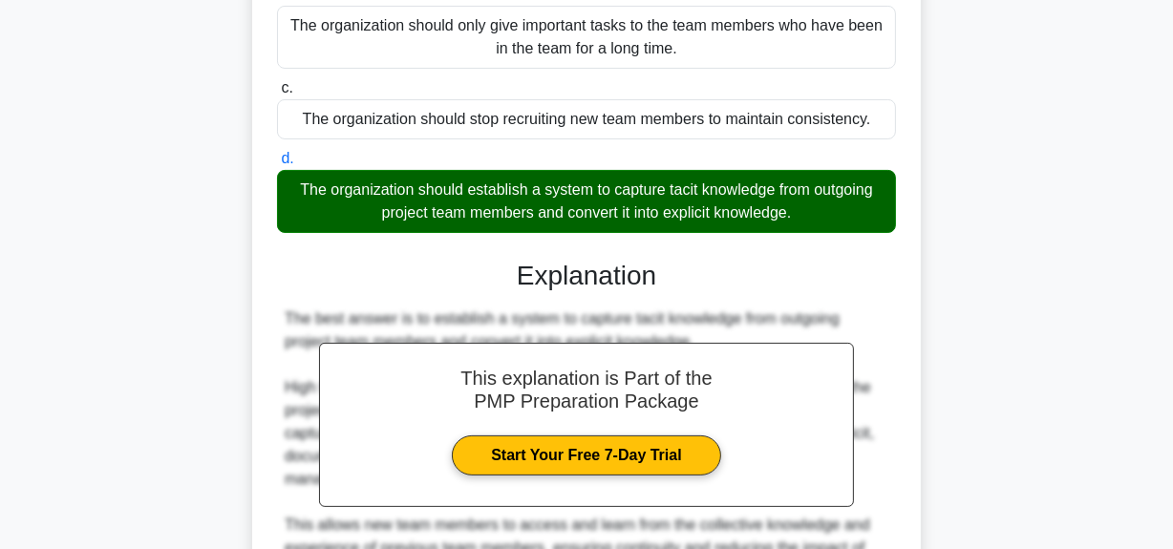
scroll to position [720, 0]
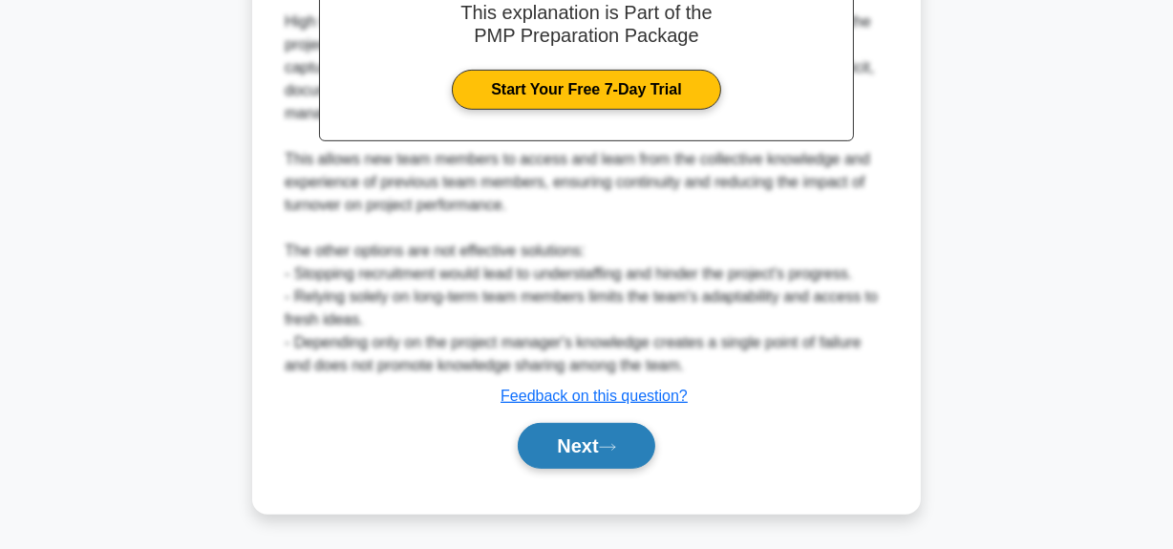
click at [557, 449] on button "Next" at bounding box center [586, 446] width 137 height 46
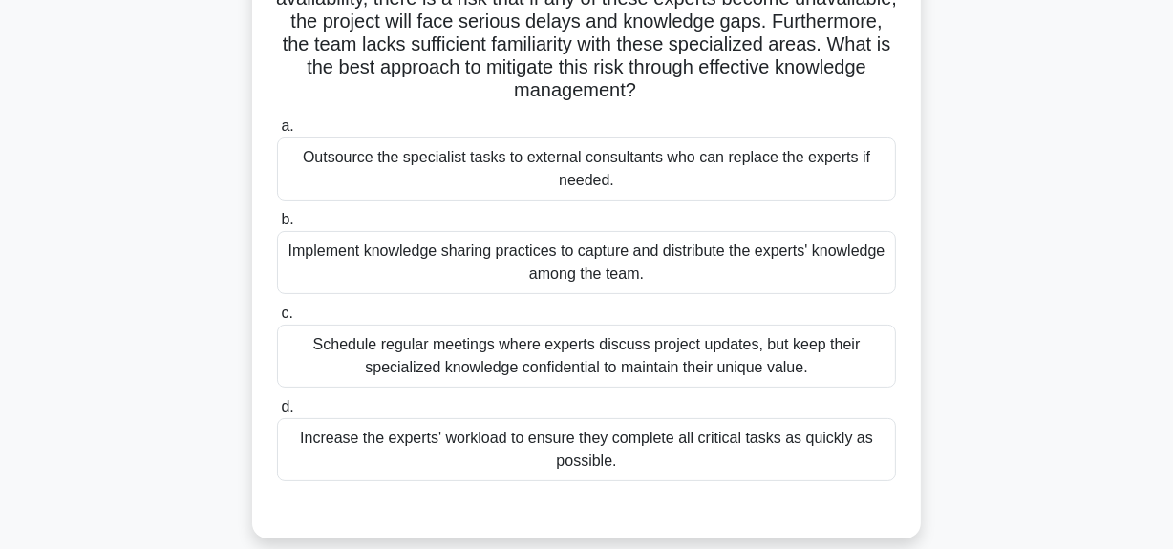
scroll to position [221, 0]
click at [535, 268] on div "Implement knowledge sharing practices to capture and distribute the experts' kn…" at bounding box center [586, 261] width 619 height 63
click at [277, 226] on input "b. Implement knowledge sharing practices to capture and distribute the experts'…" at bounding box center [277, 219] width 0 height 12
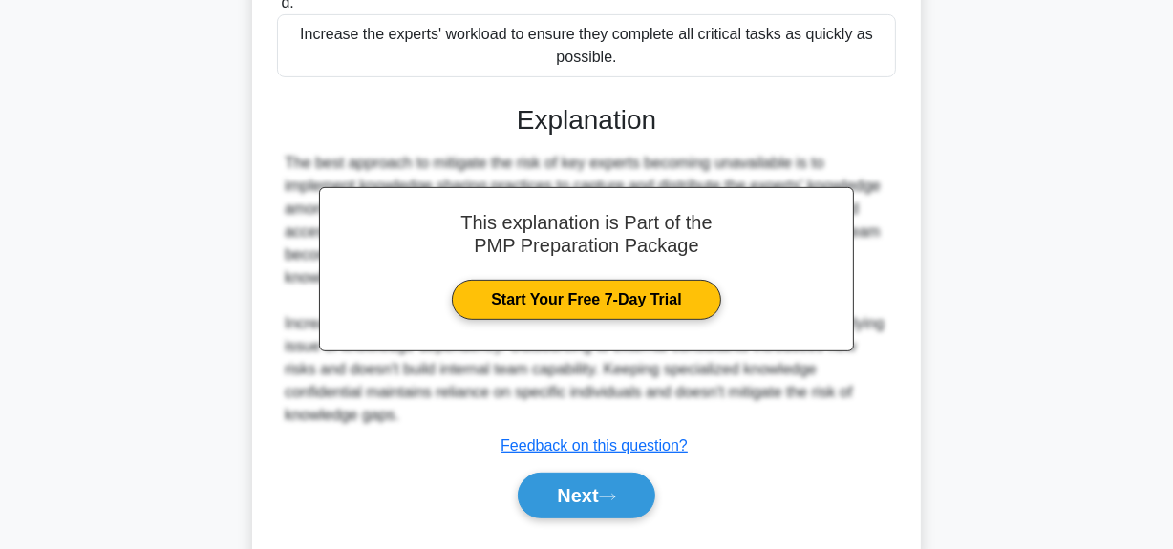
scroll to position [656, 0]
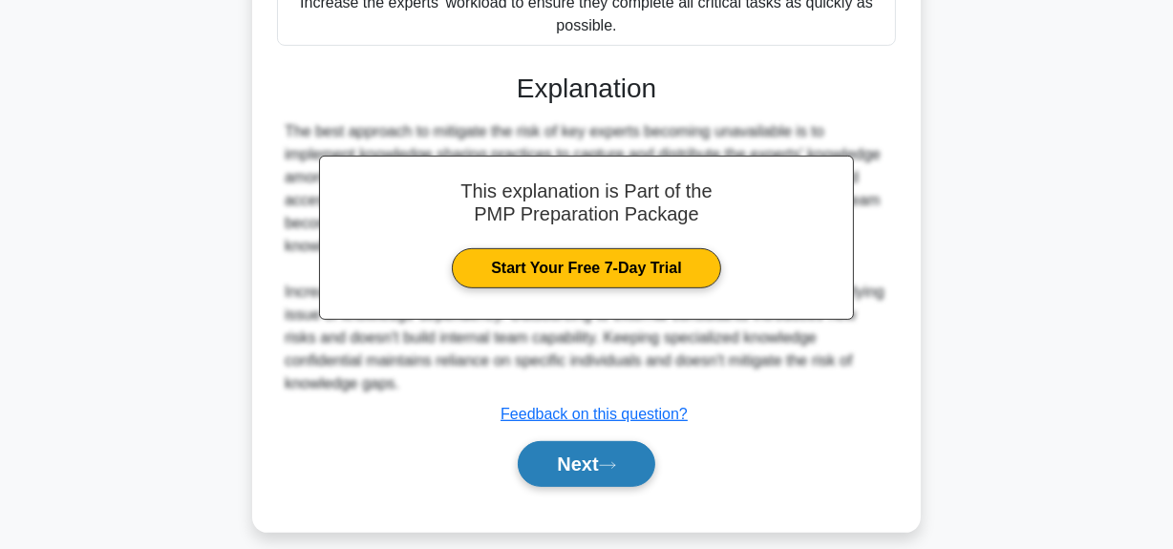
click at [579, 467] on button "Next" at bounding box center [586, 464] width 137 height 46
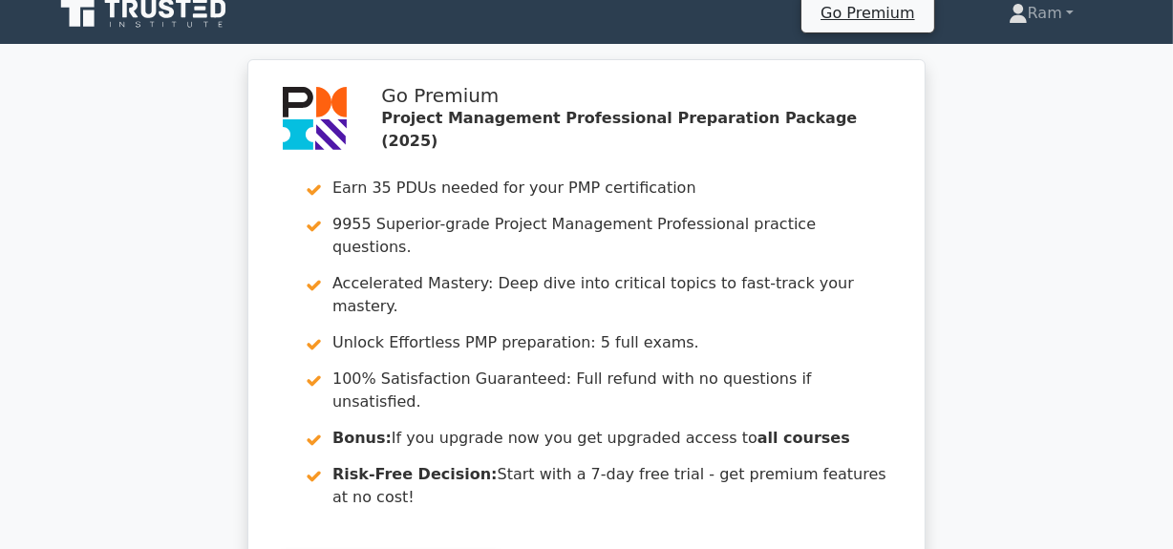
scroll to position [521, 0]
